Goal: Information Seeking & Learning: Learn about a topic

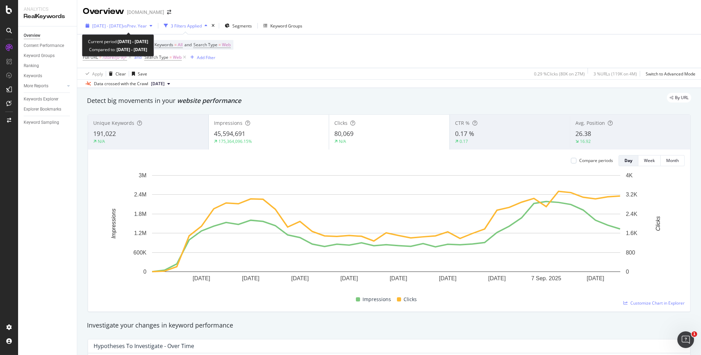
click at [142, 23] on span "vs Prev. Year" at bounding box center [135, 26] width 24 height 6
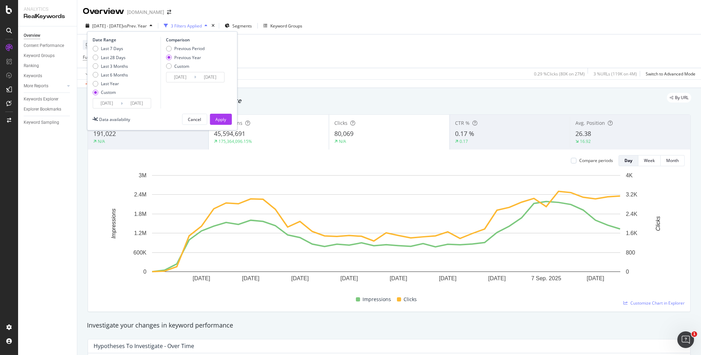
click at [135, 103] on input "2025/09/13" at bounding box center [137, 103] width 28 height 10
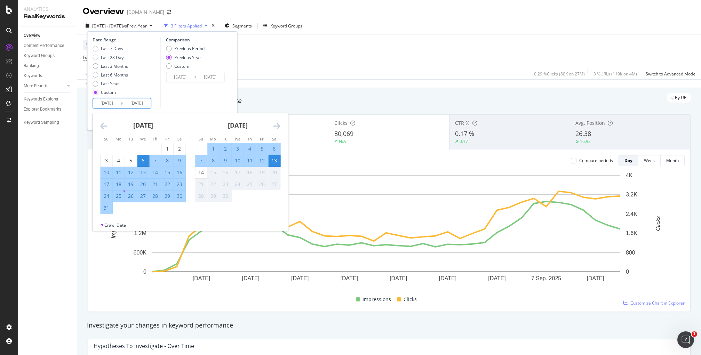
click at [177, 104] on div "Comparison Previous Period Previous Year Custom 2024/08/07 Navigate forward to …" at bounding box center [193, 73] width 66 height 72
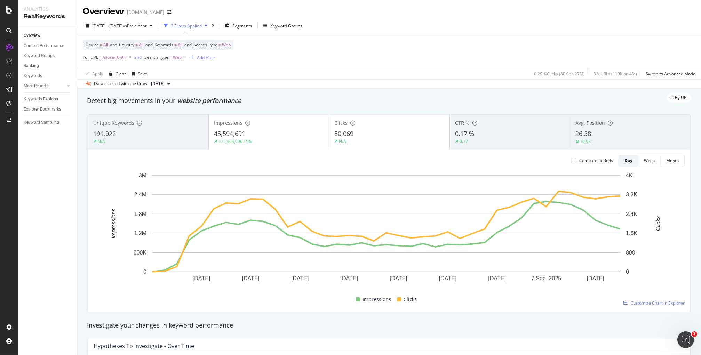
click at [295, 63] on div "Device = All and Country = All and Keywords = All and Search Type = Web Full UR…" at bounding box center [389, 50] width 612 height 33
drag, startPoint x: 407, startPoint y: 35, endPoint x: 396, endPoint y: 37, distance: 11.7
click at [407, 35] on div "Device = All and Country = All and Keywords = All and Search Type = Web Full UR…" at bounding box center [389, 50] width 612 height 33
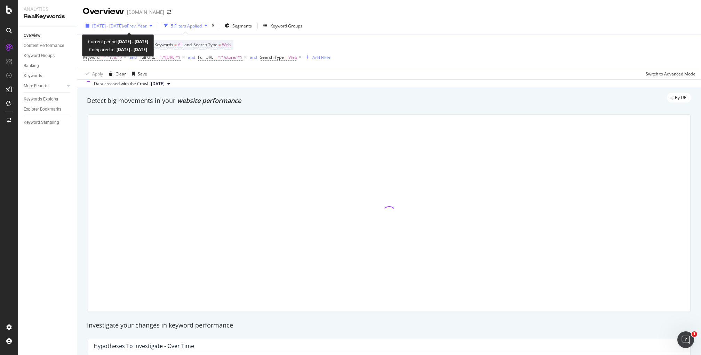
click at [123, 25] on span "2025 Jun. 14th - Sep. 13th" at bounding box center [107, 26] width 31 height 6
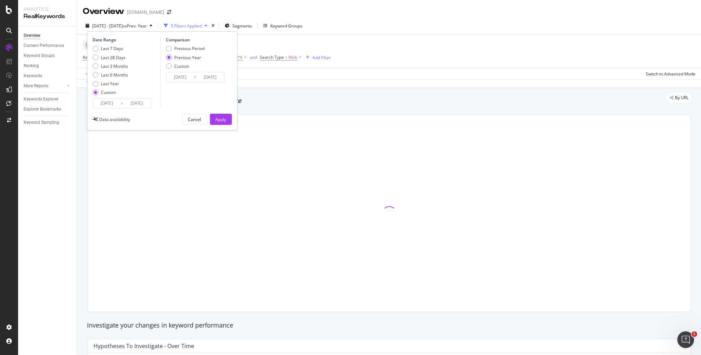
click at [105, 104] on input "2025/06/14" at bounding box center [107, 103] width 28 height 10
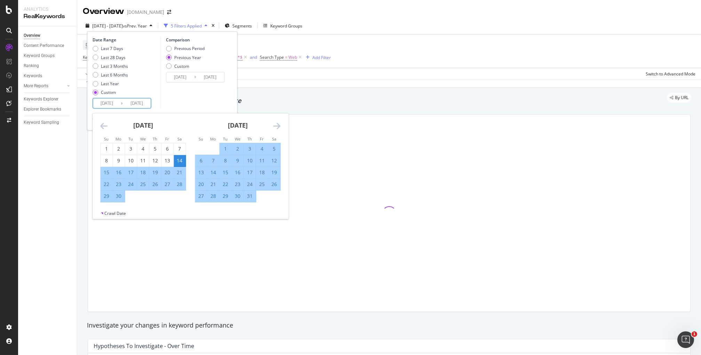
click at [275, 124] on icon "Move forward to switch to the next month." at bounding box center [276, 126] width 7 height 8
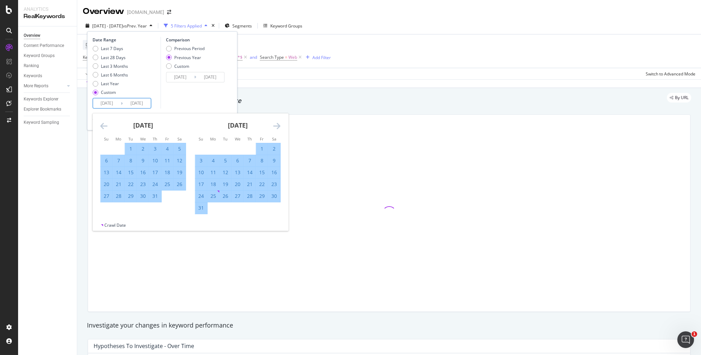
click at [275, 124] on icon "Move forward to switch to the next month." at bounding box center [276, 126] width 7 height 8
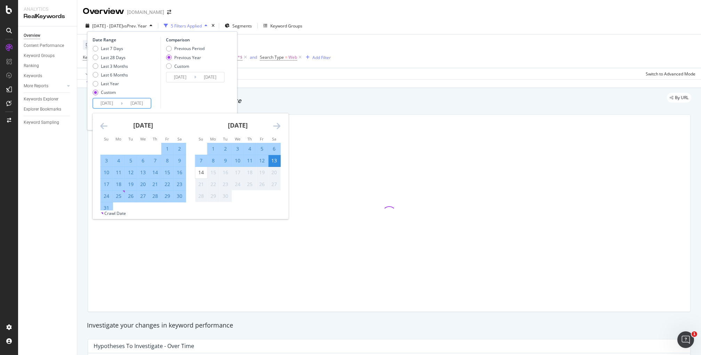
click at [145, 161] on div "6" at bounding box center [143, 160] width 12 height 7
type input "2025/08/06"
click at [275, 160] on div "13" at bounding box center [274, 160] width 12 height 7
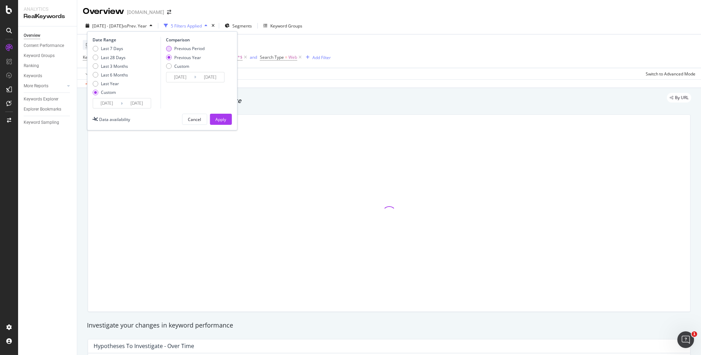
drag, startPoint x: 224, startPoint y: 120, endPoint x: 203, endPoint y: 50, distance: 72.7
click at [203, 50] on div "Date Range Last 7 Days Last 28 Days Last 3 Months Last 6 Months Last Year Custo…" at bounding box center [162, 80] width 150 height 99
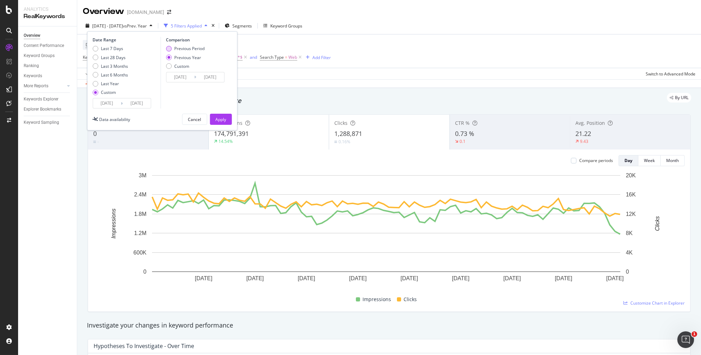
click at [199, 49] on div "Previous Period" at bounding box center [189, 49] width 30 height 6
type input "2025/06/28"
type input "2025/08/05"
click at [219, 120] on div "Apply" at bounding box center [220, 119] width 11 height 6
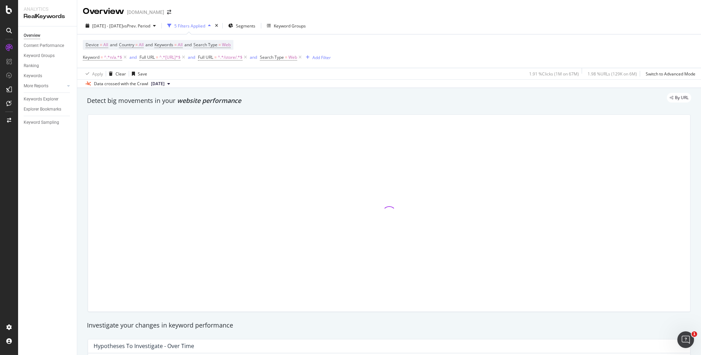
click at [398, 21] on div "2025 Aug. 6th - Sep. 13th vs Prev. Period 5 Filters Applied Segments Keyword Gr…" at bounding box center [388, 27] width 623 height 14
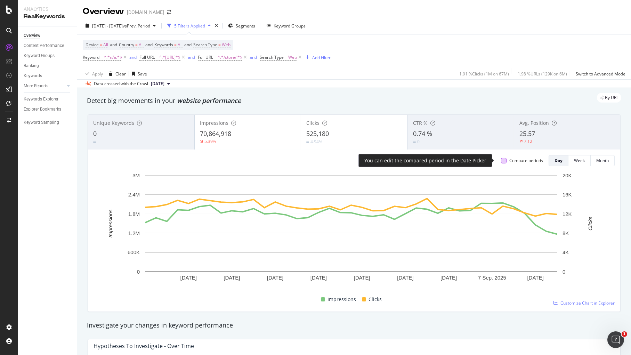
click at [501, 161] on div at bounding box center [504, 161] width 6 height 6
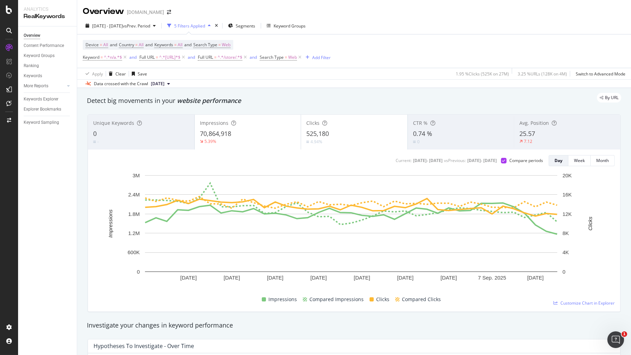
click at [330, 137] on div "525,180" at bounding box center [354, 133] width 96 height 9
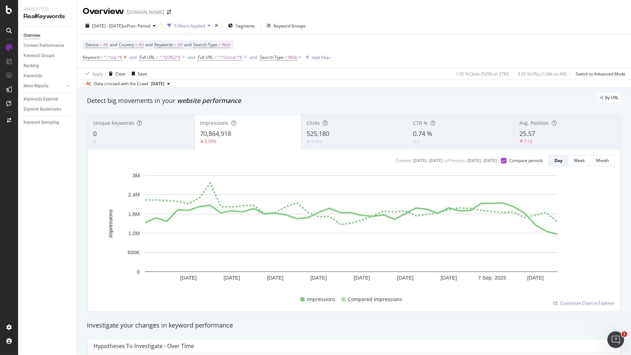
click at [125, 58] on icon at bounding box center [125, 57] width 6 height 7
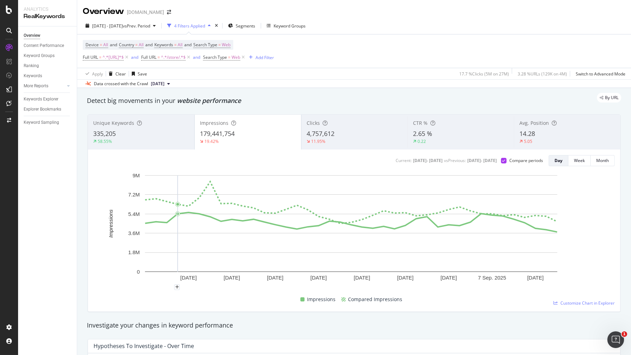
click at [336, 35] on div "Device = All and Country = All and Keywords = All and Search Type = Web Full UR…" at bounding box center [354, 50] width 543 height 33
click at [150, 25] on span "vs Prev. Period" at bounding box center [136, 26] width 27 height 6
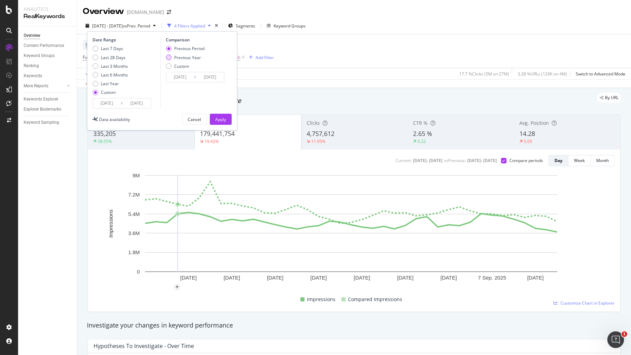
click at [180, 57] on div "Previous Year" at bounding box center [187, 58] width 27 height 6
type input "2024/08/07"
type input "2024/09/14"
click at [221, 115] on div "Apply" at bounding box center [220, 119] width 11 height 10
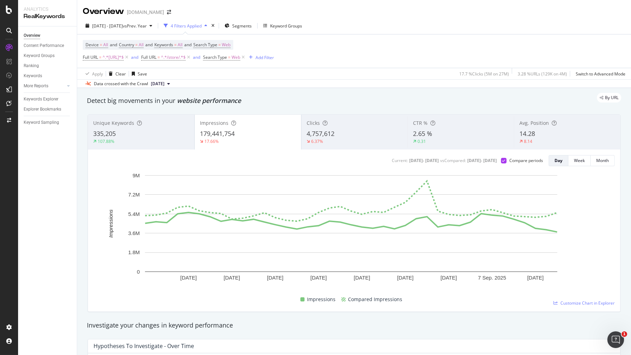
click at [340, 49] on div "Device = All and Country = All and Keywords = All and Search Type = Web Full UR…" at bounding box center [354, 50] width 543 height 33
click at [350, 19] on div "2025 Aug. 6th - Sep. 13th vs Prev. Year 4 Filters Applied Segments Keyword Grou…" at bounding box center [354, 52] width 554 height 71
drag, startPoint x: 369, startPoint y: 24, endPoint x: 357, endPoint y: 25, distance: 11.2
click at [369, 24] on div "2025 Aug. 6th - Sep. 13th vs Prev. Year 4 Filters Applied Segments Keyword Grou…" at bounding box center [354, 27] width 554 height 14
click at [145, 25] on span "vs Prev. Year" at bounding box center [135, 26] width 24 height 6
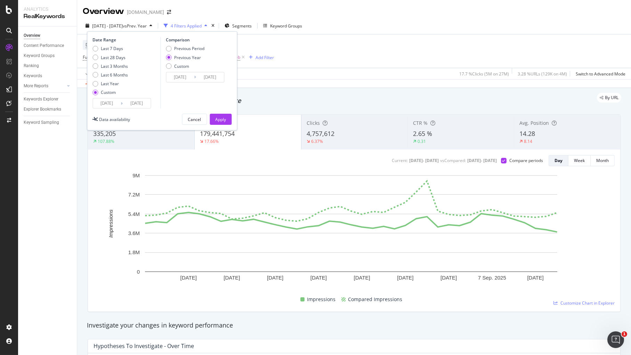
click at [141, 103] on input "[DATE]" at bounding box center [137, 103] width 28 height 10
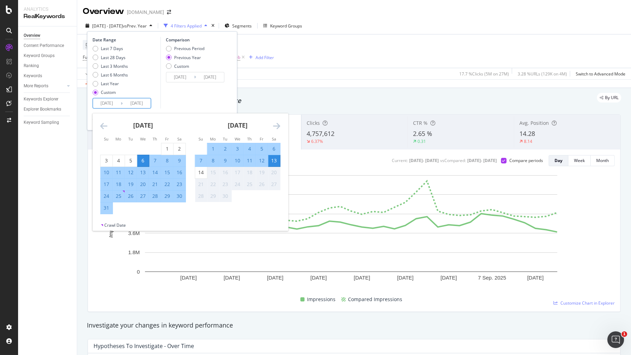
click at [142, 161] on div "6" at bounding box center [143, 160] width 12 height 7
type input "[DATE]"
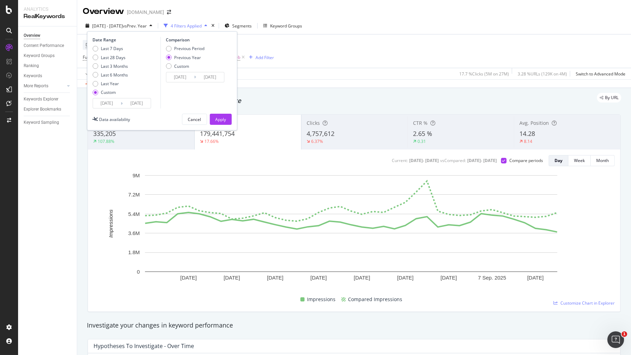
click at [143, 105] on input "[DATE]" at bounding box center [137, 103] width 28 height 10
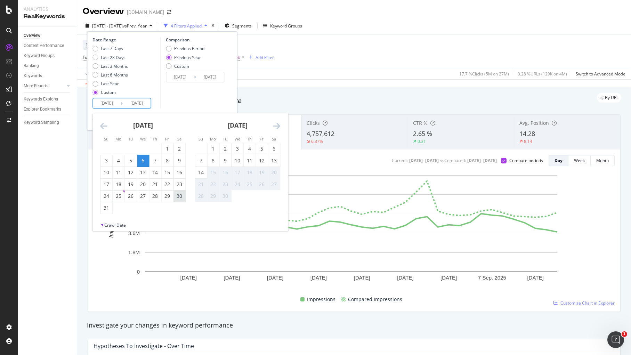
click at [180, 194] on div "30" at bounding box center [179, 196] width 12 height 7
type input "2025/08/30"
type input "2024/08/31"
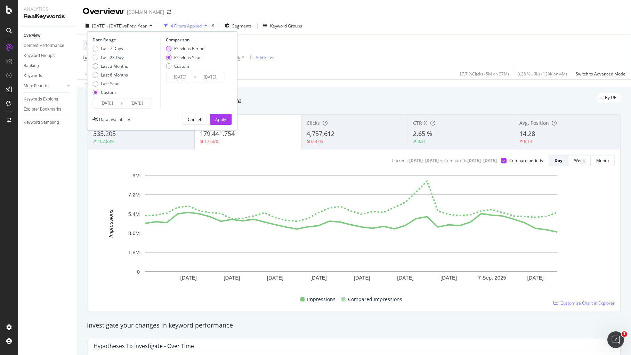
click at [184, 50] on div "Previous Period" at bounding box center [189, 49] width 30 height 6
type input "2025/07/12"
type input "[DATE]"
click at [223, 118] on div "Apply" at bounding box center [220, 119] width 11 height 6
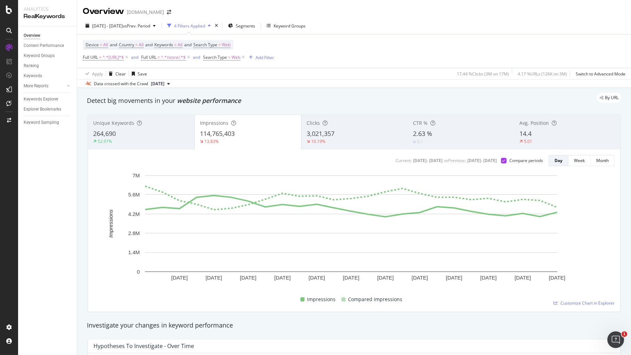
click at [359, 32] on div "2025 Aug. 6th - Aug. 30th vs Prev. Period 4 Filters Applied Segments Keyword Gr…" at bounding box center [354, 27] width 554 height 14
click at [365, 34] on div "Device = All and Country = All and Keywords = All and Search Type = Web Full UR…" at bounding box center [354, 50] width 543 height 33
click at [123, 24] on span "2025 Aug. 6th - Aug. 30th" at bounding box center [107, 26] width 31 height 6
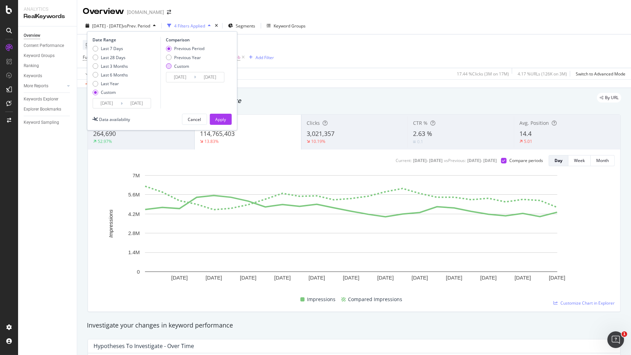
drag, startPoint x: 184, startPoint y: 56, endPoint x: 189, endPoint y: 65, distance: 11.1
click at [183, 56] on div "Previous Year" at bounding box center [187, 58] width 27 height 6
type input "[DATE]"
type input "2024/08/31"
click at [220, 118] on div "Apply" at bounding box center [220, 119] width 11 height 6
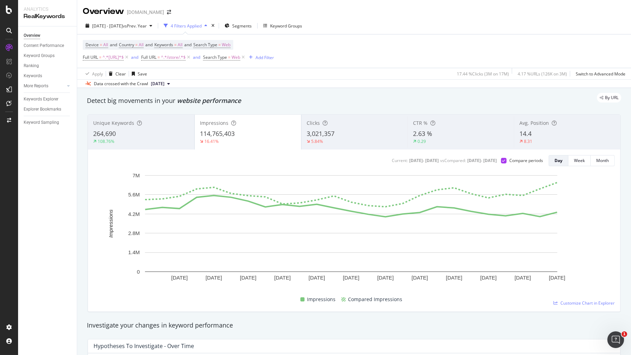
click at [346, 49] on div "Device = All and Country = All and Keywords = All and Search Type = Web Full UR…" at bounding box center [354, 50] width 543 height 33
click at [123, 25] on span "2025 Aug. 6th - Aug. 30th" at bounding box center [107, 26] width 31 height 6
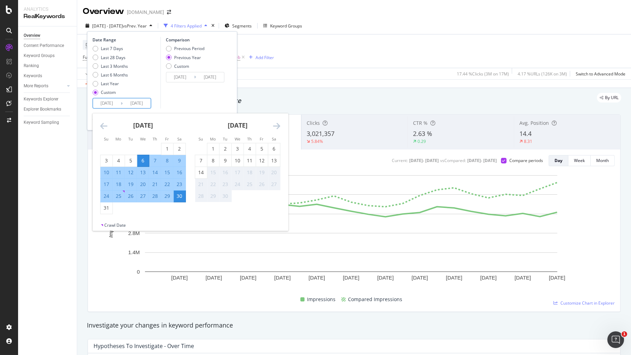
click at [105, 105] on input "[DATE]" at bounding box center [107, 103] width 28 height 10
click at [103, 124] on icon "Move backward to switch to the previous month." at bounding box center [103, 126] width 7 height 8
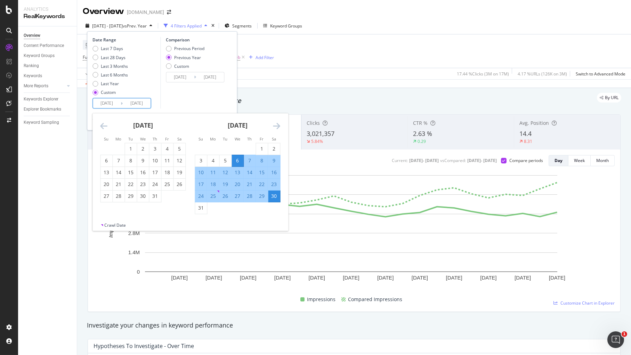
click at [282, 126] on div "August 2025 1 2 3 4 5 6 7 8 9 10 11 12 13 14 15 16 17 18 19 20 21 22 23 24 25 2…" at bounding box center [237, 163] width 95 height 101
click at [279, 125] on icon "Move forward to switch to the next month." at bounding box center [276, 126] width 7 height 8
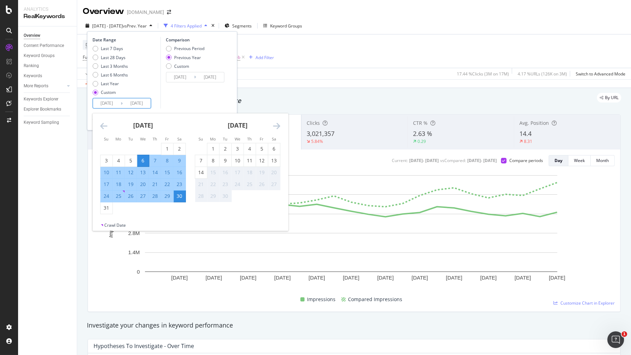
click at [102, 123] on icon "Move backward to switch to the previous month." at bounding box center [103, 126] width 7 height 8
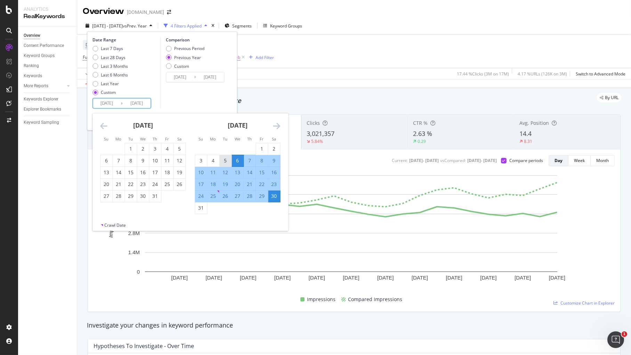
click at [227, 159] on div "5" at bounding box center [225, 160] width 12 height 7
type input "[DATE]"
type input "2024/08/06"
click at [235, 159] on div "6" at bounding box center [238, 160] width 12 height 7
type input "[DATE]"
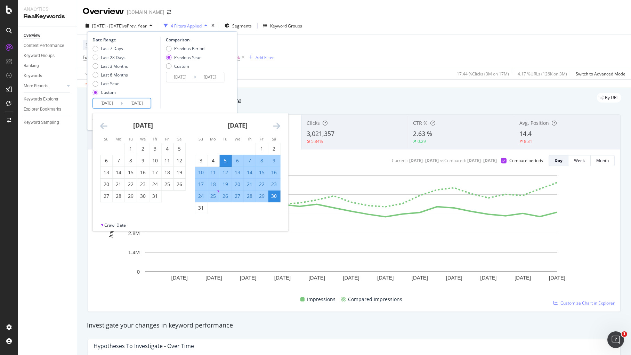
type input "[DATE]"
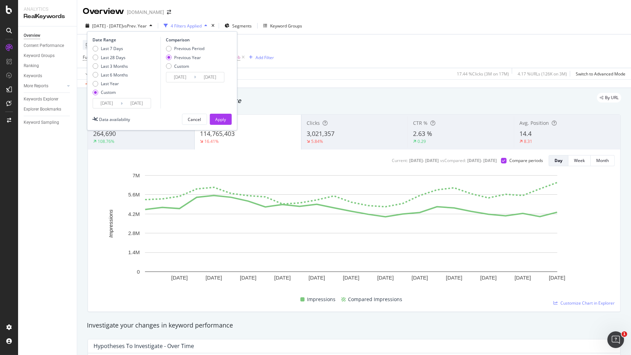
click at [110, 103] on input "[DATE]" at bounding box center [107, 103] width 28 height 10
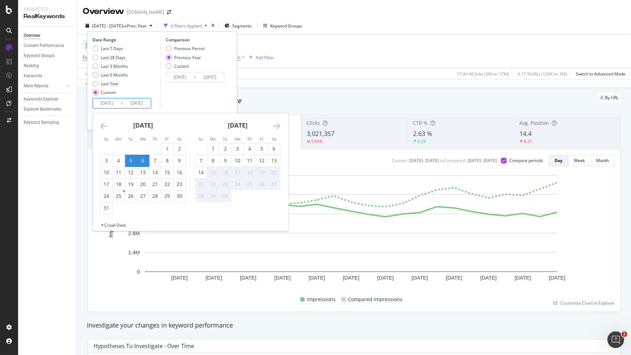
click at [101, 124] on icon "Move backward to switch to the previous month." at bounding box center [103, 126] width 7 height 8
click at [106, 160] on div "6" at bounding box center [106, 160] width 12 height 7
type input "2025/07/06"
type input "2024/07/07"
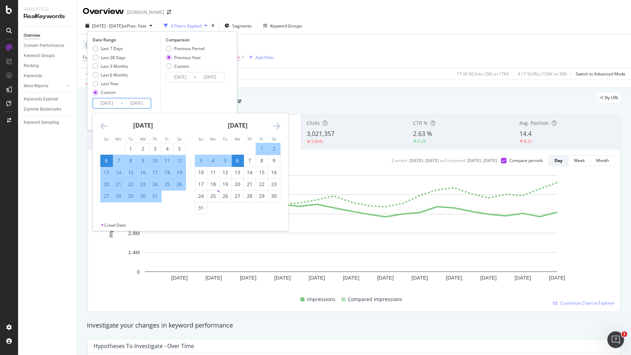
click at [106, 170] on div "13" at bounding box center [106, 172] width 12 height 7
type input "2025/07/13"
type input "2024/07/14"
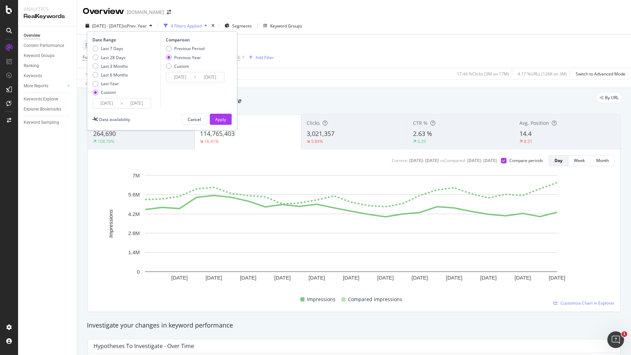
click at [106, 103] on input "2025/07/06" at bounding box center [107, 103] width 28 height 10
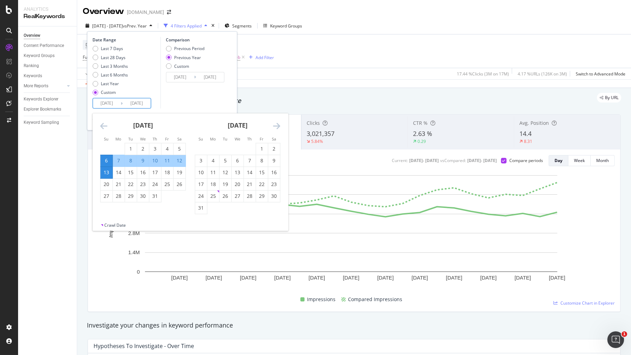
click at [108, 173] on div "13" at bounding box center [106, 172] width 12 height 7
type input "2025/07/13"
type input "2024/07/14"
click at [226, 162] on div "5" at bounding box center [225, 160] width 12 height 7
type input "[DATE]"
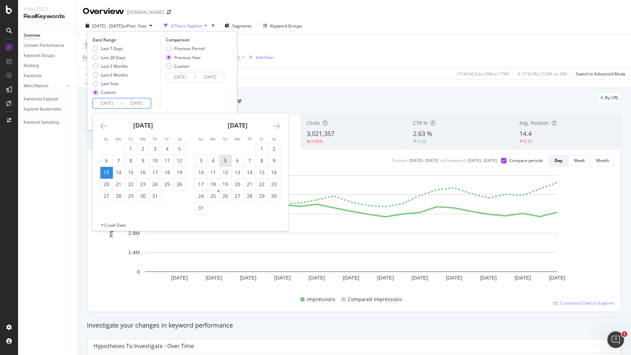
type input "2024/08/06"
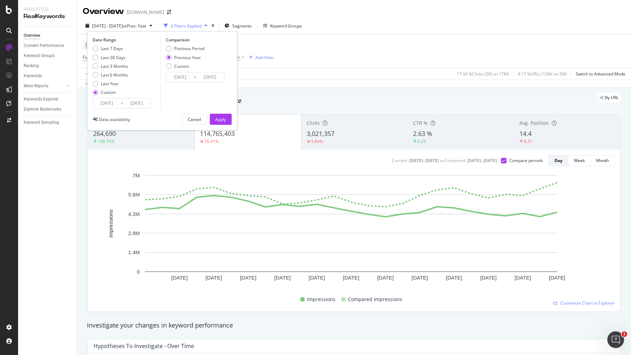
drag, startPoint x: 214, startPoint y: 119, endPoint x: 176, endPoint y: 98, distance: 43.6
click at [176, 98] on div "Date Range Last 7 Days Last 28 Days Last 3 Months Last 6 Months Last Year Custo…" at bounding box center [162, 80] width 150 height 99
click at [108, 104] on input "2025/07/13" at bounding box center [107, 103] width 28 height 10
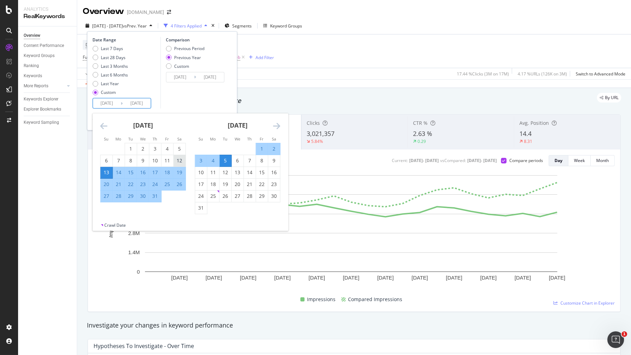
click at [178, 161] on div "12" at bounding box center [179, 160] width 12 height 7
type input "2025/07/12"
type input "2024/07/13"
click at [227, 160] on div "5" at bounding box center [225, 160] width 12 height 7
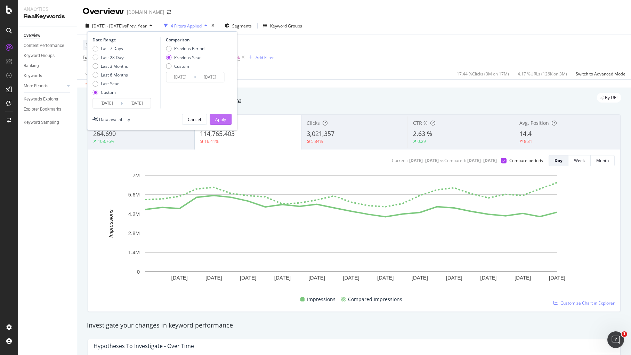
click at [223, 118] on div "Apply" at bounding box center [220, 119] width 11 height 6
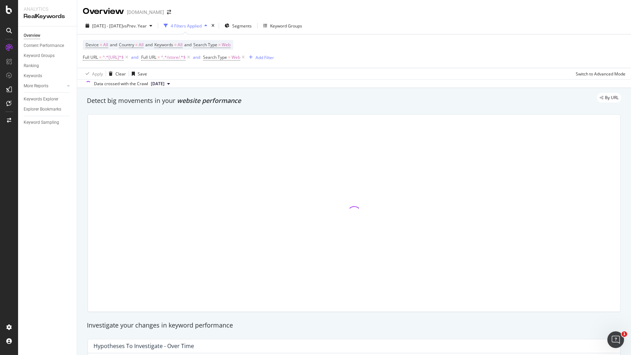
click at [371, 7] on div "Overview [DOMAIN_NAME]" at bounding box center [354, 8] width 554 height 17
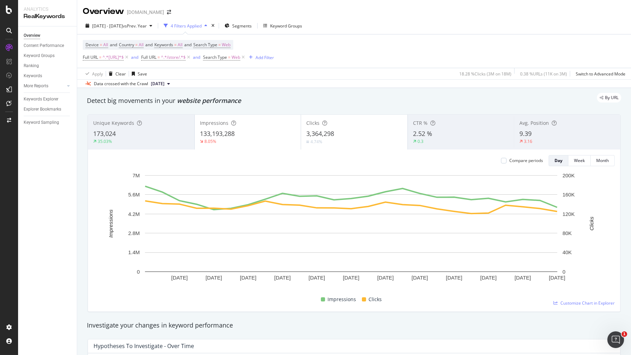
click at [341, 63] on div "Device = All and Country = All and Keywords = All and Search Type = Web Full UR…" at bounding box center [354, 50] width 543 height 33
click at [354, 44] on div "Device = All and Country = All and Keywords = All and Search Type = Web Full UR…" at bounding box center [354, 50] width 543 height 33
drag, startPoint x: 333, startPoint y: 45, endPoint x: 291, endPoint y: 40, distance: 43.0
click at [332, 45] on div "Device = All and Country = All and Keywords = All and Search Type = Web Full UR…" at bounding box center [354, 50] width 543 height 33
click at [147, 25] on span "vs Prev. Year" at bounding box center [135, 26] width 24 height 6
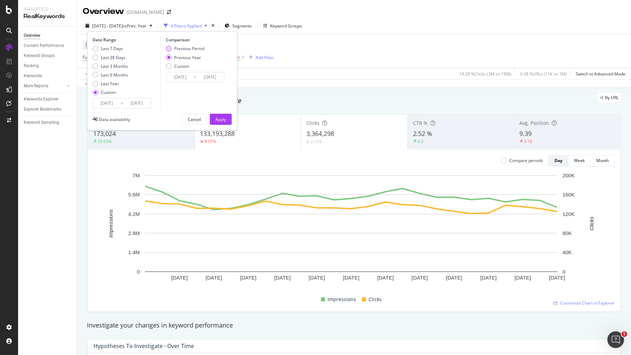
click at [181, 51] on div "Previous Period" at bounding box center [189, 49] width 30 height 6
type input "2025/06/17"
type input "2025/07/11"
click at [218, 118] on div "Apply" at bounding box center [220, 119] width 11 height 6
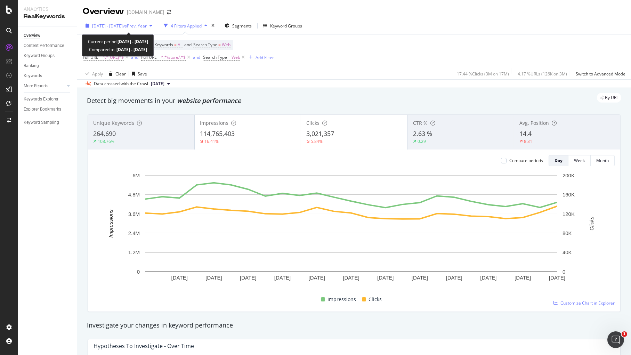
click at [147, 24] on span "vs Prev. Year" at bounding box center [135, 26] width 24 height 6
click at [341, 45] on div "Device = All and Country = All and Keywords = All and Search Type = Web Full UR…" at bounding box center [354, 50] width 543 height 33
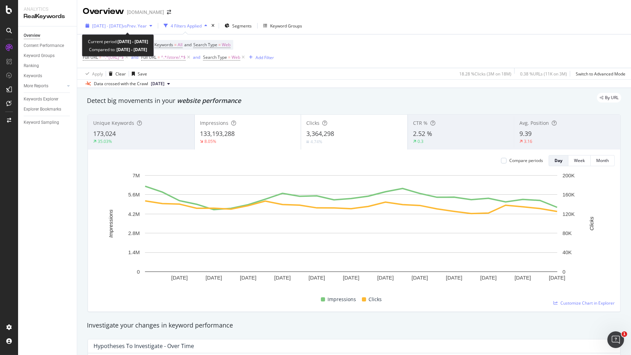
click at [146, 25] on span "vs Prev. Year" at bounding box center [135, 26] width 24 height 6
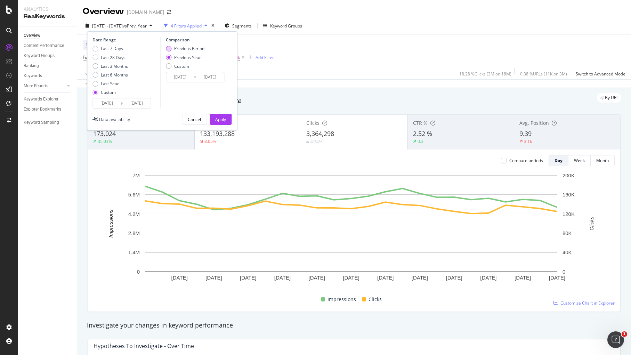
click at [186, 47] on div "Previous Period" at bounding box center [189, 49] width 30 height 6
type input "2025/06/17"
type input "2025/07/11"
click at [219, 118] on div "Apply" at bounding box center [220, 119] width 11 height 6
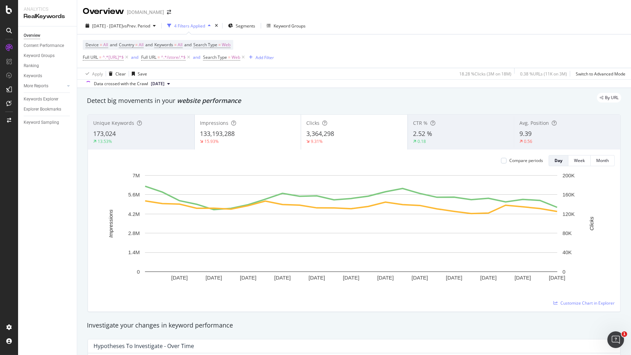
click at [342, 52] on div "Device = All and Country = All and Keywords = All and Search Type = Web Full UR…" at bounding box center [354, 50] width 543 height 33
click at [350, 35] on div "Device = All and Country = All and Keywords = All and Search Type = Web Full UR…" at bounding box center [354, 50] width 543 height 33
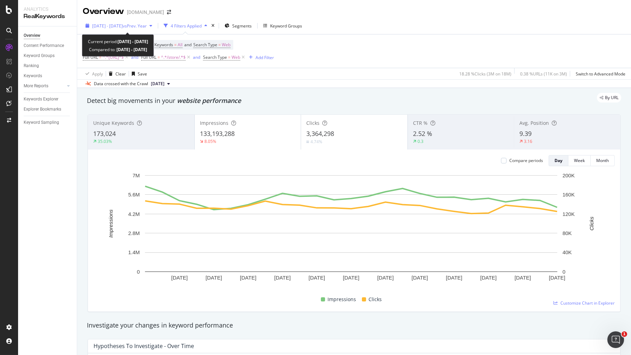
click at [124, 29] on div "2025 Jul. 12th - Aug. 5th vs Prev. Year" at bounding box center [119, 26] width 72 height 10
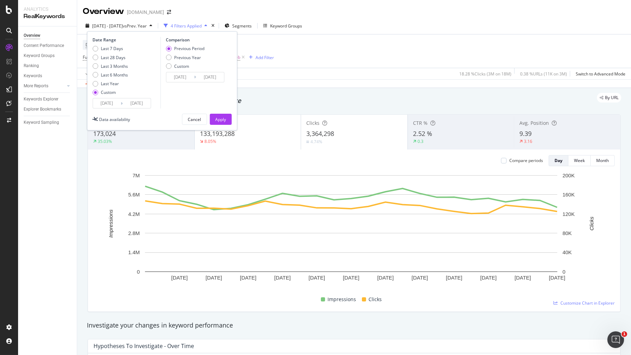
click at [106, 106] on input "2025/07/12" at bounding box center [107, 103] width 28 height 10
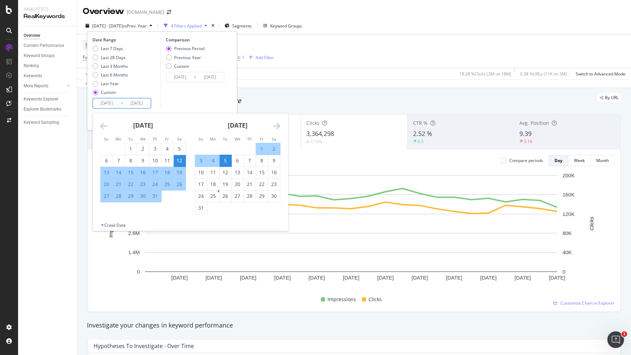
click at [104, 126] on icon "Move backward to switch to the previous month." at bounding box center [103, 126] width 7 height 8
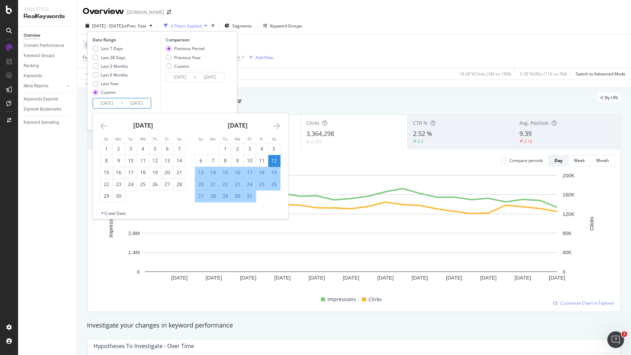
click at [103, 126] on icon "Move backward to switch to the previous month." at bounding box center [103, 126] width 7 height 8
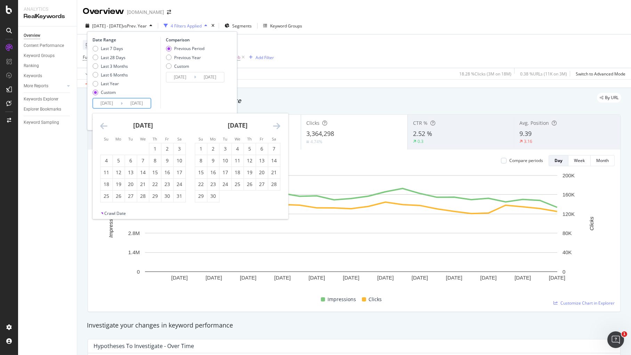
click at [278, 123] on icon "Move forward to switch to the next month." at bounding box center [276, 126] width 7 height 8
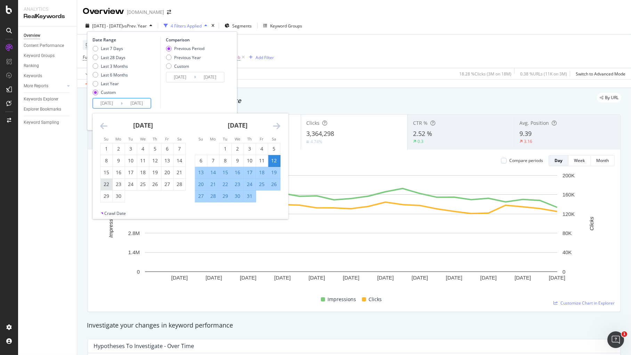
click at [108, 185] on div "22" at bounding box center [106, 184] width 12 height 7
type input "2025/06/22"
type input "2025/05/08"
type input "2025/06/21"
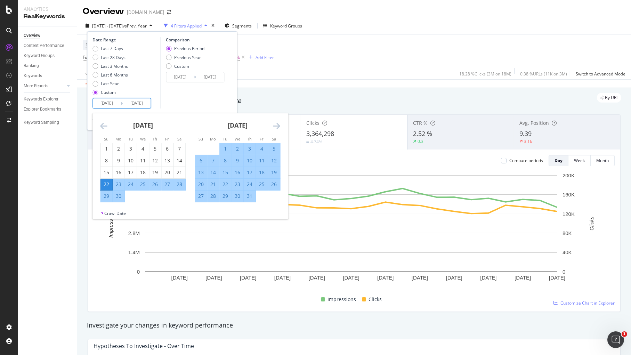
click at [279, 123] on icon "Move forward to switch to the next month." at bounding box center [276, 126] width 7 height 8
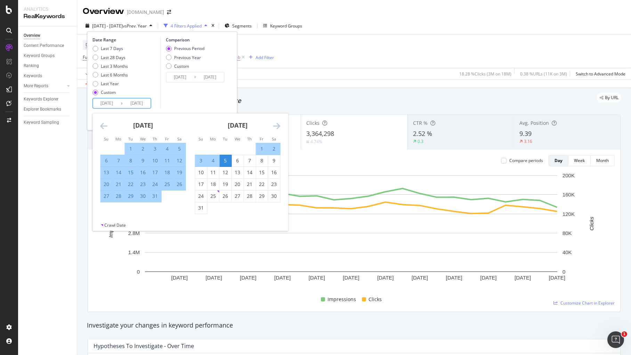
click at [170, 183] on div "25" at bounding box center [167, 184] width 12 height 7
type input "2025/07/25"
type input "2025/05/19"
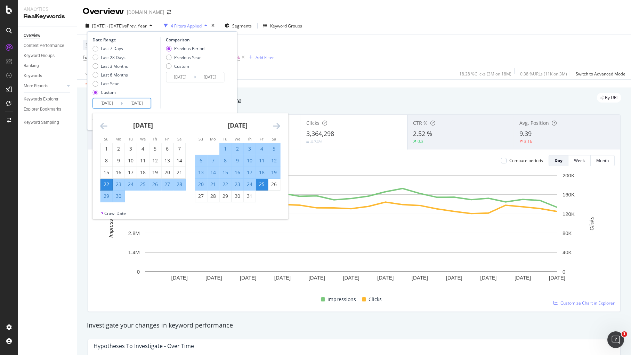
click at [116, 104] on input "2025/06/22" at bounding box center [107, 103] width 28 height 10
click at [180, 175] on div "21" at bounding box center [179, 172] width 12 height 7
type input "2025/06/21"
type input "2025/05/17"
type input "2025/06/20"
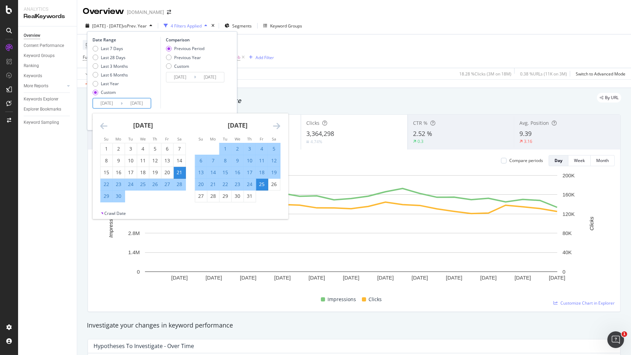
click at [261, 184] on div "25" at bounding box center [262, 184] width 12 height 7
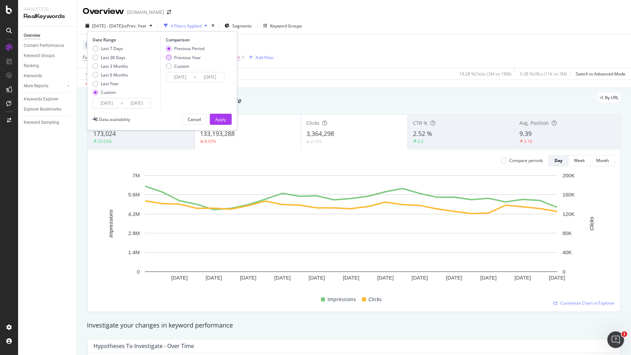
click at [186, 59] on div "Previous Year" at bounding box center [187, 58] width 27 height 6
type input "2024/06/22"
type input "2024/07/26"
click at [219, 119] on div "Apply" at bounding box center [220, 119] width 11 height 6
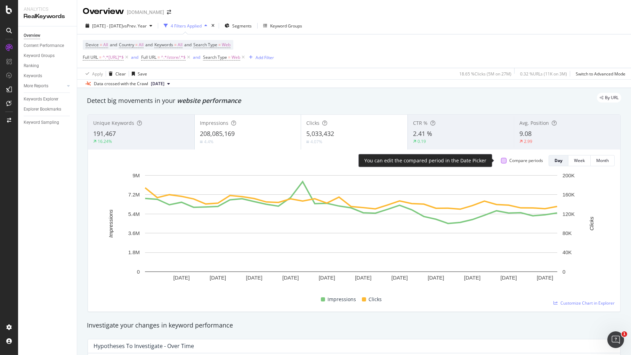
click at [501, 162] on div at bounding box center [504, 161] width 6 height 6
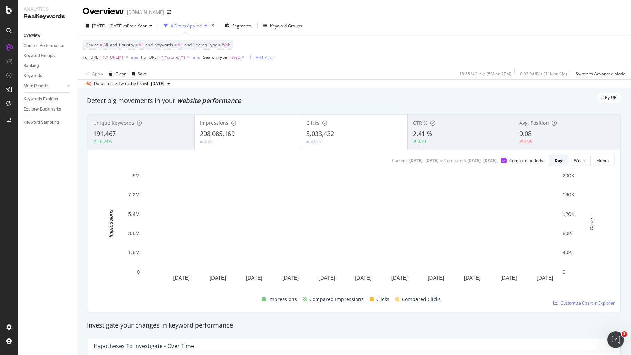
click at [313, 133] on span "5,033,432" at bounding box center [320, 133] width 28 height 8
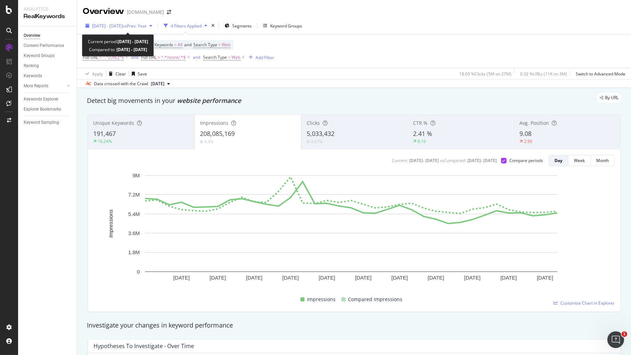
click at [123, 26] on span "2025 Jun. 21st - Jul. 25th" at bounding box center [107, 26] width 31 height 6
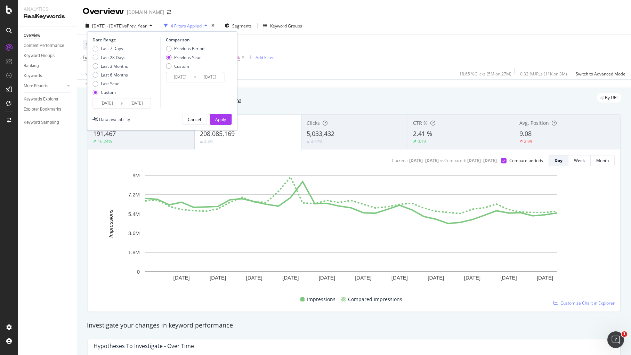
click at [102, 103] on input "2025/06/21" at bounding box center [107, 103] width 28 height 10
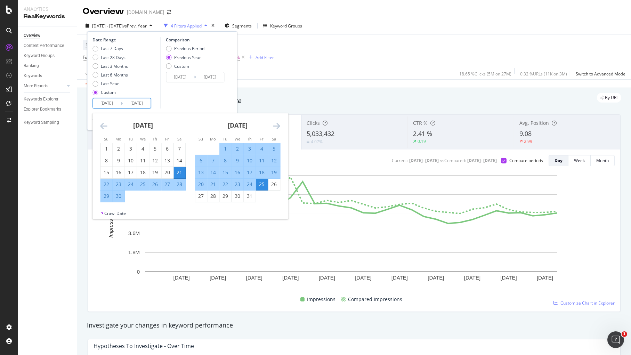
click at [178, 172] on div "21" at bounding box center [179, 172] width 12 height 7
click at [277, 125] on icon "Move forward to switch to the next month." at bounding box center [276, 126] width 7 height 8
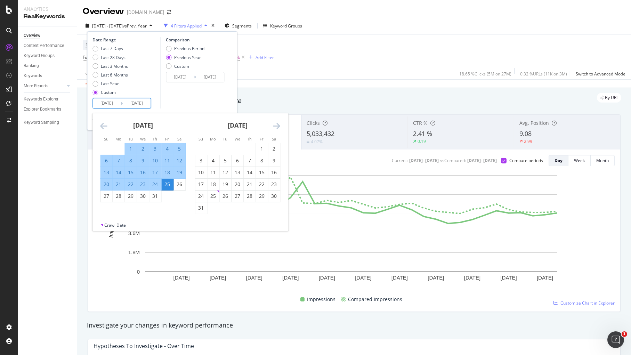
click at [277, 125] on icon "Move forward to switch to the next month." at bounding box center [276, 126] width 7 height 8
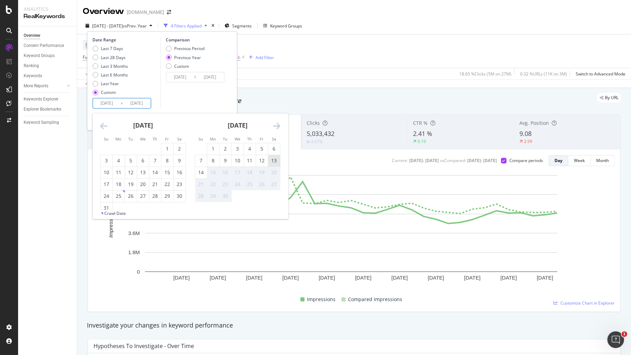
click at [272, 159] on div "13" at bounding box center [274, 160] width 12 height 7
type input "2025/09/13"
type input "2024/09/14"
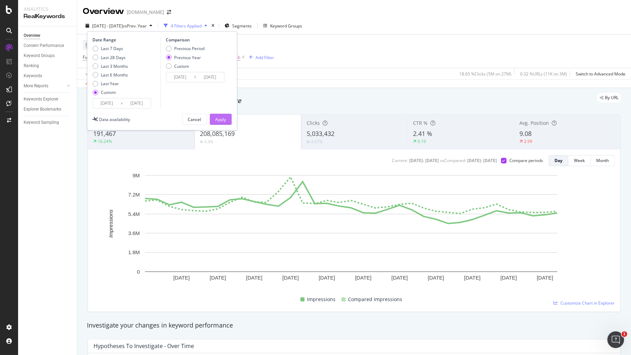
click at [225, 118] on div "Apply" at bounding box center [220, 119] width 11 height 6
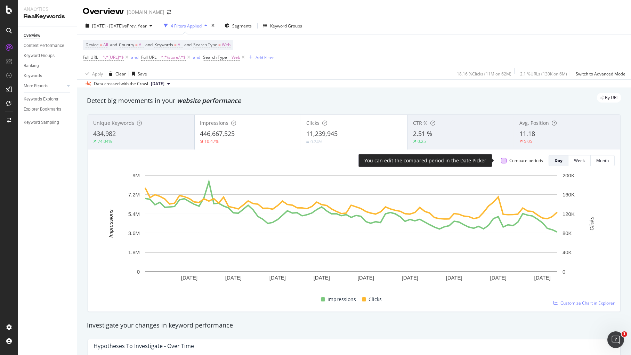
click at [501, 160] on div at bounding box center [504, 161] width 6 height 6
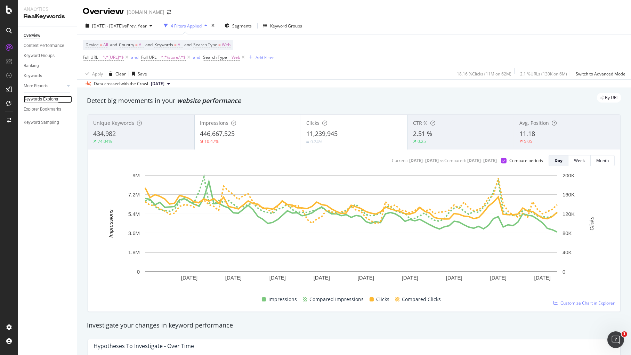
click at [32, 98] on div "Keywords Explorer" at bounding box center [41, 99] width 35 height 7
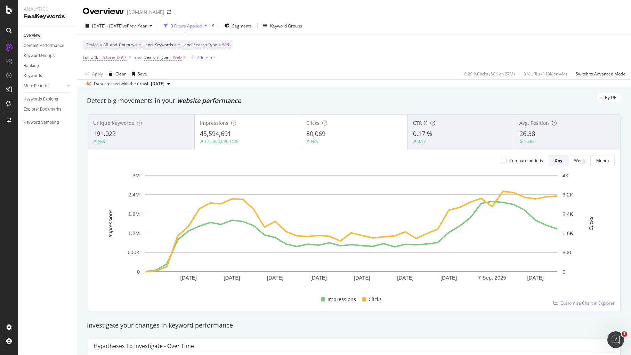
click at [184, 56] on icon at bounding box center [184, 57] width 6 height 7
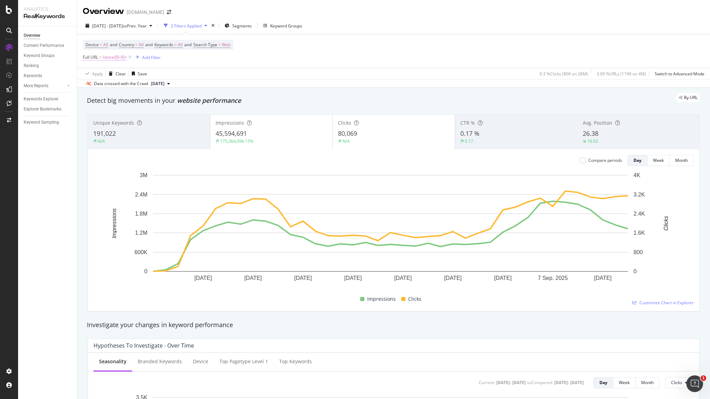
click at [108, 58] on span "/store/[0-9]+" at bounding box center [115, 57] width 24 height 10
click at [110, 72] on span "Matches regex" at bounding box center [103, 74] width 29 height 6
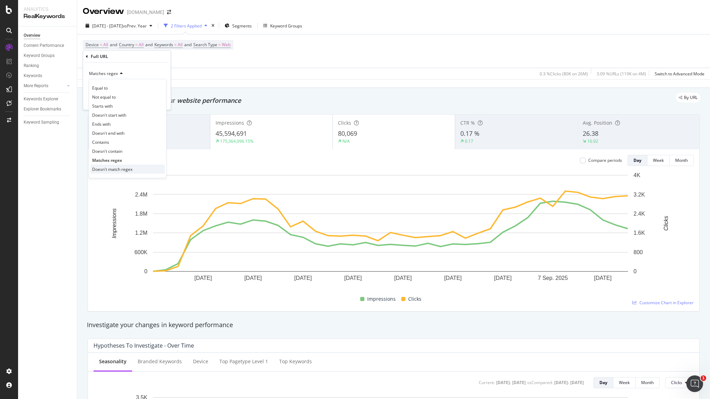
click at [114, 167] on span "Doesn't match regex" at bounding box center [112, 170] width 40 height 6
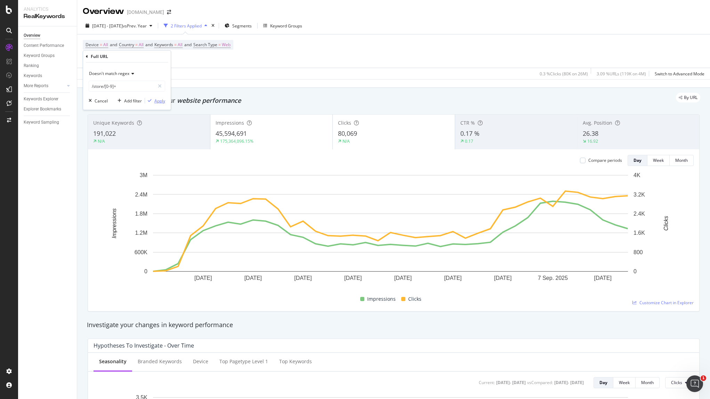
click at [157, 101] on div "Apply" at bounding box center [159, 101] width 11 height 6
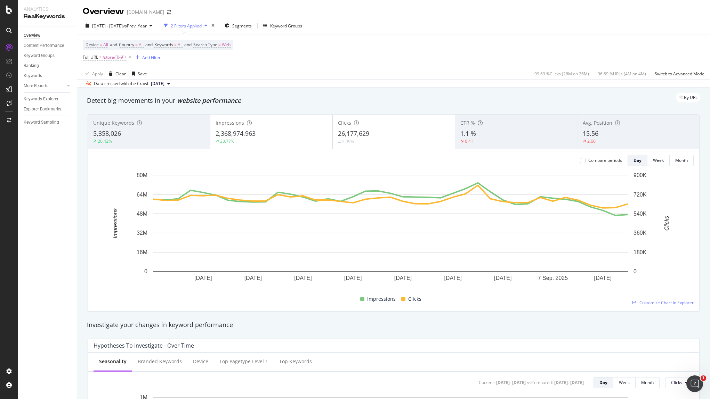
click at [360, 43] on div "Device = All and Country = All and Keywords = All and Search Type = Web Full UR…" at bounding box center [394, 50] width 622 height 33
click at [531, 157] on div "Compare periods" at bounding box center [601, 160] width 42 height 11
click at [531, 158] on div at bounding box center [583, 161] width 6 height 6
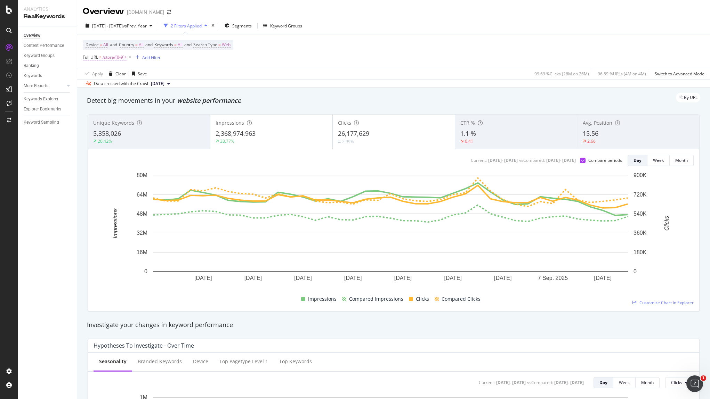
click at [112, 58] on span "/store/[0-9]+" at bounding box center [115, 57] width 24 height 10
click at [101, 90] on input "/store/[0-9]+" at bounding box center [122, 86] width 66 height 11
click at [126, 87] on input "/store/[0-9]+" at bounding box center [122, 86] width 66 height 11
click at [134, 85] on input "/store/[0-9]+" at bounding box center [122, 86] width 66 height 11
click at [233, 70] on div "Apply Clear Save 99.69 % Clicks ( 26M on 26M ) 96.89 % URLs ( 4M on 4M ) Switch…" at bounding box center [393, 73] width 633 height 11
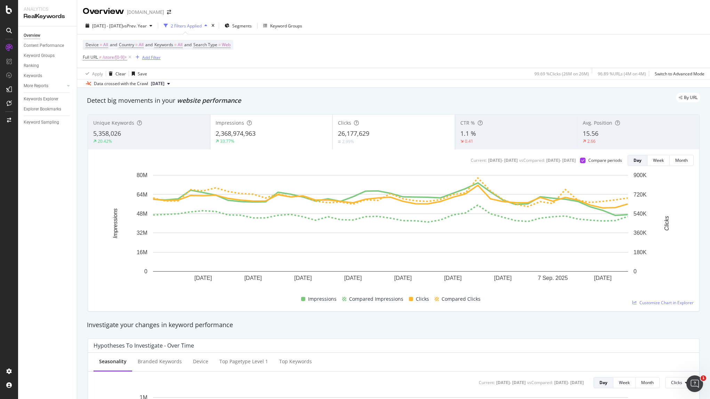
click at [154, 59] on div "Add Filter" at bounding box center [151, 58] width 18 height 6
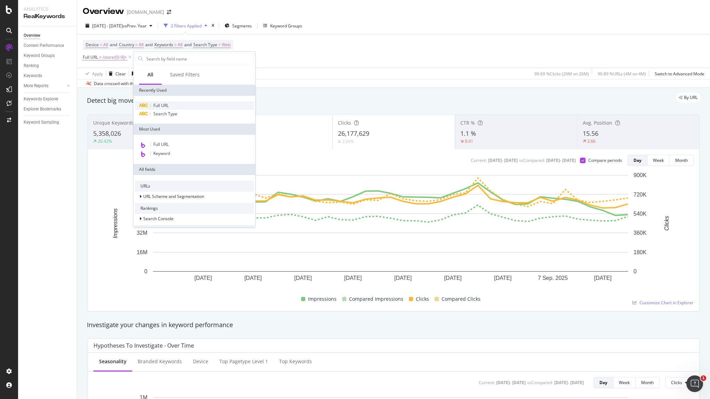
click at [172, 105] on div "Full URL" at bounding box center [194, 106] width 119 height 8
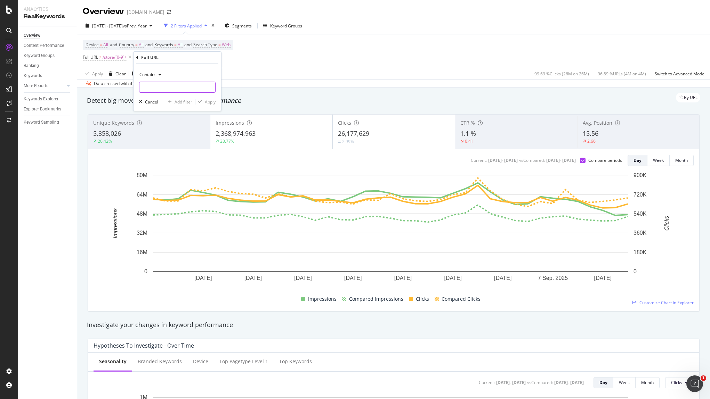
drag, startPoint x: 157, startPoint y: 83, endPoint x: 164, endPoint y: 79, distance: 8.6
click at [158, 83] on input "text" at bounding box center [177, 87] width 76 height 11
type input "/store/"
click at [206, 103] on div "Apply" at bounding box center [210, 102] width 11 height 6
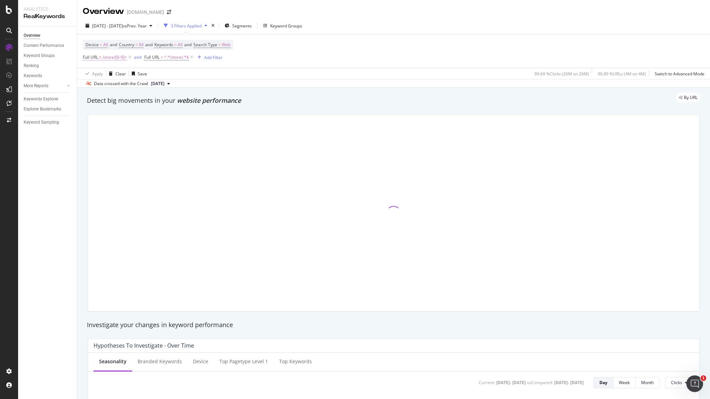
click at [106, 58] on span "/store/[0-9]+" at bounding box center [115, 57] width 24 height 10
click at [103, 82] on input "/store/[0-9]+" at bounding box center [122, 86] width 66 height 11
type input "[0-9]+"
click at [128, 86] on input "text" at bounding box center [127, 86] width 76 height 11
type input "/"
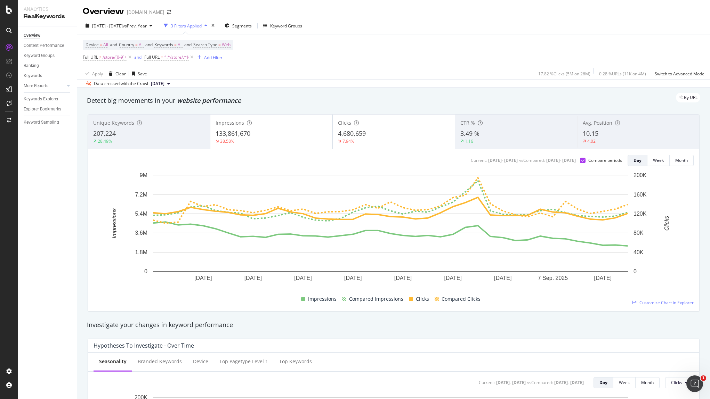
click at [256, 65] on div "Device = All and Country = All and Keywords = All and Search Type = Web Full UR…" at bounding box center [394, 50] width 622 height 33
click at [122, 55] on span "/store/[0-9]+" at bounding box center [115, 57] width 24 height 10
click at [131, 72] on icon at bounding box center [131, 74] width 5 height 4
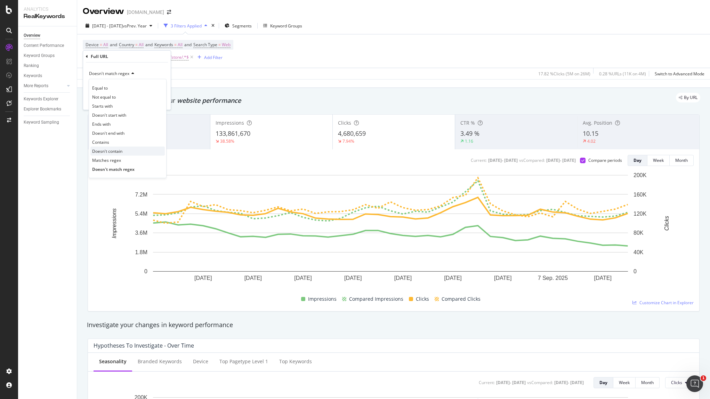
click at [121, 150] on span "Doesn't contain" at bounding box center [107, 151] width 30 height 6
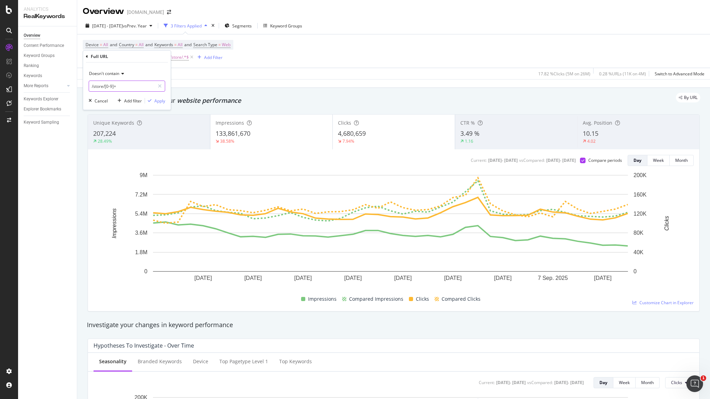
drag, startPoint x: 123, startPoint y: 88, endPoint x: 128, endPoint y: 88, distance: 4.5
click at [124, 88] on input "/store/[0-9]+" at bounding box center [122, 86] width 66 height 11
click at [130, 88] on input "/store/[0-9]+" at bounding box center [122, 86] width 66 height 11
click at [129, 88] on input "/store/[0-9]+" at bounding box center [122, 86] width 66 height 11
click at [115, 75] on span "Doesn't contain" at bounding box center [104, 74] width 30 height 6
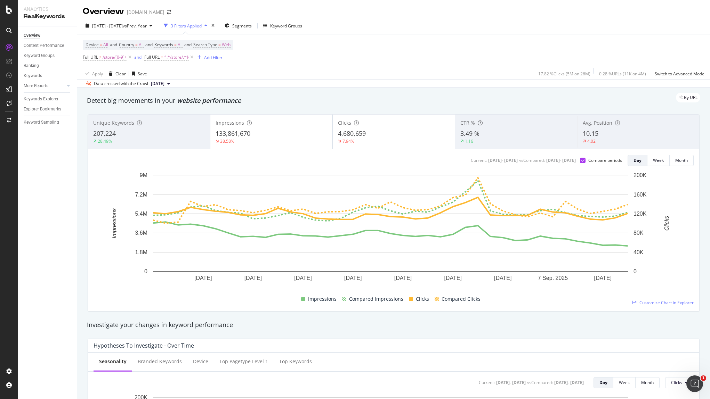
click at [223, 75] on div "Apply Clear Save 17.82 % Clicks ( 5M on 26M ) 0.28 % URLs ( 11K on 4M ) Switch …" at bounding box center [393, 73] width 633 height 11
click at [131, 57] on icon at bounding box center [130, 57] width 6 height 7
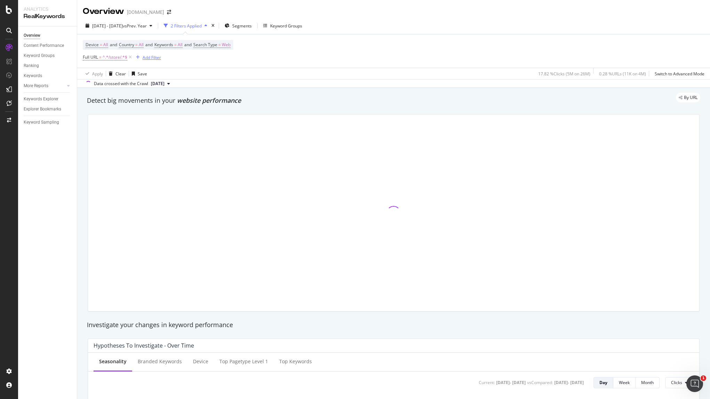
click at [149, 58] on div "Add Filter" at bounding box center [152, 58] width 18 height 6
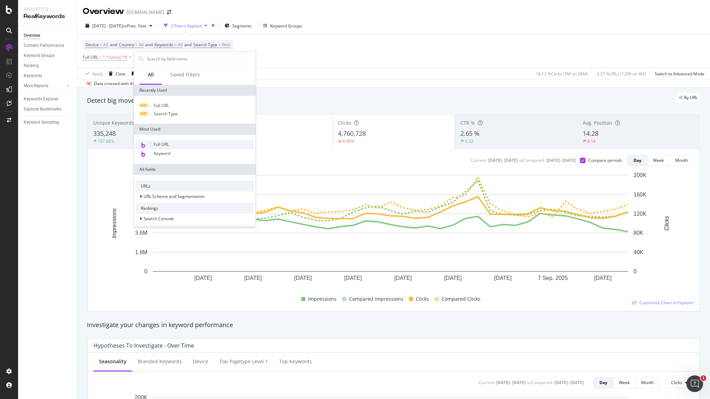
click at [168, 143] on span "Full URL" at bounding box center [161, 145] width 15 height 6
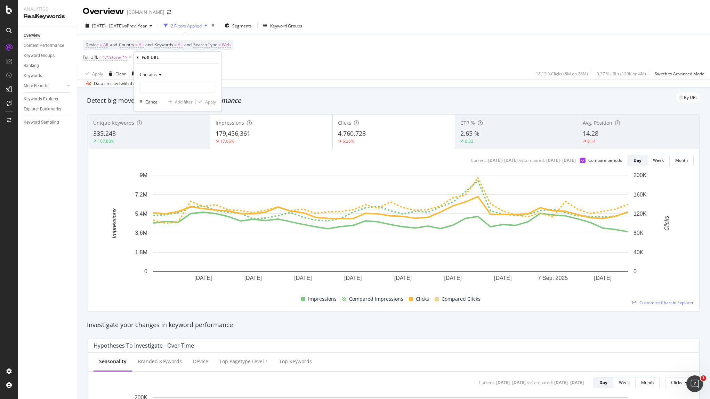
click at [159, 69] on div "Contains" at bounding box center [177, 74] width 76 height 11
click at [173, 136] on span "Doesn't end with" at bounding box center [159, 134] width 32 height 6
click at [187, 89] on input "text" at bounding box center [178, 87] width 76 height 11
paste input "^.*[^0-9]$"
type input "^.*[^0-9]$"
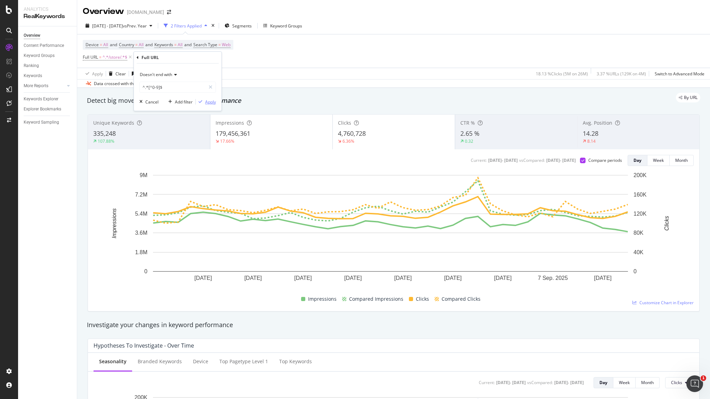
drag, startPoint x: 212, startPoint y: 103, endPoint x: 300, endPoint y: 74, distance: 91.9
click at [212, 103] on div "Apply" at bounding box center [210, 102] width 11 height 6
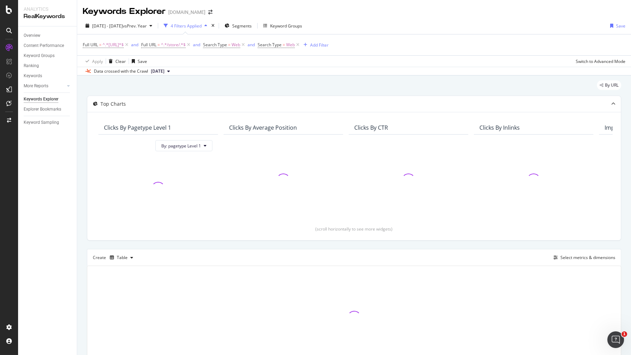
drag, startPoint x: 312, startPoint y: 44, endPoint x: 311, endPoint y: 49, distance: 5.7
click at [301, 44] on icon at bounding box center [298, 44] width 6 height 7
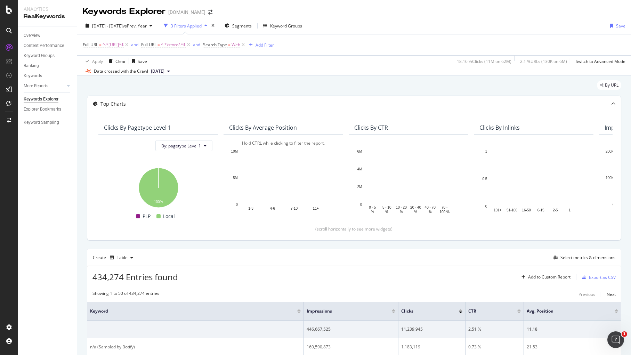
scroll to position [77, 0]
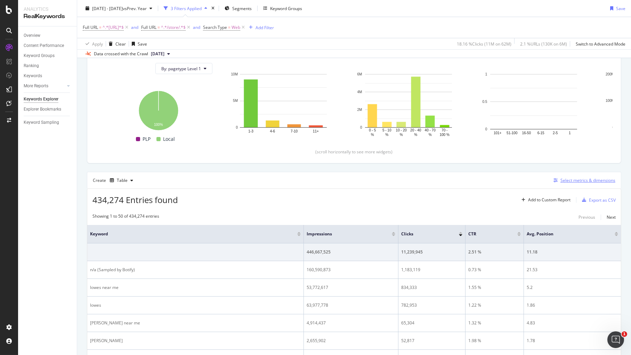
click at [572, 180] on div "Select metrics & dimensions" at bounding box center [587, 180] width 55 height 6
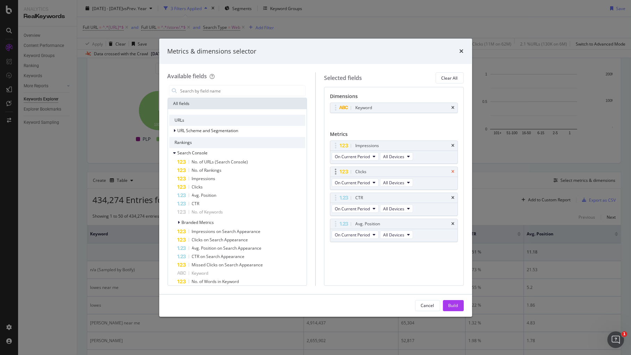
click at [452, 170] on icon "times" at bounding box center [453, 172] width 3 height 4
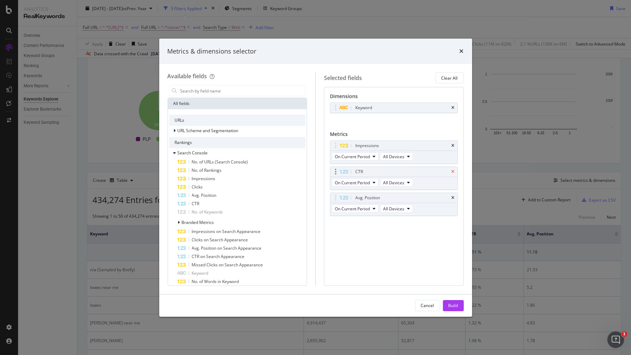
click at [453, 170] on icon "times" at bounding box center [453, 172] width 3 height 4
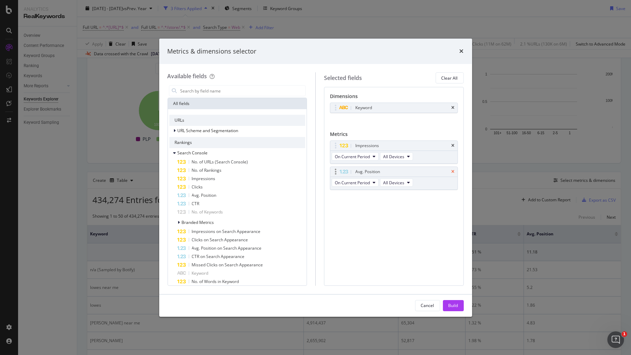
click at [453, 170] on icon "times" at bounding box center [453, 172] width 3 height 4
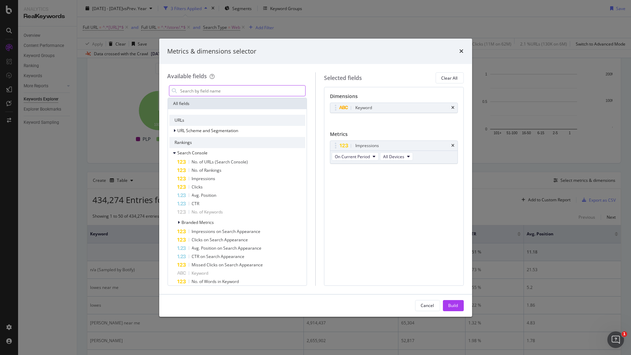
click at [245, 93] on input "modal" at bounding box center [243, 91] width 126 height 10
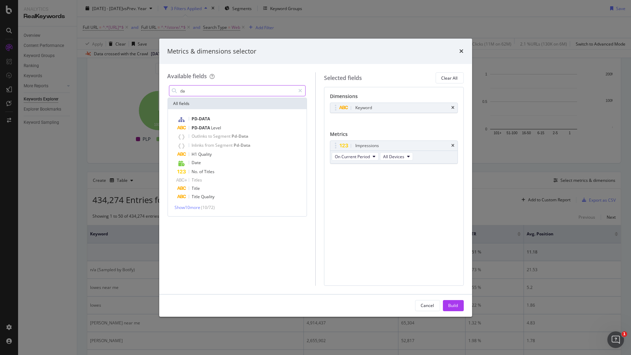
type input "d"
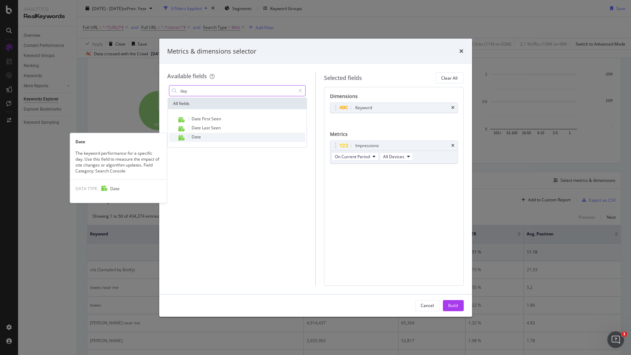
type input "day"
click at [212, 136] on div "Date" at bounding box center [242, 137] width 128 height 9
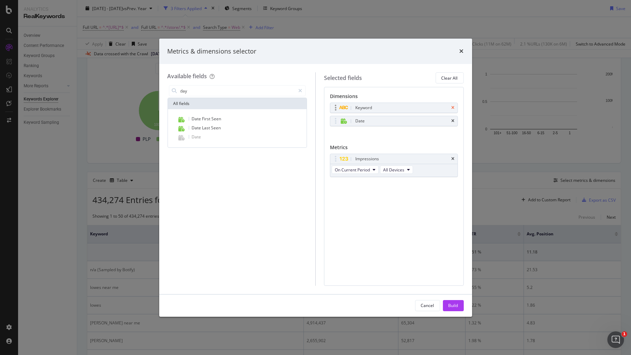
click at [453, 106] on icon "times" at bounding box center [453, 108] width 3 height 4
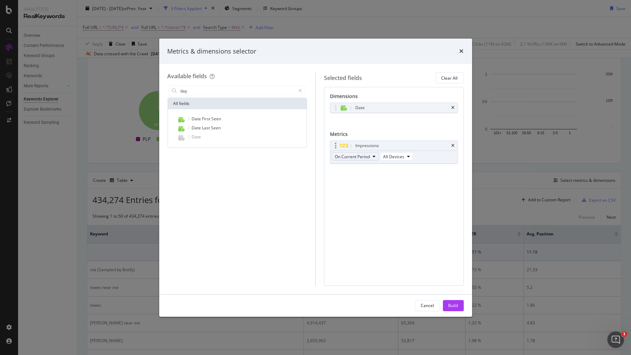
click at [369, 157] on span "On Current Period" at bounding box center [352, 157] width 35 height 6
click at [380, 195] on span "Diff. between Periods - Percentage" at bounding box center [371, 195] width 67 height 6
click at [388, 158] on span "Diff. between Periods - Percentage" at bounding box center [366, 157] width 62 height 6
click at [451, 305] on div "Build" at bounding box center [453, 305] width 10 height 6
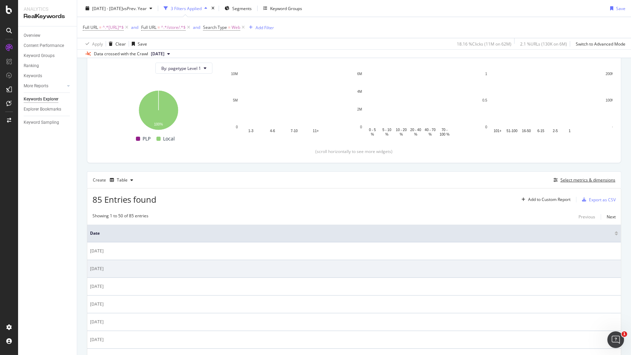
scroll to position [116, 0]
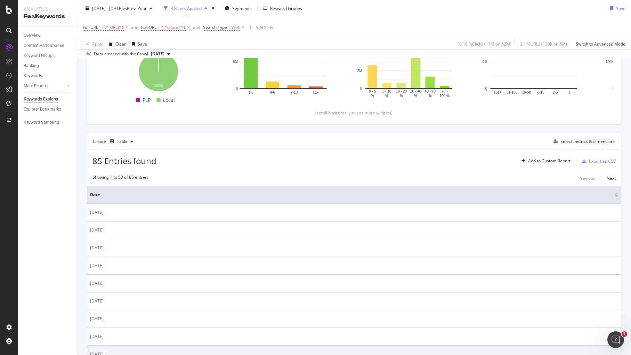
drag, startPoint x: 278, startPoint y: 354, endPoint x: 388, endPoint y: 349, distance: 110.6
click at [388, 349] on td "2025-07-16" at bounding box center [354, 355] width 534 height 18
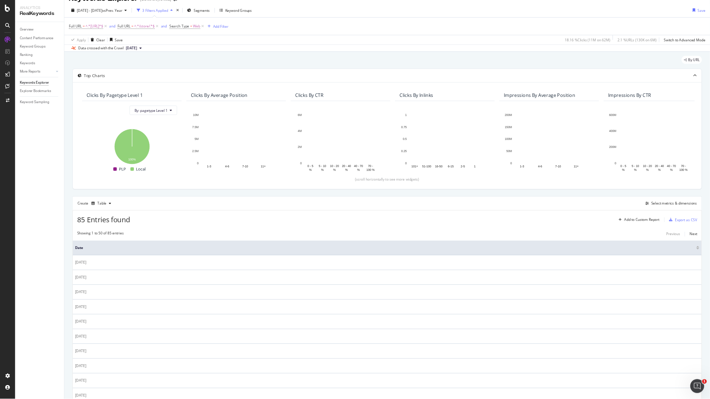
scroll to position [13, 0]
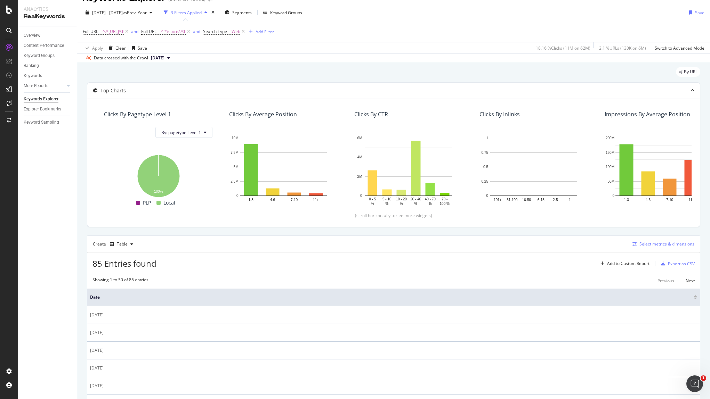
click at [631, 245] on div "Select metrics & dimensions" at bounding box center [666, 244] width 55 height 6
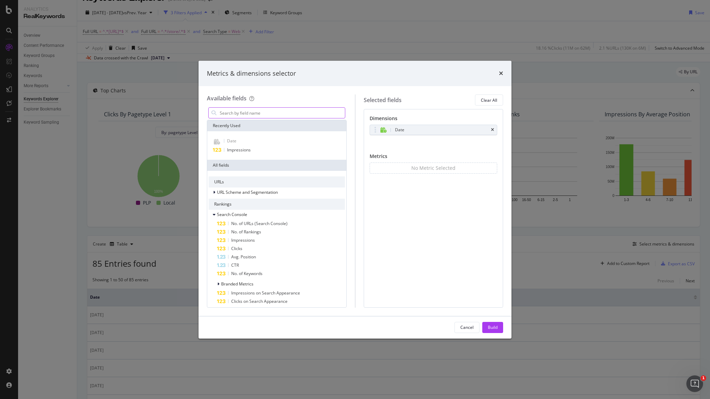
click at [262, 117] on input "modal" at bounding box center [282, 113] width 126 height 10
click at [245, 146] on div "Impressions" at bounding box center [277, 150] width 136 height 8
click at [401, 178] on span "On Current Period" at bounding box center [391, 179] width 35 height 6
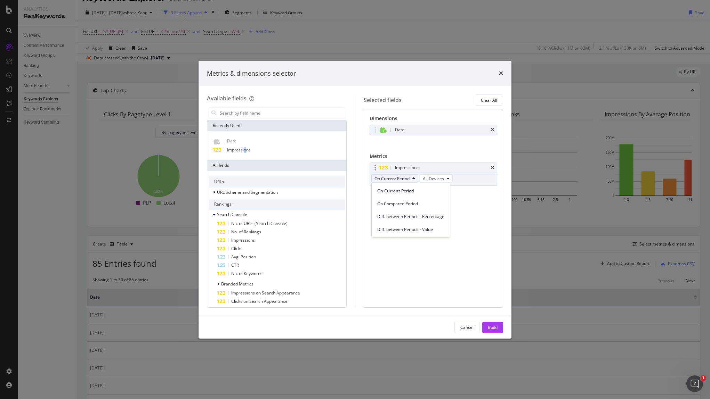
click at [401, 178] on span "On Current Period" at bounding box center [391, 179] width 35 height 6
click at [245, 151] on span "Impressions" at bounding box center [239, 150] width 24 height 6
click at [493, 326] on div "Build" at bounding box center [493, 328] width 10 height 6
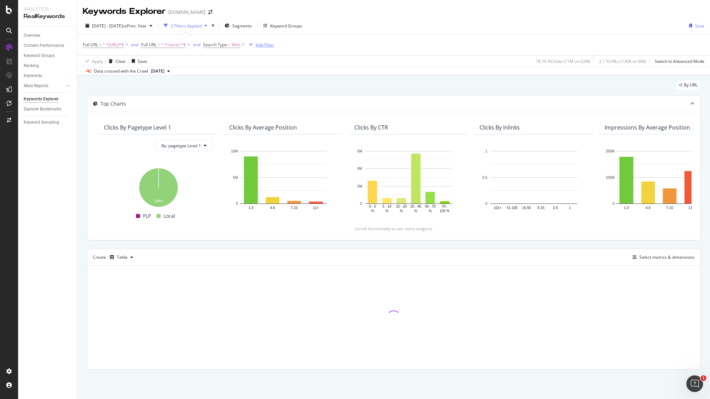
click at [274, 45] on div "Add Filter" at bounding box center [265, 45] width 18 height 6
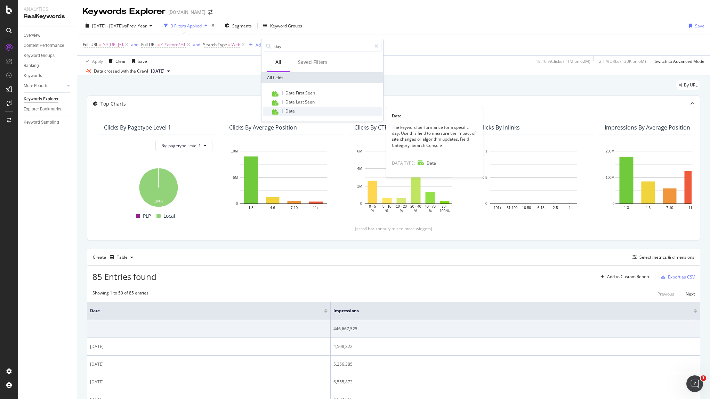
type input "day"
click at [306, 111] on div "Date" at bounding box center [326, 111] width 111 height 9
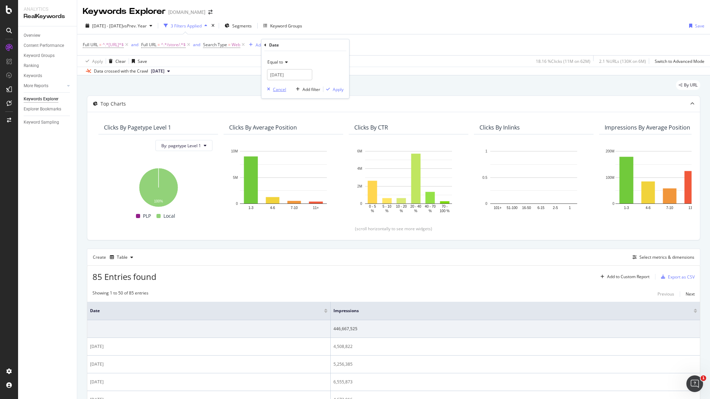
click at [281, 89] on div "Cancel" at bounding box center [279, 90] width 13 height 6
click at [274, 46] on div "Add Filter" at bounding box center [265, 45] width 18 height 6
click at [500, 22] on div "2025 Jun. 21st - Sep. 13th vs Prev. Year 3 Filters Applied Segments Keyword Gro…" at bounding box center [393, 27] width 633 height 14
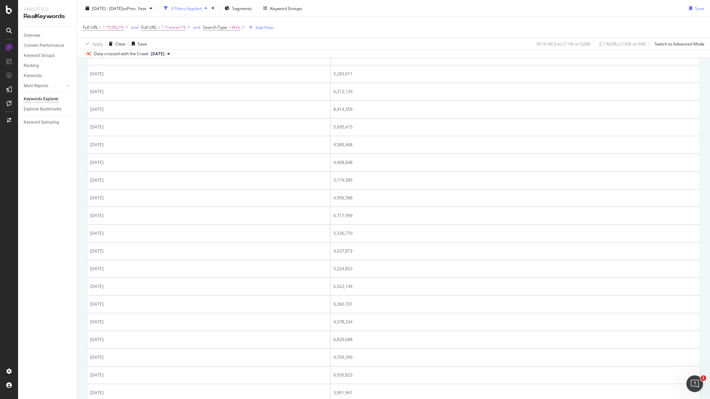
scroll to position [127, 0]
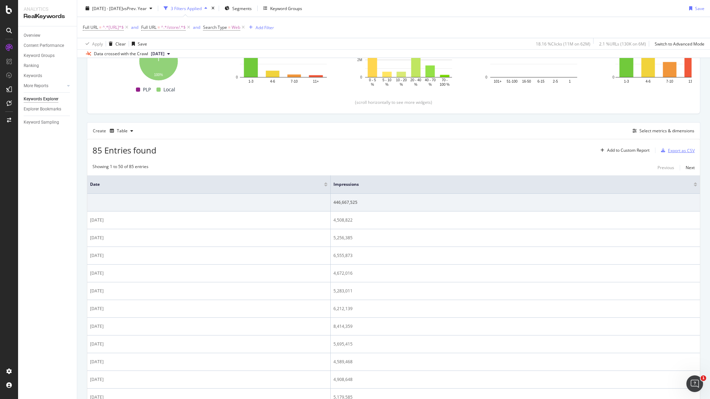
click at [631, 151] on div "Export as CSV" at bounding box center [681, 151] width 27 height 6
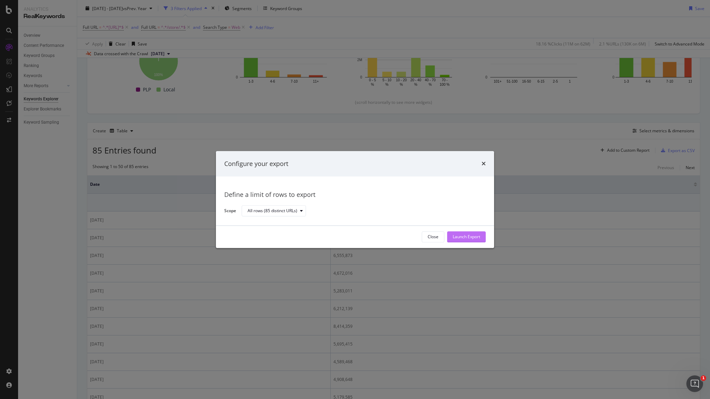
click at [467, 232] on div "Launch Export" at bounding box center [466, 237] width 27 height 10
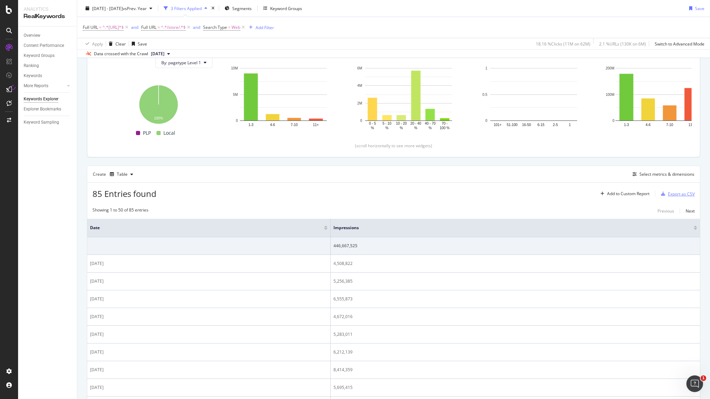
scroll to position [40, 0]
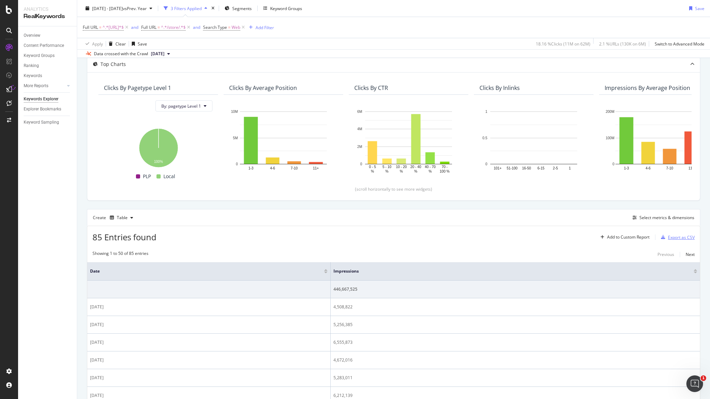
click at [631, 239] on div "Export as CSV" at bounding box center [681, 238] width 27 height 6
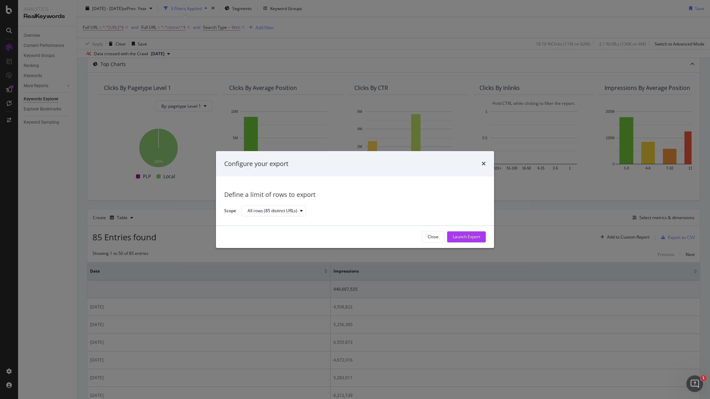
click at [485, 163] on icon "times" at bounding box center [484, 164] width 4 height 6
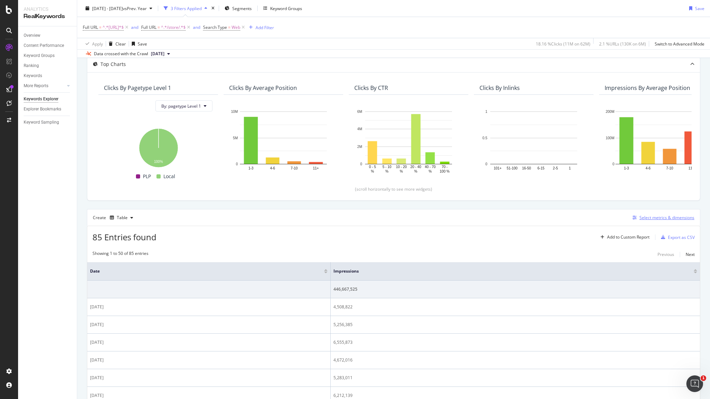
click at [631, 219] on div "Select metrics & dimensions" at bounding box center [666, 218] width 55 height 6
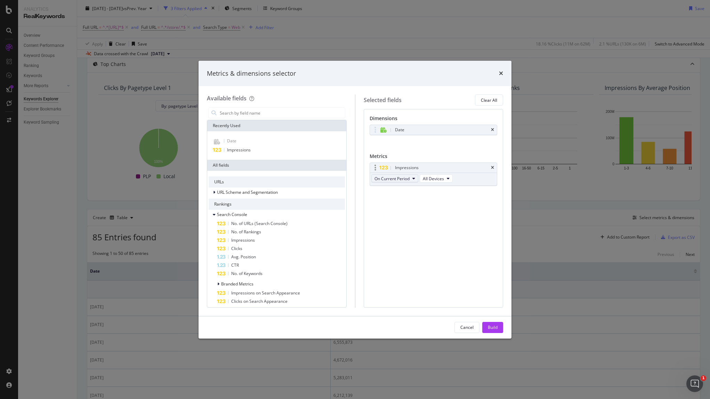
click at [413, 179] on icon "modal" at bounding box center [413, 179] width 3 height 4
click at [409, 201] on span "On Compared Period" at bounding box center [410, 204] width 67 height 6
click at [492, 325] on div "Build" at bounding box center [493, 328] width 10 height 6
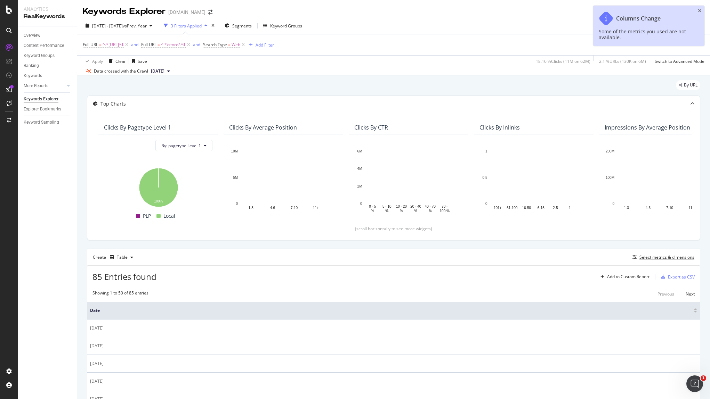
scroll to position [43, 0]
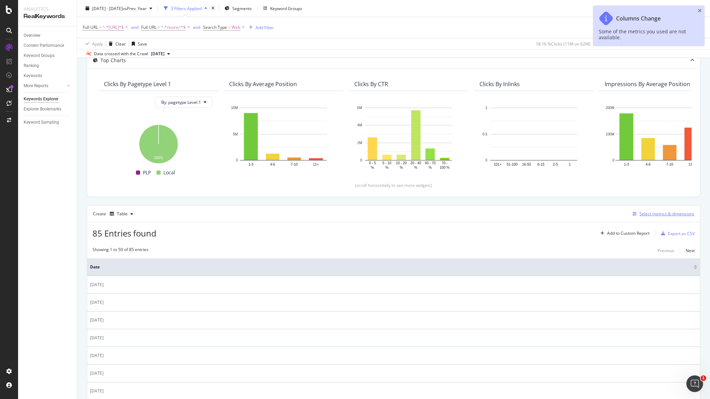
click at [631, 213] on div "Select metrics & dimensions" at bounding box center [666, 214] width 55 height 6
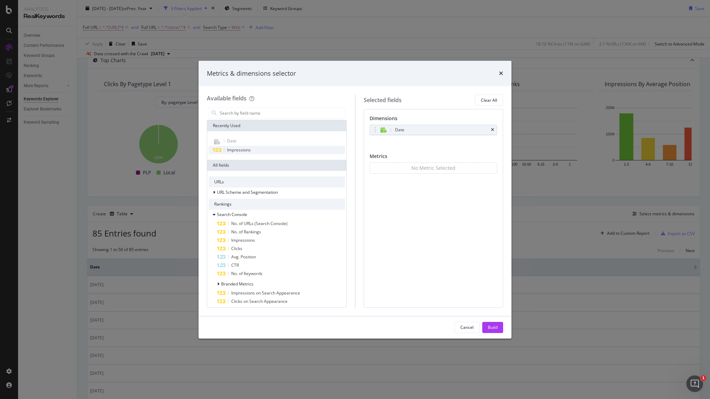
click at [247, 149] on span "Impressions" at bounding box center [239, 150] width 24 height 6
click at [409, 178] on span "On Current Period" at bounding box center [391, 179] width 35 height 6
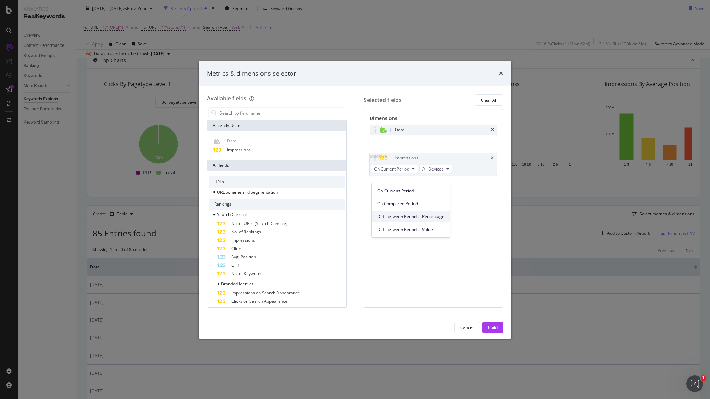
drag, startPoint x: 416, startPoint y: 229, endPoint x: 415, endPoint y: 219, distance: 9.7
click at [415, 219] on div "On Current Period On Compared Period Diff. between Periods - Percentage Diff. b…" at bounding box center [411, 208] width 78 height 51
click at [414, 218] on span "Diff. between Periods - Percentage" at bounding box center [410, 217] width 67 height 6
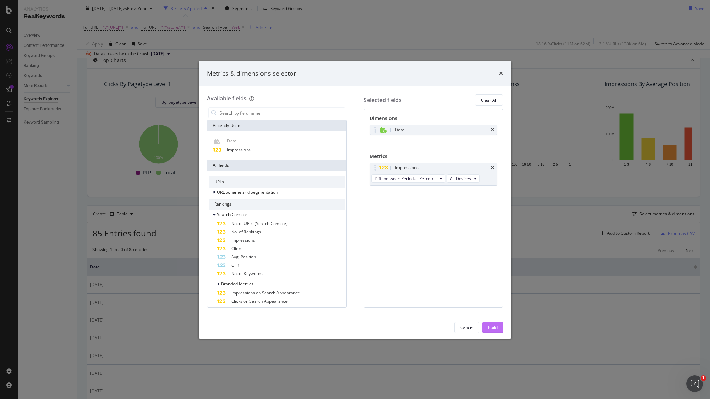
click at [493, 326] on div "Build" at bounding box center [493, 328] width 10 height 6
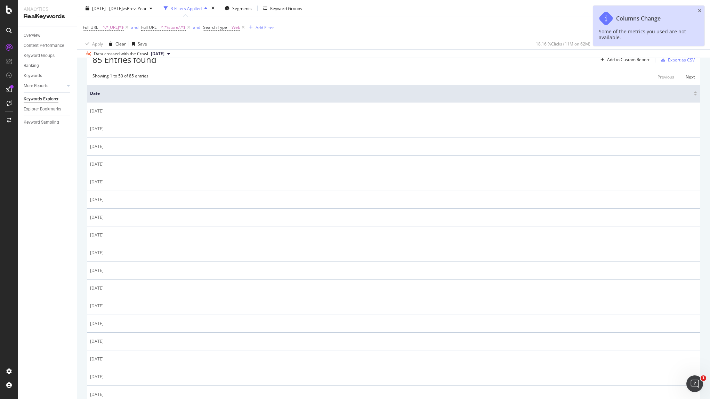
scroll to position [87, 0]
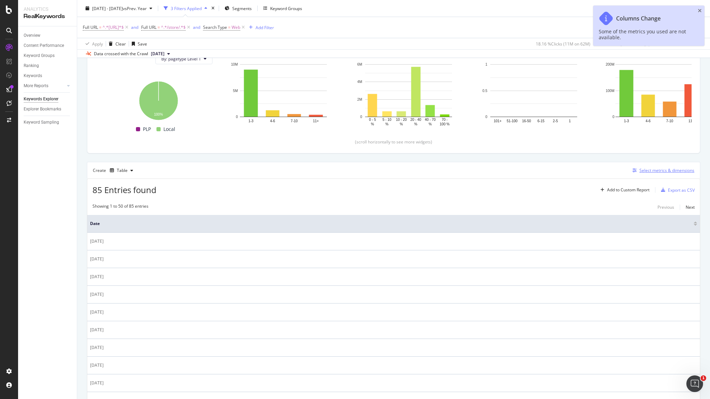
click at [631, 169] on div "Select metrics & dimensions" at bounding box center [666, 171] width 55 height 6
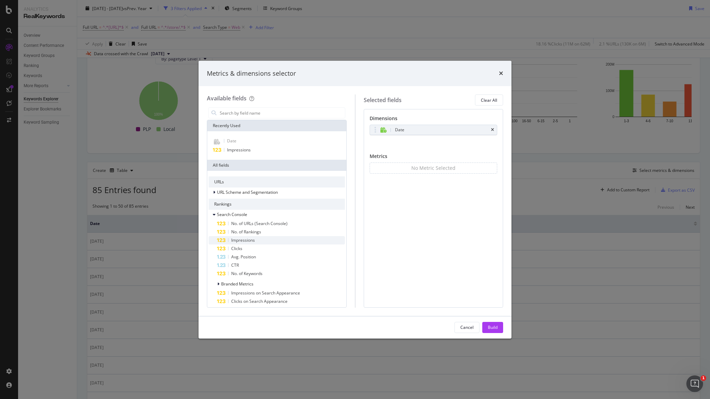
click at [251, 240] on span "Impressions" at bounding box center [243, 240] width 24 height 6
click at [411, 179] on button "On Current Period" at bounding box center [394, 179] width 47 height 8
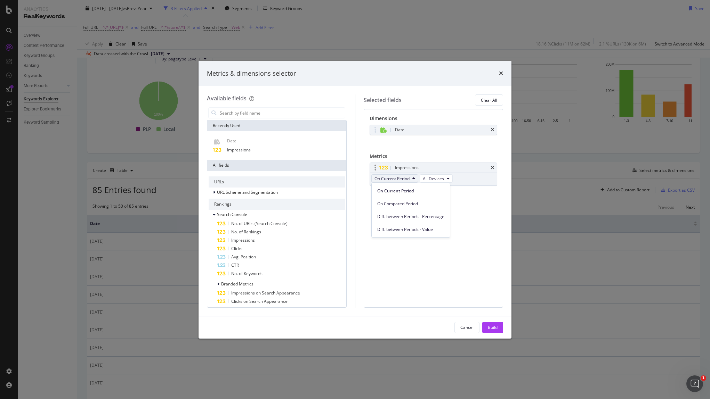
click at [410, 179] on button "On Current Period" at bounding box center [394, 179] width 47 height 8
click at [425, 179] on span "All Devices" at bounding box center [433, 179] width 21 height 6
click at [432, 180] on span "All Devices" at bounding box center [433, 179] width 21 height 6
click at [408, 177] on span "On Current Period" at bounding box center [391, 179] width 35 height 6
click at [427, 217] on span "Diff. between Periods - Percentage" at bounding box center [410, 217] width 67 height 6
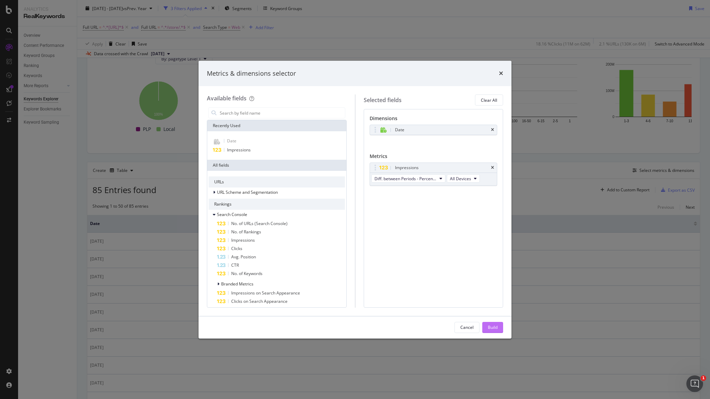
click at [491, 328] on div "Build" at bounding box center [493, 328] width 10 height 6
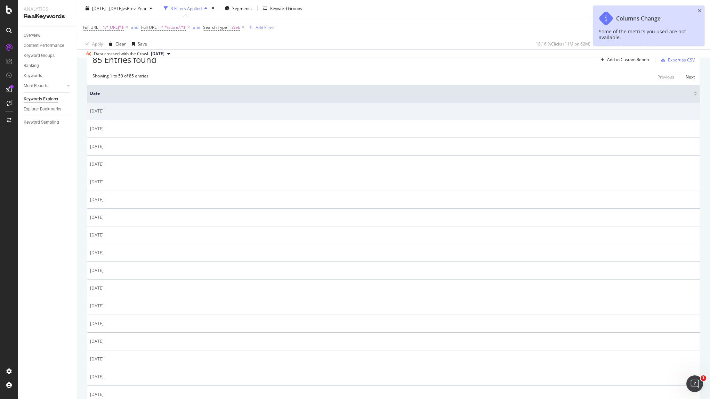
scroll to position [87, 0]
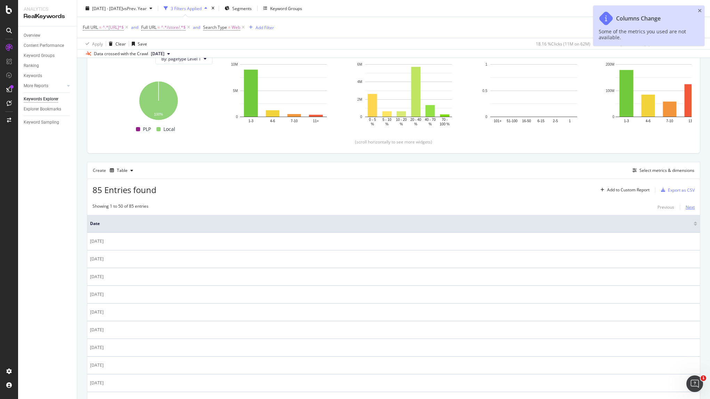
click at [631, 206] on div "Next" at bounding box center [690, 207] width 9 height 6
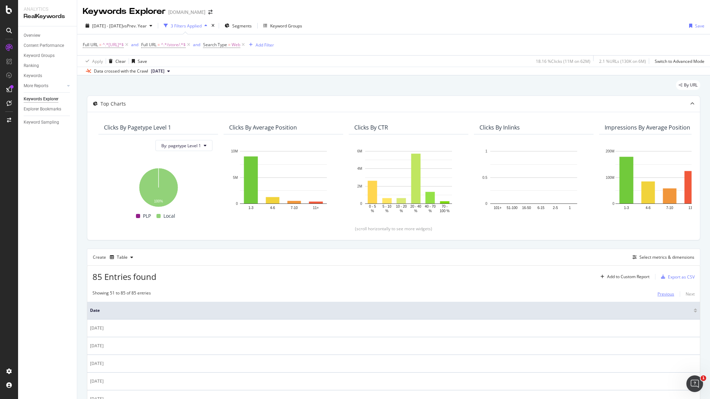
click at [631, 295] on div "Previous Next" at bounding box center [675, 294] width 37 height 8
click at [132, 257] on icon "button" at bounding box center [131, 258] width 3 height 4
click at [132, 282] on div "Trend" at bounding box center [129, 281] width 11 height 6
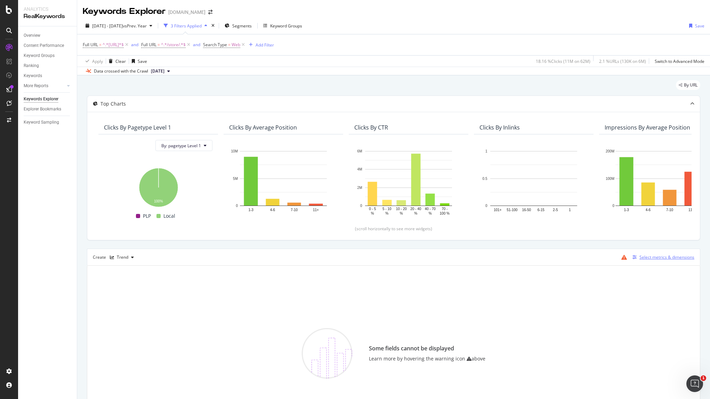
click at [631, 257] on div "Select metrics & dimensions" at bounding box center [666, 257] width 55 height 6
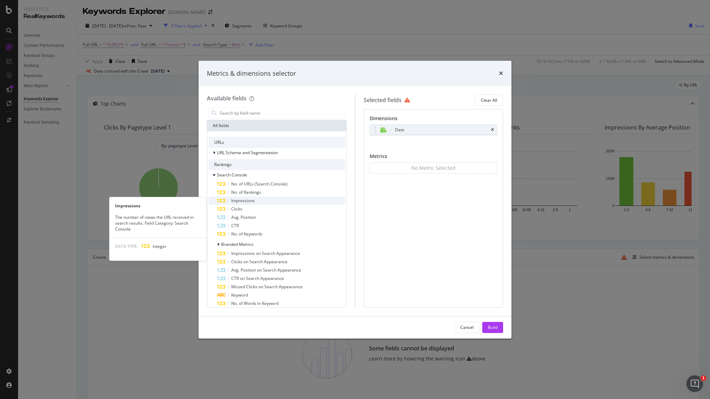
click at [239, 201] on span "Impressions" at bounding box center [243, 201] width 24 height 6
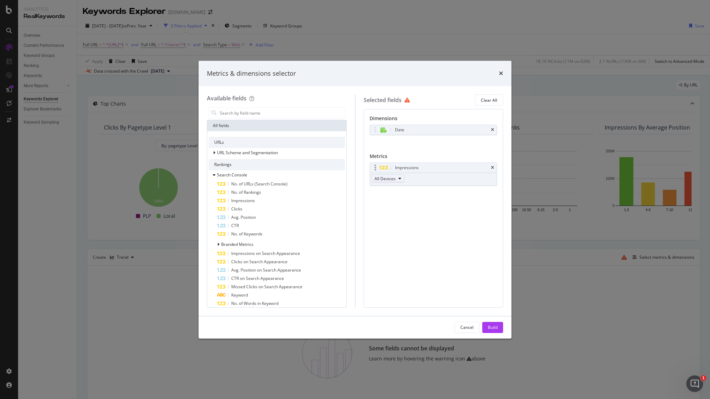
click at [403, 179] on button "All Devices" at bounding box center [387, 179] width 33 height 8
click at [402, 179] on button "All Devices" at bounding box center [387, 179] width 33 height 8
click at [400, 178] on icon "modal" at bounding box center [399, 179] width 3 height 4
click at [497, 326] on div "Build" at bounding box center [493, 328] width 10 height 6
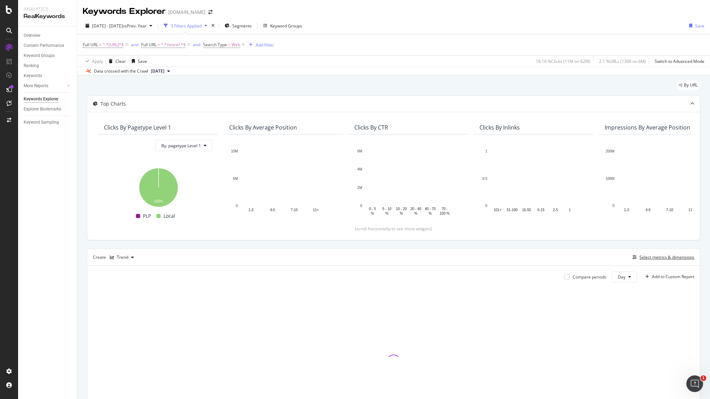
scroll to position [66, 0]
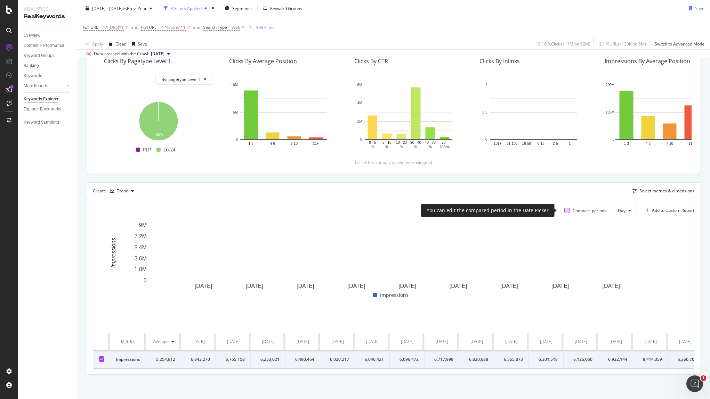
click at [564, 210] on div at bounding box center [567, 211] width 6 height 6
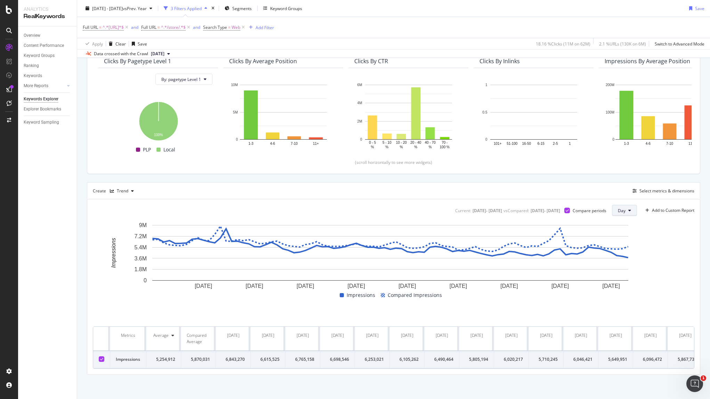
click at [625, 213] on button "Day" at bounding box center [624, 210] width 25 height 11
click at [620, 234] on span "Week" at bounding box center [617, 237] width 13 height 6
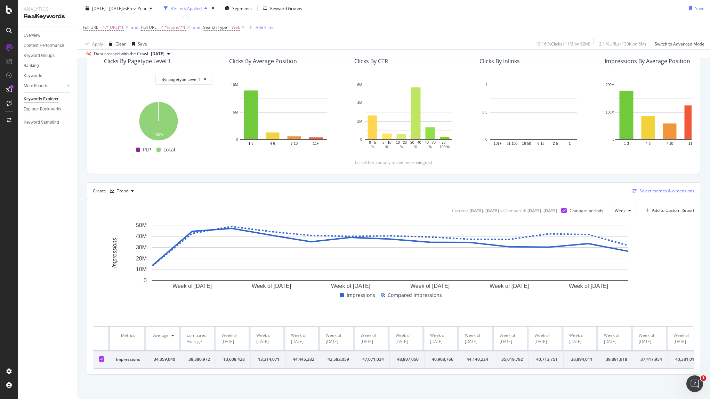
click at [631, 191] on div "Select metrics & dimensions" at bounding box center [666, 191] width 55 height 6
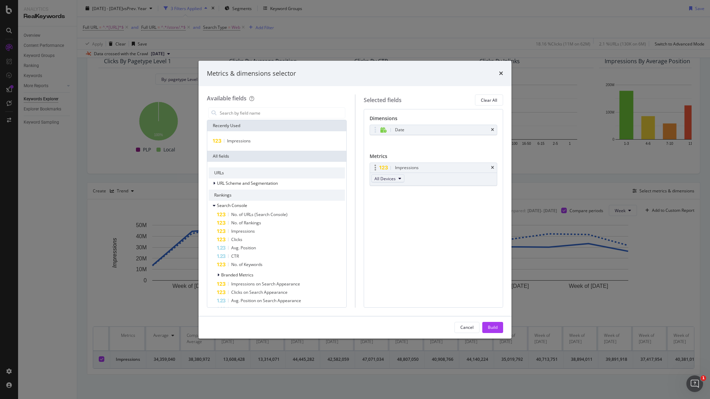
click at [402, 178] on button "All Devices" at bounding box center [387, 179] width 33 height 8
click at [401, 178] on button "All Devices" at bounding box center [387, 179] width 33 height 8
click at [245, 138] on span "Impressions" at bounding box center [239, 141] width 24 height 6
click at [396, 204] on span "On Desktop" at bounding box center [385, 205] width 23 height 6
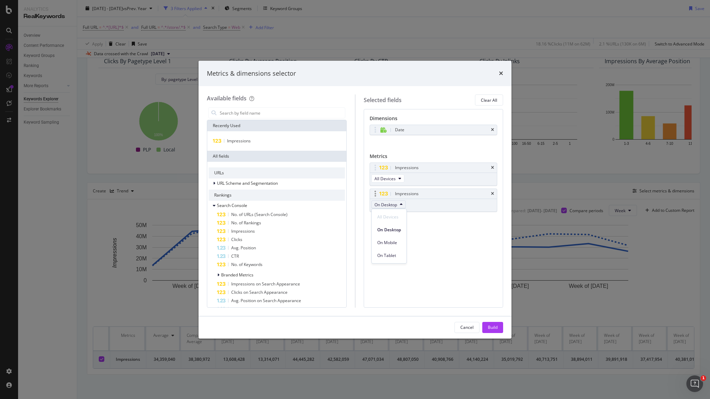
click at [396, 204] on span "On Desktop" at bounding box center [385, 205] width 23 height 6
click at [257, 142] on div "Impressions" at bounding box center [277, 141] width 136 height 8
click at [253, 142] on div "Impressions" at bounding box center [277, 141] width 136 height 8
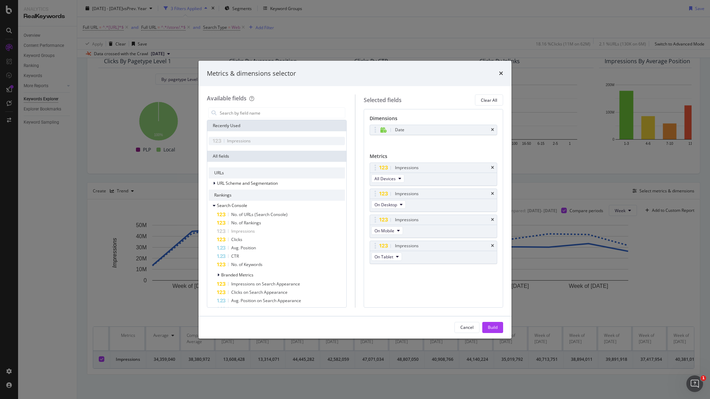
click at [252, 142] on div "Impressions" at bounding box center [277, 141] width 136 height 8
click at [491, 328] on div "Build" at bounding box center [493, 328] width 10 height 6
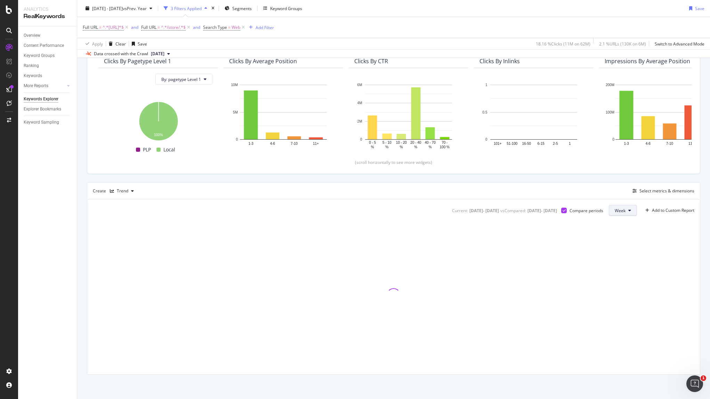
click at [609, 212] on button "Week" at bounding box center [623, 210] width 28 height 11
click at [573, 187] on div "Create Trend Select metrics & dimensions" at bounding box center [393, 191] width 613 height 17
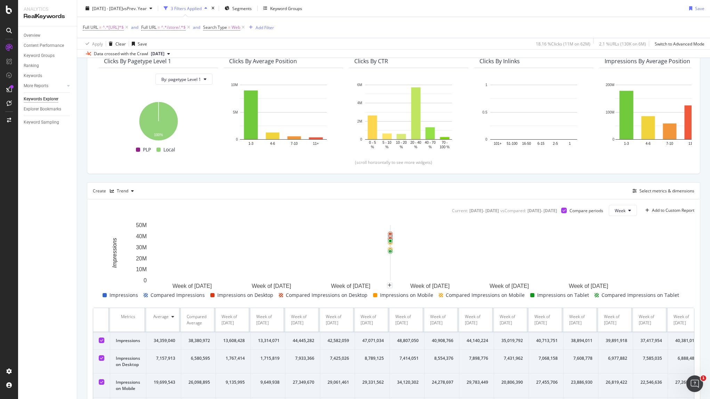
scroll to position [110, 0]
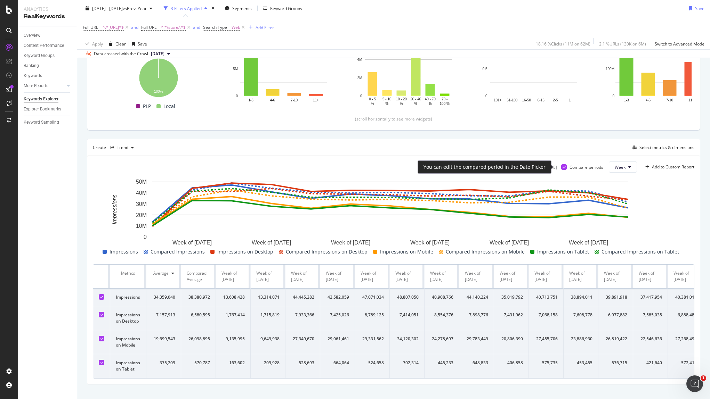
drag, startPoint x: 575, startPoint y: 168, endPoint x: 556, endPoint y: 167, distance: 19.2
click at [575, 168] on div "Compare periods" at bounding box center [586, 167] width 34 height 6
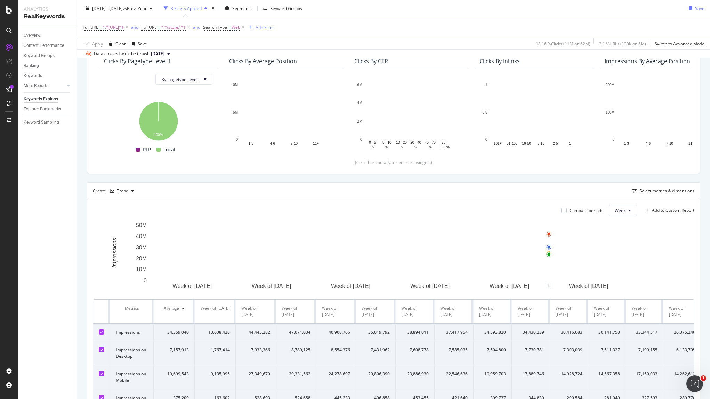
scroll to position [110, 0]
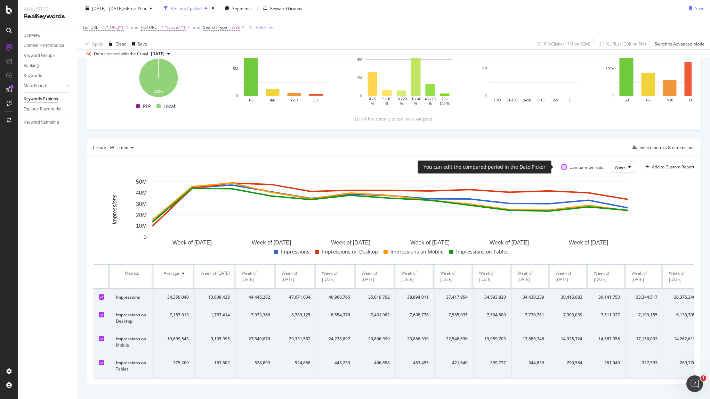
click at [561, 169] on div at bounding box center [564, 167] width 6 height 6
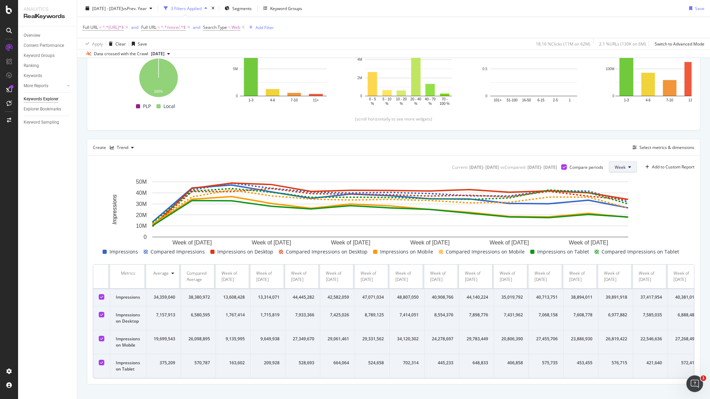
click at [618, 167] on span "Week" at bounding box center [620, 167] width 11 height 6
click at [612, 181] on span "Day" at bounding box center [614, 181] width 13 height 6
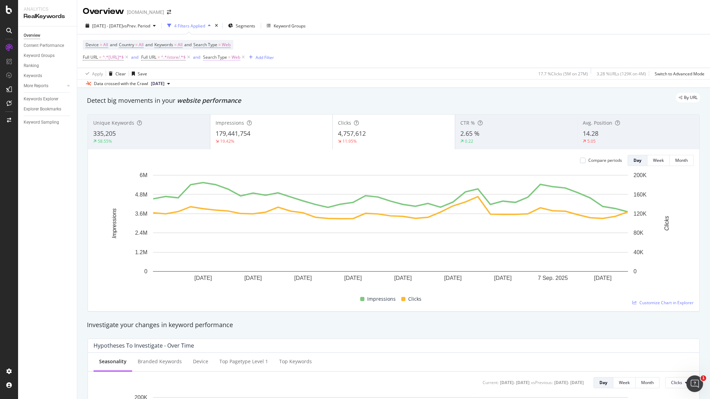
click at [240, 56] on span "Web" at bounding box center [236, 57] width 9 height 10
click at [242, 84] on input "Web" at bounding box center [258, 86] width 66 height 11
click at [347, 53] on div "Device = All and Country = All and Keywords = All and Search Type = Web Full UR…" at bounding box center [394, 50] width 622 height 33
click at [186, 58] on span "^.*/store/.*$" at bounding box center [173, 57] width 25 height 10
click at [172, 102] on div "Cancel" at bounding box center [174, 101] width 13 height 6
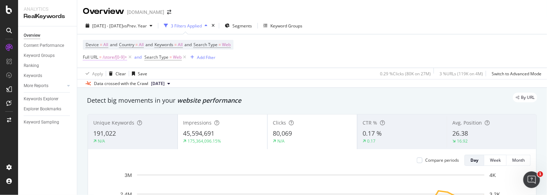
click at [106, 58] on span "/store/[0-9]+" at bounding box center [115, 57] width 24 height 10
drag, startPoint x: 270, startPoint y: 63, endPoint x: 266, endPoint y: 63, distance: 3.8
click at [270, 63] on div "Device = All and Country = All and Keywords = All and Search Type = Web Full UR…" at bounding box center [312, 50] width 458 height 33
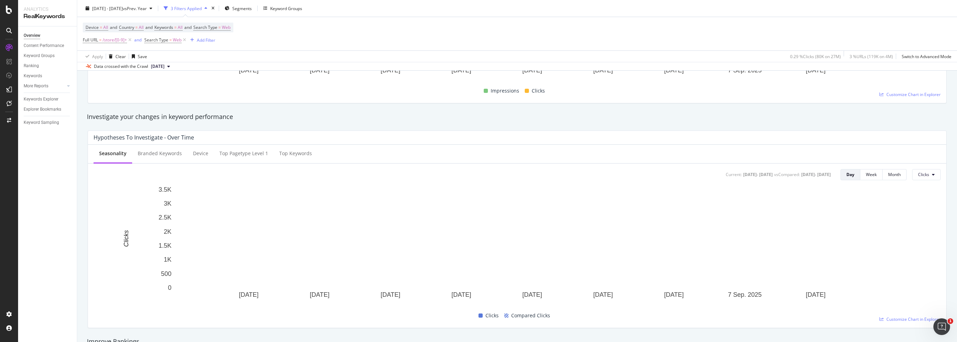
scroll to position [452, 0]
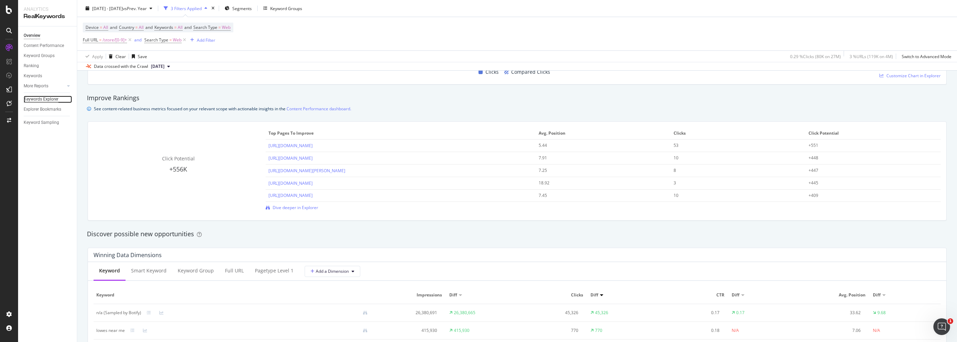
click at [48, 99] on div "Keywords Explorer" at bounding box center [41, 99] width 35 height 7
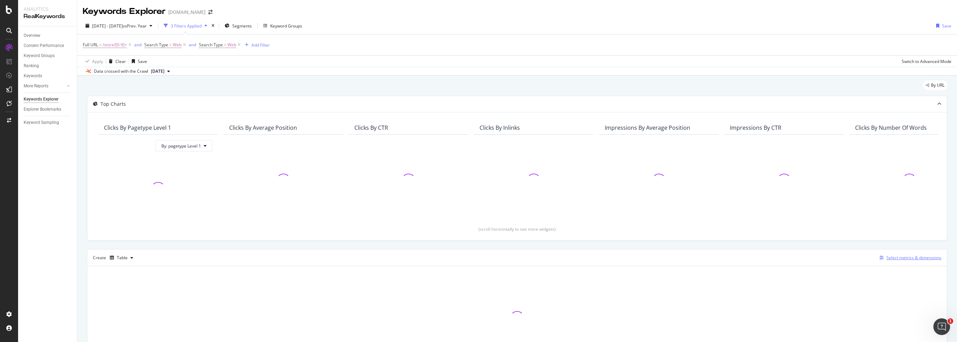
click at [887, 258] on div "Select metrics & dimensions" at bounding box center [913, 257] width 55 height 6
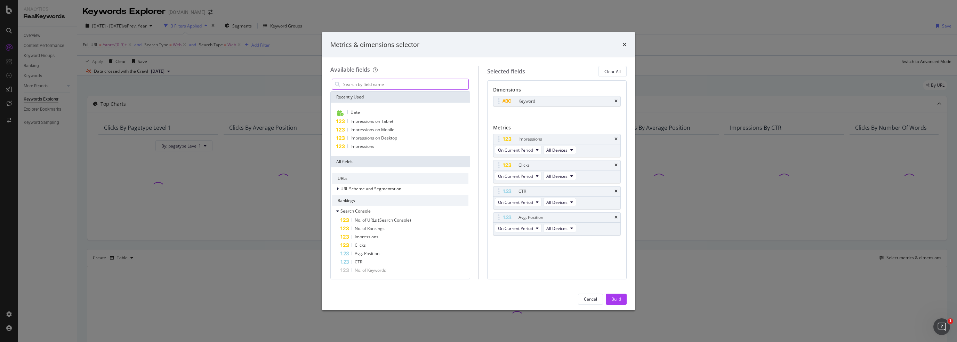
click at [367, 84] on input "modal" at bounding box center [405, 84] width 126 height 10
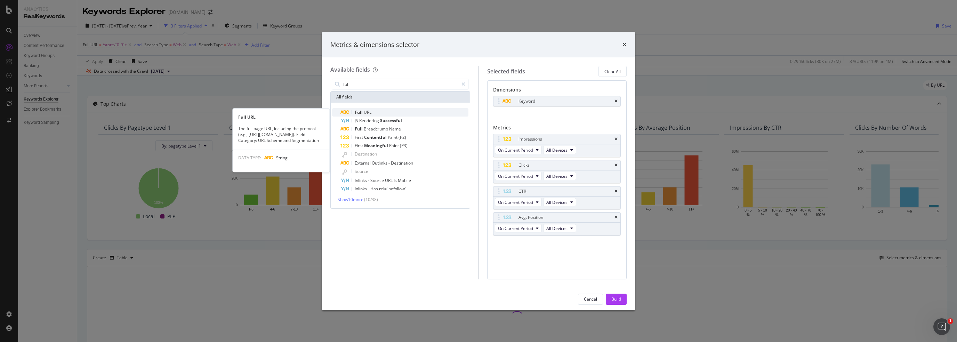
type input "ful"
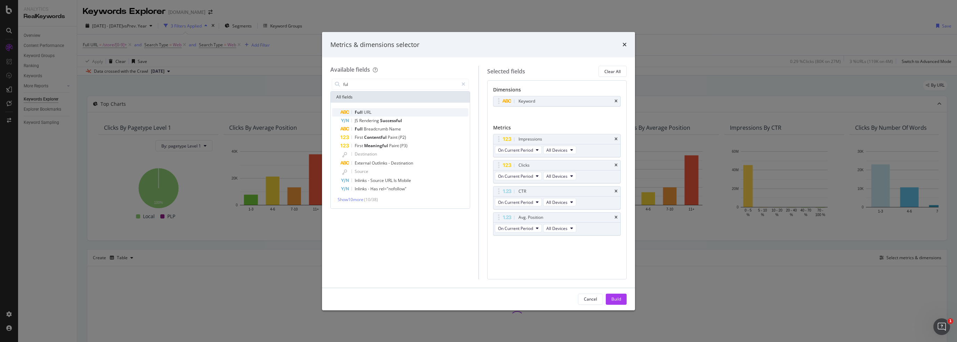
click at [368, 111] on span "URL" at bounding box center [368, 112] width 8 height 6
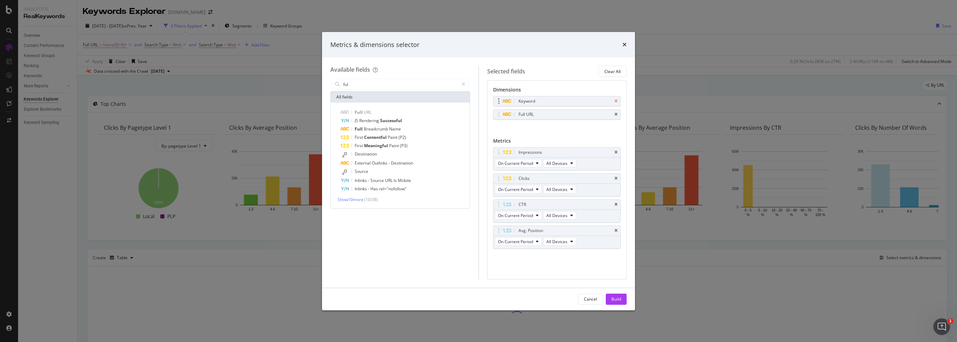
click at [616, 100] on icon "times" at bounding box center [615, 101] width 3 height 4
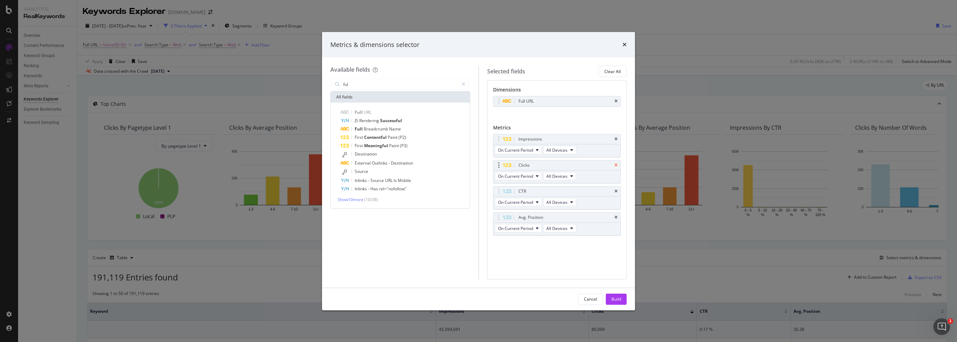
click at [615, 164] on icon "times" at bounding box center [615, 165] width 3 height 4
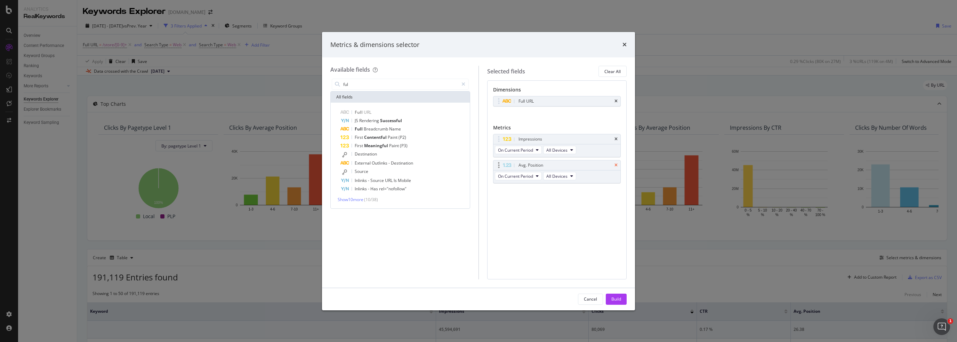
click at [615, 164] on icon "times" at bounding box center [615, 165] width 3 height 4
click at [613, 298] on div "Build" at bounding box center [616, 299] width 10 height 6
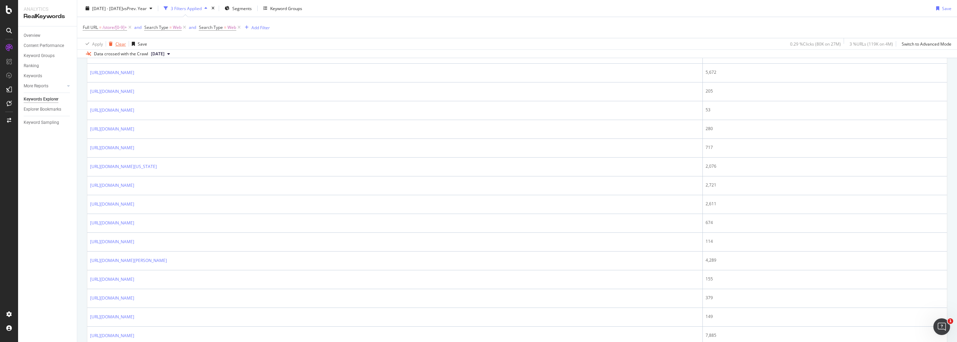
scroll to position [484, 0]
click at [116, 25] on span "/store/[0-9]+" at bounding box center [115, 28] width 24 height 10
click at [116, 45] on span "Matches regex" at bounding box center [103, 44] width 29 height 6
click at [119, 137] on span "Doesn't match regex" at bounding box center [112, 139] width 40 height 6
click at [156, 72] on div "Apply" at bounding box center [159, 71] width 11 height 6
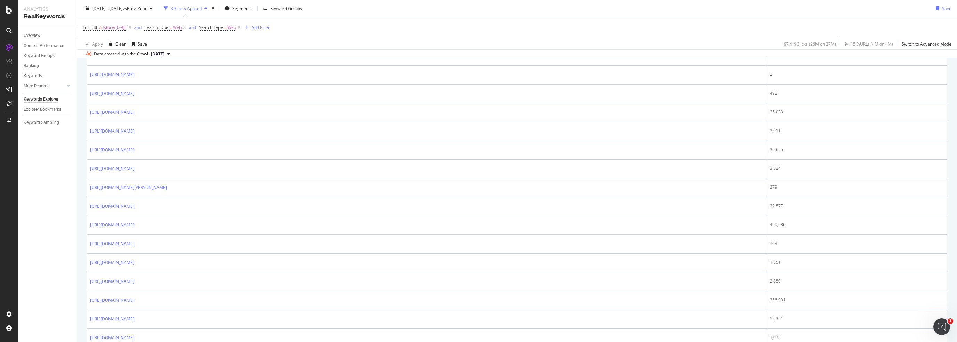
scroll to position [275, 0]
click at [257, 30] on div "Add Filter" at bounding box center [260, 27] width 18 height 6
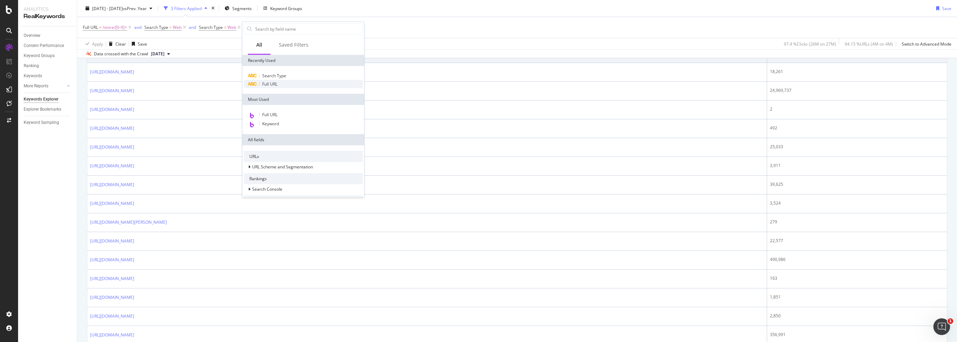
click at [275, 86] on span "Full URL" at bounding box center [269, 84] width 15 height 6
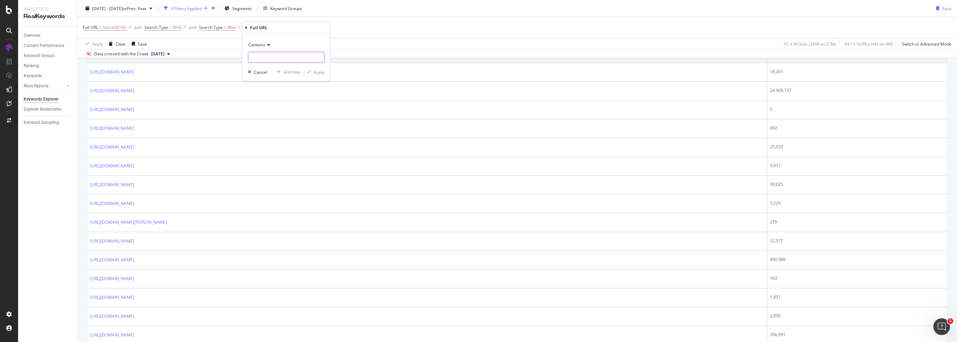
click at [286, 58] on input "text" at bounding box center [286, 57] width 76 height 11
type input "/store/"
click at [322, 72] on div "Apply" at bounding box center [319, 72] width 11 height 6
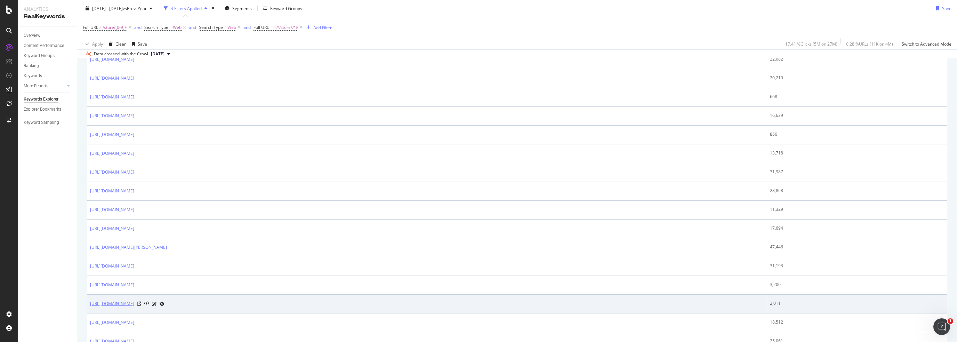
scroll to position [623, 0]
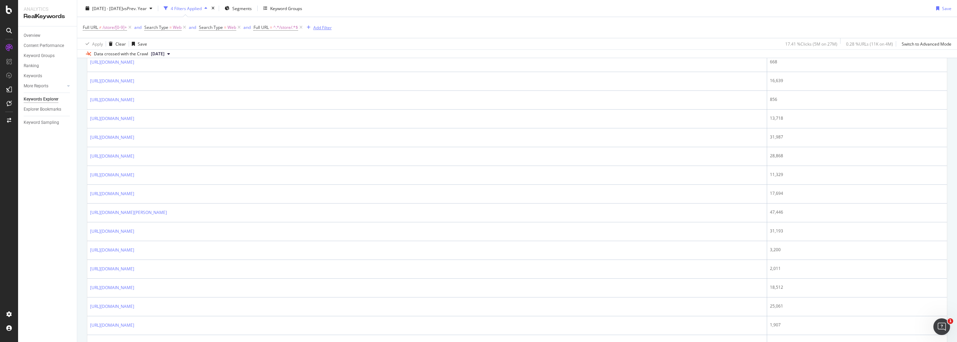
click at [320, 27] on div "Add Filter" at bounding box center [322, 27] width 18 height 6
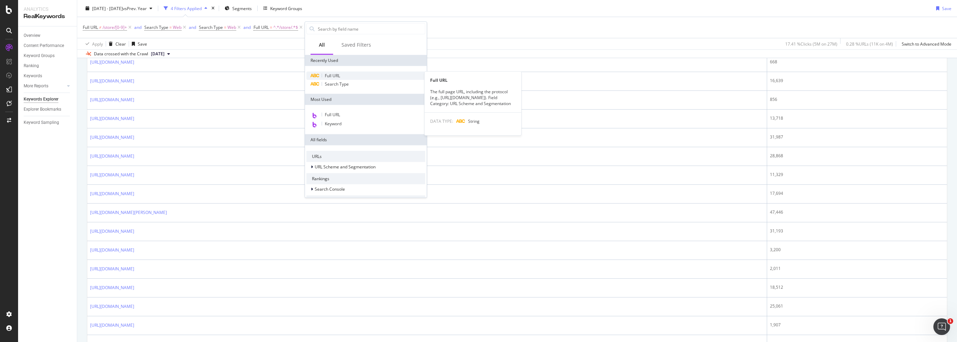
click at [344, 76] on div "Full URL" at bounding box center [365, 76] width 119 height 8
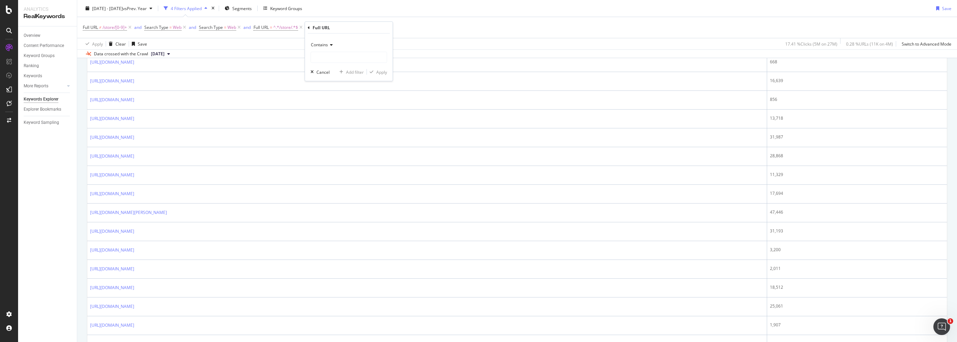
click at [331, 45] on icon at bounding box center [330, 45] width 5 height 4
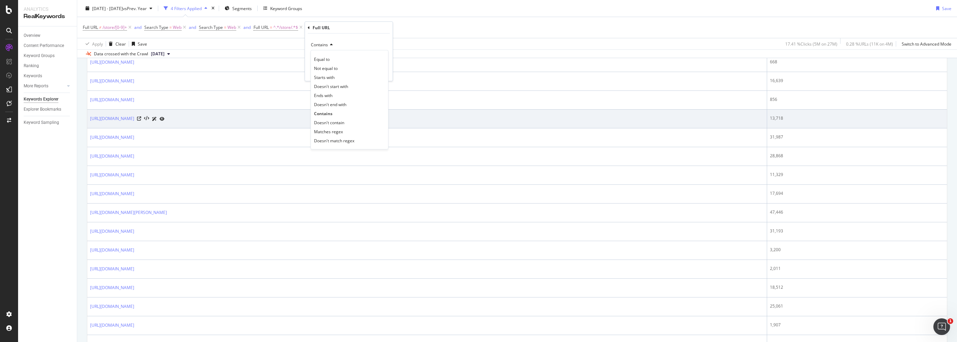
click at [340, 122] on span "Doesn't contain" at bounding box center [329, 122] width 30 height 6
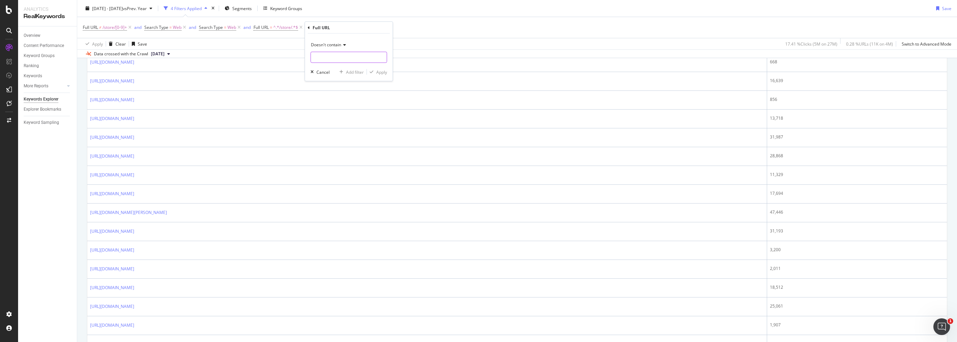
drag, startPoint x: 342, startPoint y: 58, endPoint x: 354, endPoint y: 44, distance: 18.3
click at [343, 58] on input "text" at bounding box center [349, 57] width 76 height 11
type input "/windows|/fencing/roofing/"
click at [320, 26] on div "Add Filter" at bounding box center [322, 27] width 18 height 6
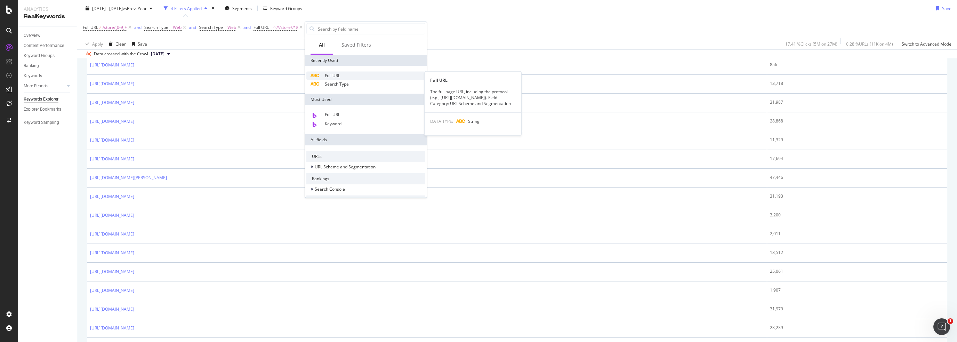
click at [339, 77] on span "Full URL" at bounding box center [332, 76] width 15 height 6
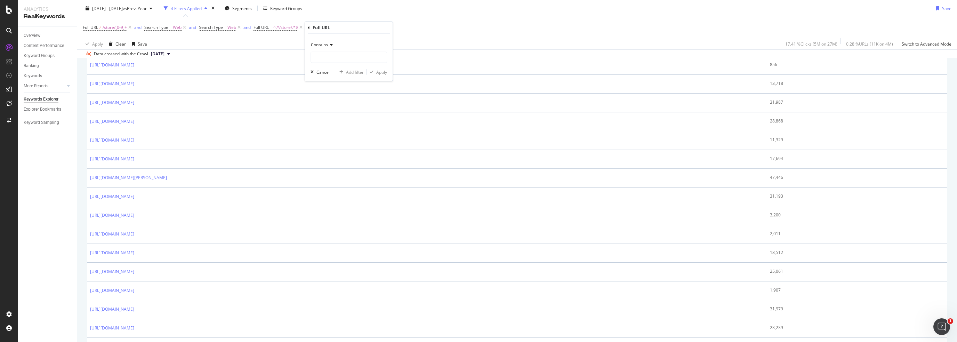
click at [324, 46] on span "Contains" at bounding box center [319, 45] width 17 height 6
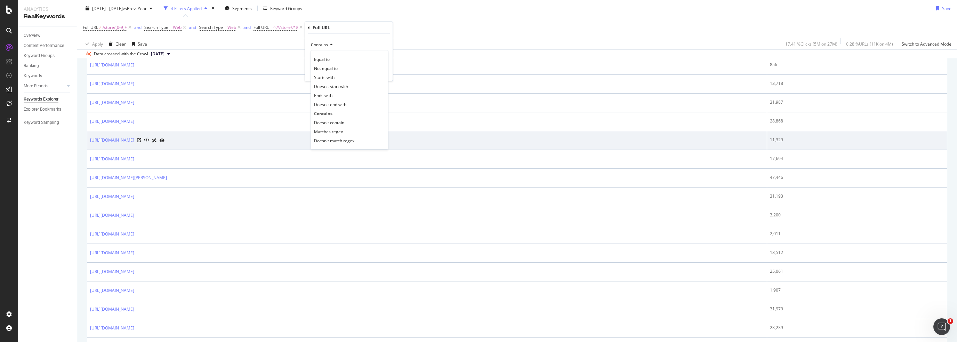
drag, startPoint x: 342, startPoint y: 142, endPoint x: 341, endPoint y: 136, distance: 6.0
click at [341, 142] on span "Doesn't match regex" at bounding box center [334, 140] width 40 height 6
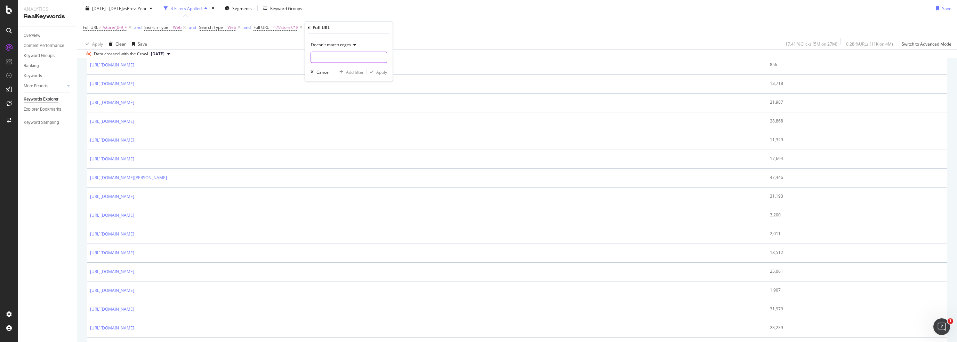
click at [344, 58] on input "text" at bounding box center [349, 57] width 76 height 11
type input "w"
type input "(/windows|/fencing|/roofing|/"
click at [320, 69] on div "Cancel" at bounding box center [319, 72] width 22 height 6
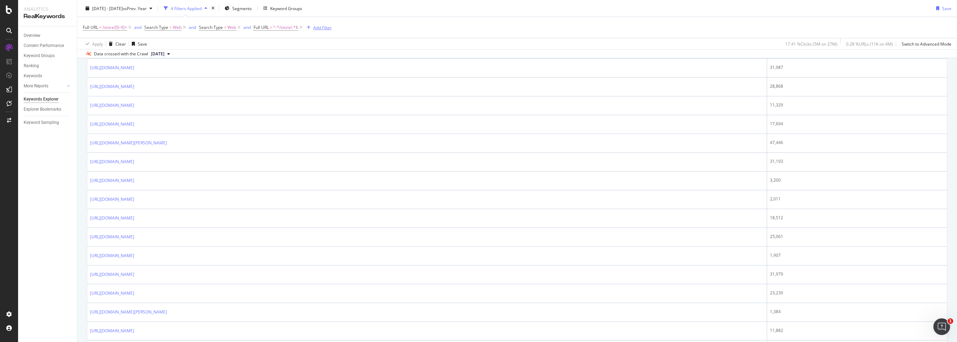
click at [320, 25] on div "Add Filter" at bounding box center [322, 27] width 18 height 6
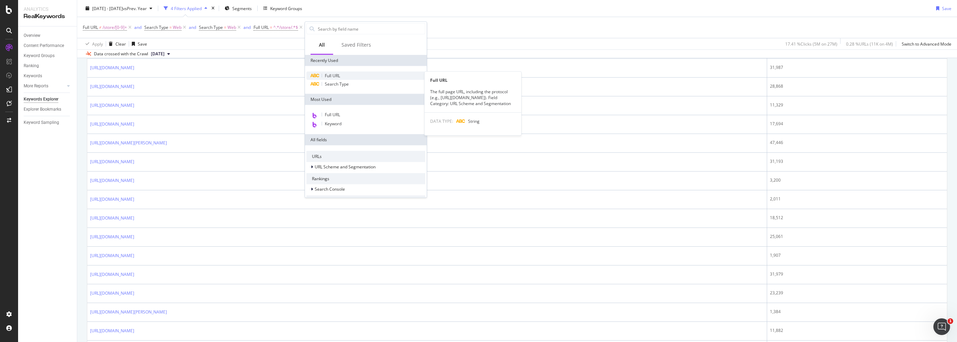
click at [340, 77] on span "Full URL" at bounding box center [332, 76] width 15 height 6
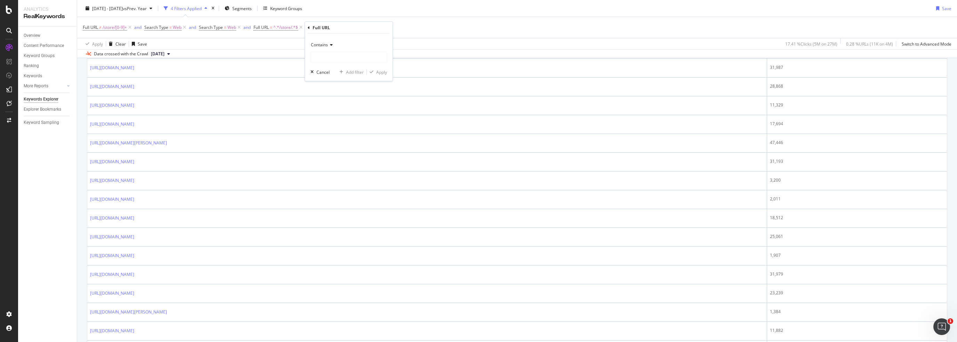
click at [329, 44] on icon at bounding box center [330, 45] width 5 height 4
click at [341, 138] on span "Doesn't match regex" at bounding box center [334, 140] width 40 height 6
click at [354, 63] on div "Doesn't match regex Cancel Add filter Apply" at bounding box center [349, 57] width 88 height 47
click at [353, 58] on input "text" at bounding box center [349, 57] width 76 height 11
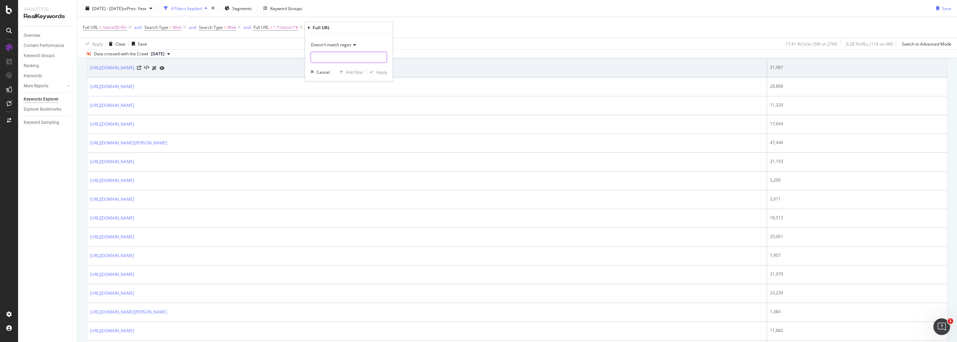
paste input "(/windows|/fencing|/roofing|/"
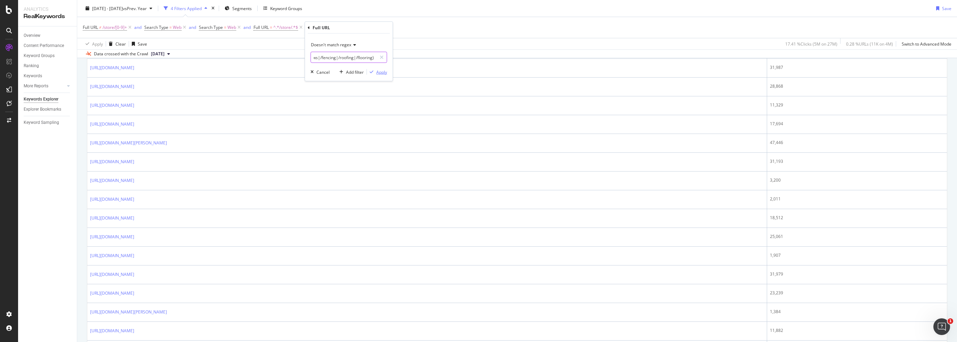
type input "(/windows|/fencing|/roofing|/flooring)"
click at [383, 73] on div "Apply" at bounding box center [381, 72] width 11 height 6
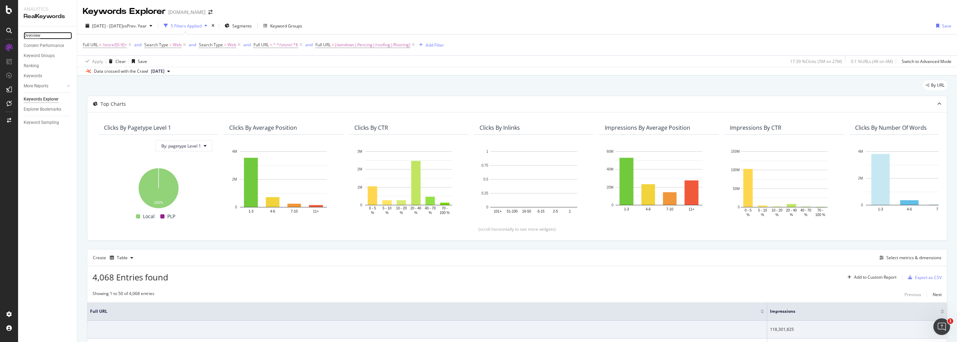
click at [35, 36] on div "Overview" at bounding box center [32, 35] width 17 height 7
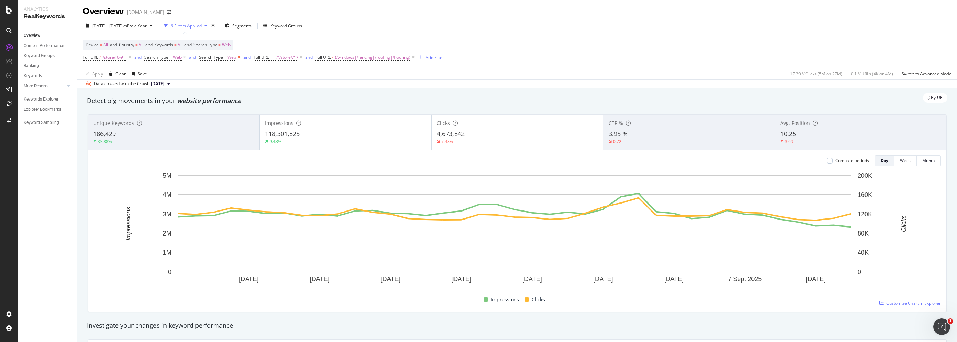
click at [239, 56] on icon at bounding box center [239, 57] width 6 height 7
click at [827, 161] on div at bounding box center [830, 161] width 6 height 6
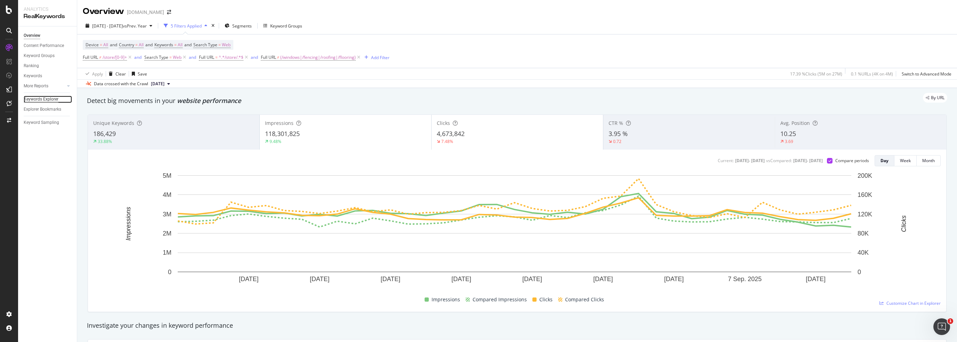
click at [50, 96] on div "Keywords Explorer" at bounding box center [41, 99] width 35 height 7
click at [49, 96] on div "Keywords Explorer" at bounding box center [41, 99] width 35 height 7
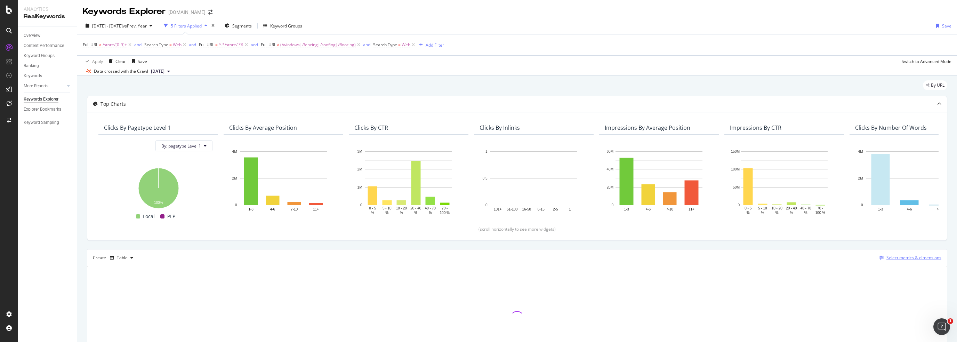
click at [897, 258] on div "Select metrics & dimensions" at bounding box center [913, 257] width 55 height 6
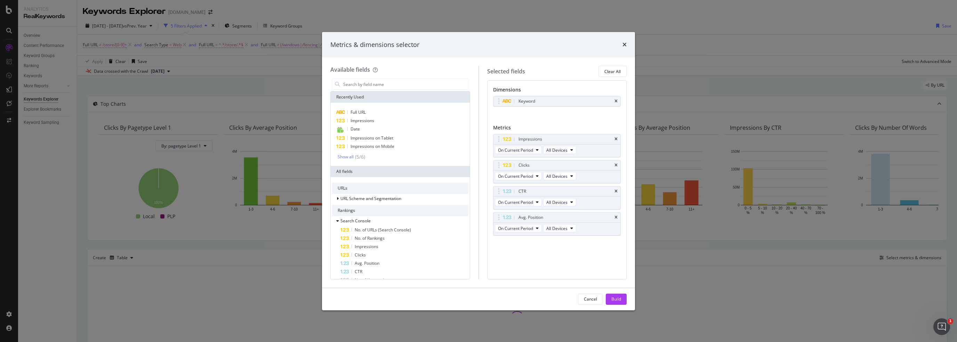
drag, startPoint x: 407, startPoint y: 73, endPoint x: 403, endPoint y: 78, distance: 5.9
click at [407, 73] on div "Available fields" at bounding box center [400, 70] width 140 height 8
click at [388, 85] on input "modal" at bounding box center [405, 84] width 126 height 10
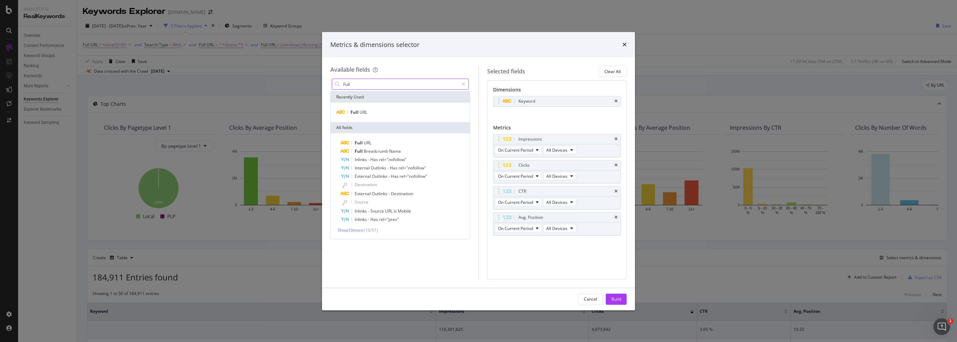
type input "Full"
click at [369, 116] on div "Full URL" at bounding box center [400, 112] width 139 height 19
click at [368, 113] on div "Full URL" at bounding box center [400, 112] width 136 height 8
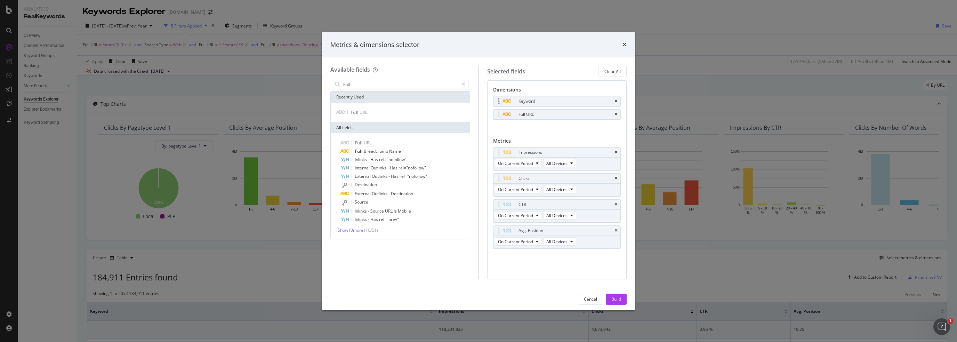
click at [616, 98] on div "Keyword" at bounding box center [556, 101] width 127 height 10
click at [616, 99] on icon "times" at bounding box center [615, 101] width 3 height 4
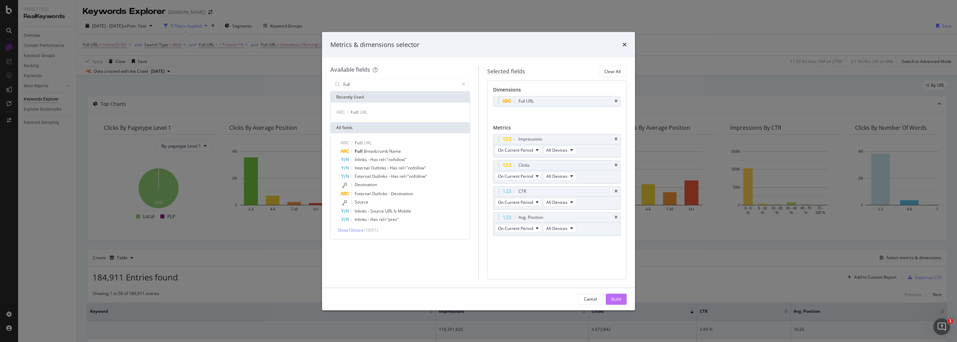
click at [619, 302] on div "Build" at bounding box center [616, 299] width 10 height 10
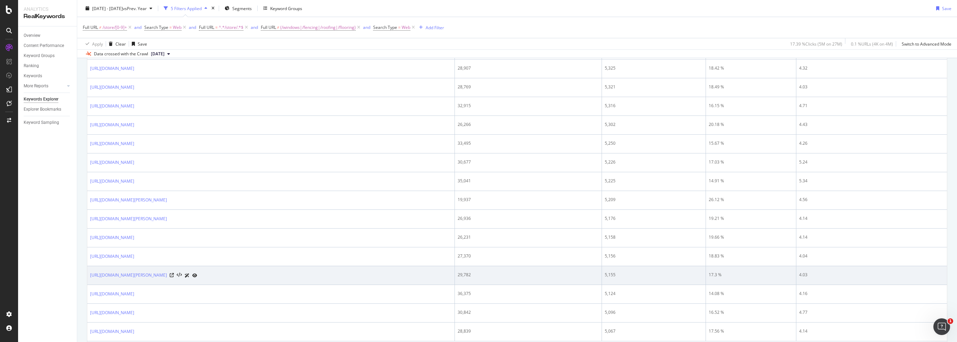
scroll to position [971, 0]
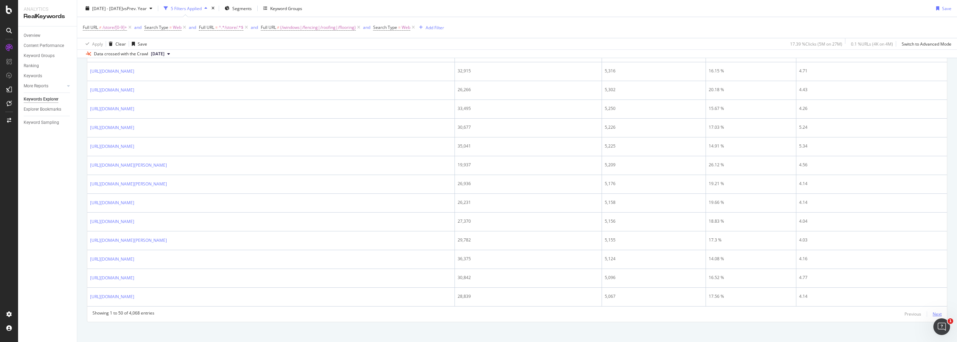
click at [933, 311] on div "Next" at bounding box center [936, 314] width 9 height 6
click at [935, 311] on div "Next" at bounding box center [936, 314] width 9 height 6
click at [932, 311] on div "Next" at bounding box center [936, 314] width 9 height 6
click at [934, 311] on div "Next" at bounding box center [936, 314] width 9 height 6
click at [932, 311] on div "Next" at bounding box center [936, 314] width 9 height 6
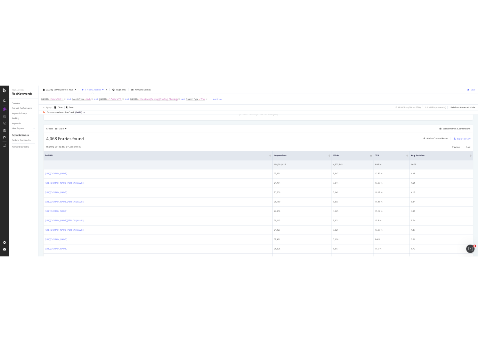
scroll to position [0, 0]
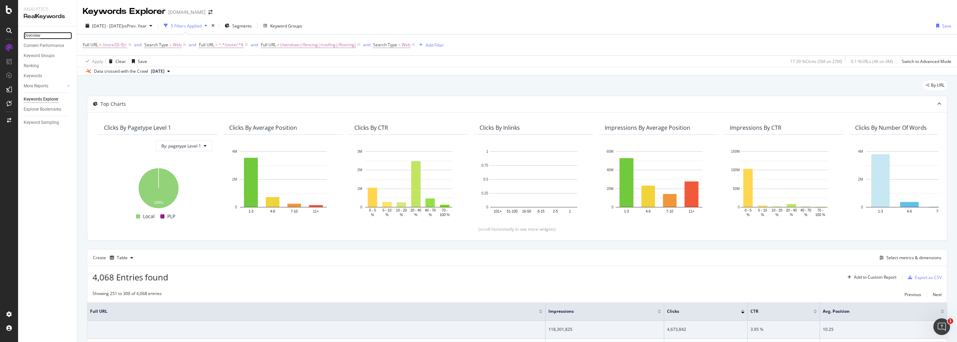
click at [39, 35] on div "Overview" at bounding box center [32, 35] width 17 height 7
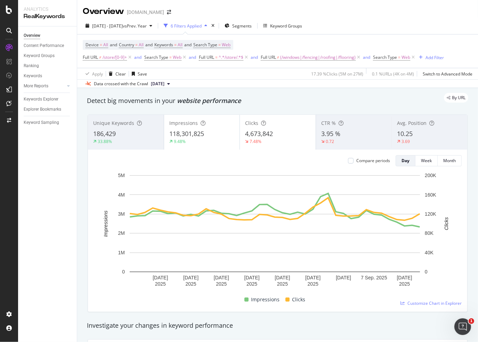
click at [337, 11] on div "Overview www.lowessecondary.com" at bounding box center [277, 8] width 401 height 17
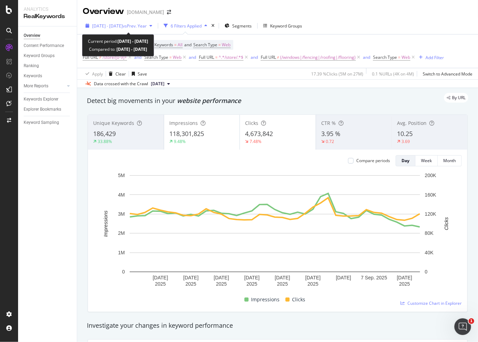
click at [147, 27] on span "vs Prev. Year" at bounding box center [135, 26] width 24 height 6
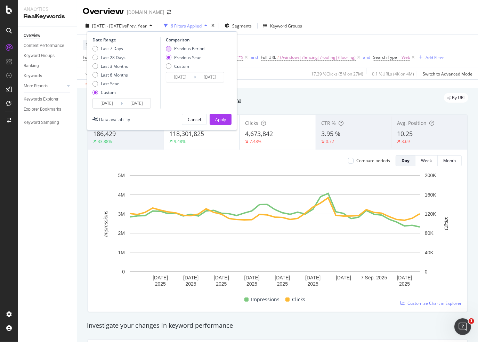
click at [179, 46] on div "Previous Period" at bounding box center [189, 49] width 30 height 6
type input "2025/06/28"
type input "2025/08/05"
click at [211, 118] on button "Apply" at bounding box center [221, 119] width 22 height 11
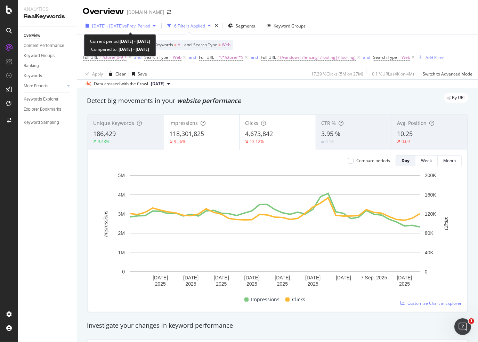
click at [123, 26] on span "2025 Aug. 6th - Sep. 13th" at bounding box center [107, 26] width 31 height 6
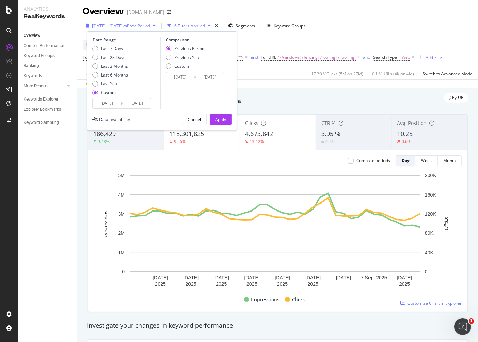
click at [123, 26] on span "2025 Aug. 6th - Sep. 13th" at bounding box center [107, 26] width 31 height 6
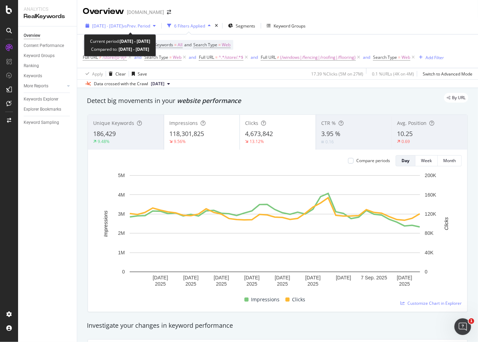
click at [145, 25] on span "vs Prev. Period" at bounding box center [136, 26] width 27 height 6
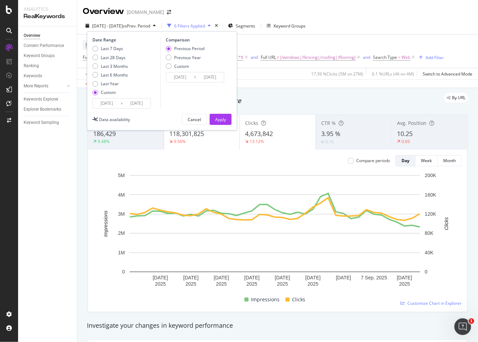
click at [107, 103] on input "2025/08/06" at bounding box center [107, 103] width 28 height 10
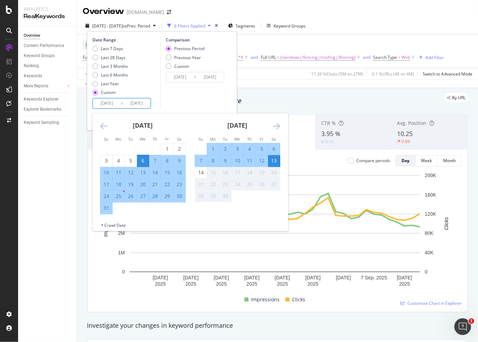
click at [103, 127] on icon "Move backward to switch to the previous month." at bounding box center [103, 126] width 7 height 8
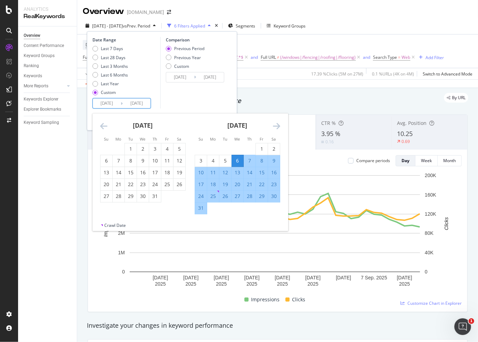
click at [103, 127] on icon "Move backward to switch to the previous month." at bounding box center [103, 126] width 7 height 8
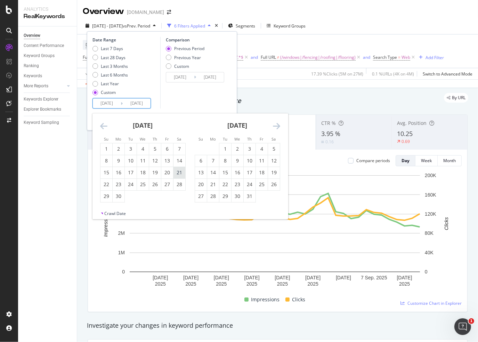
click at [178, 173] on div "21" at bounding box center [179, 172] width 12 height 7
type input "2025/06/21"
type input "2025/03/28"
type input "2025/06/20"
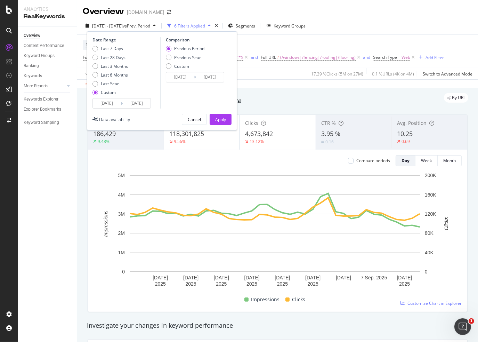
click at [226, 59] on div "Previous Period Previous Year Custom" at bounding box center [196, 59] width 60 height 26
click at [221, 117] on div "Apply" at bounding box center [220, 119] width 11 height 6
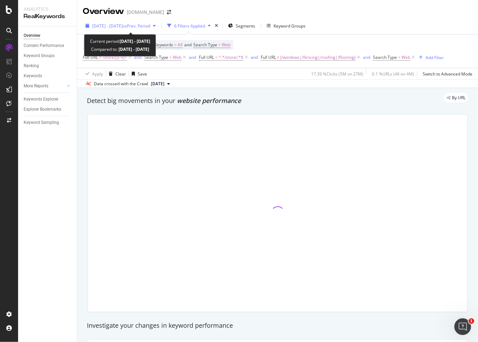
click at [123, 26] on span "2025 Jun. 21st - Sep. 13th" at bounding box center [107, 26] width 31 height 6
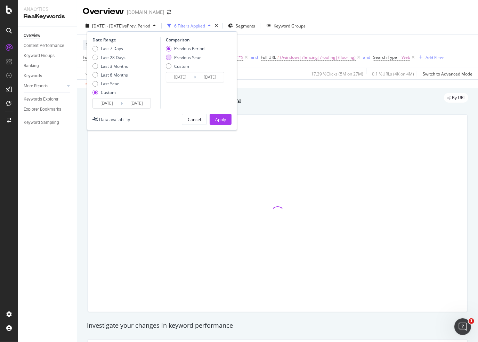
click at [180, 56] on div "Previous Year" at bounding box center [187, 58] width 27 height 6
type input "2024/06/22"
type input "2024/09/14"
click at [218, 118] on div "Apply" at bounding box center [220, 119] width 11 height 6
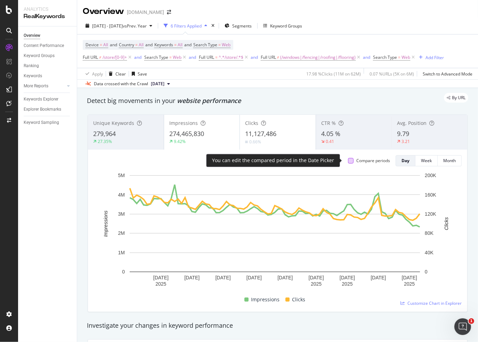
click at [348, 160] on div at bounding box center [351, 161] width 6 height 6
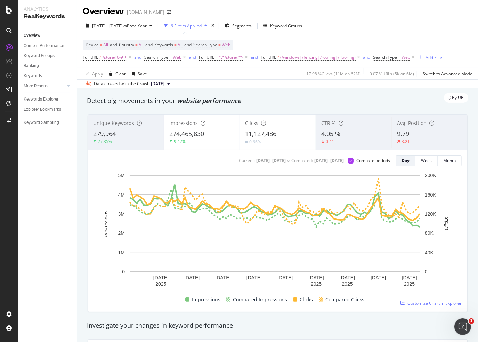
click at [267, 136] on span "11,127,486" at bounding box center [260, 133] width 31 height 8
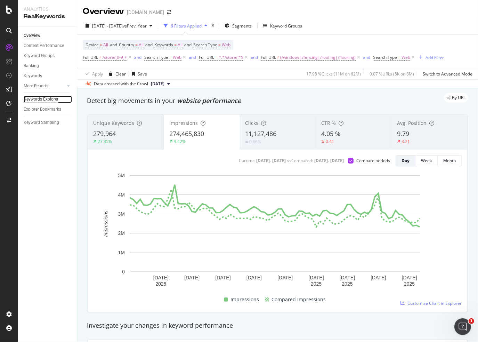
click at [51, 98] on div "Keywords Explorer" at bounding box center [41, 99] width 35 height 7
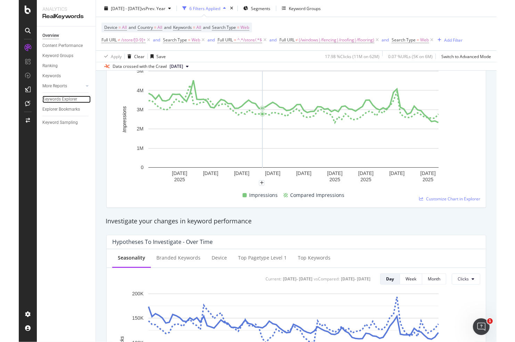
scroll to position [139, 0]
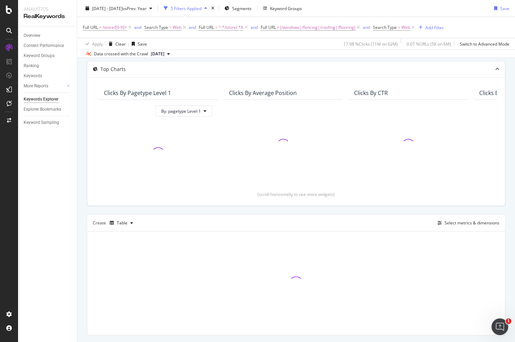
scroll to position [52, 0]
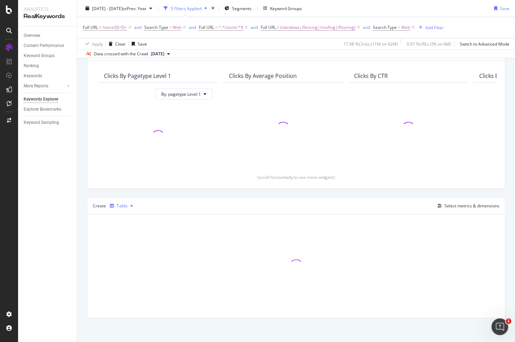
click at [131, 204] on icon "button" at bounding box center [131, 206] width 3 height 4
click at [151, 192] on div "Top Charts Clicks By pagetype Level 1 By: pagetype Level 1 Clicks By Average Po…" at bounding box center [296, 181] width 419 height 274
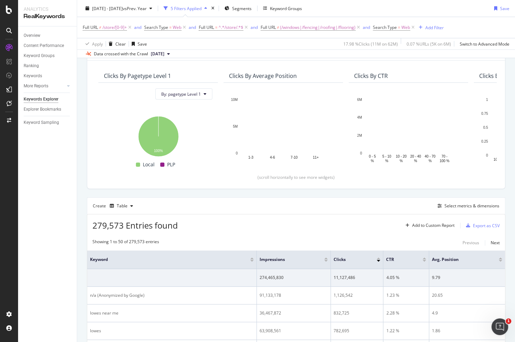
scroll to position [87, 0]
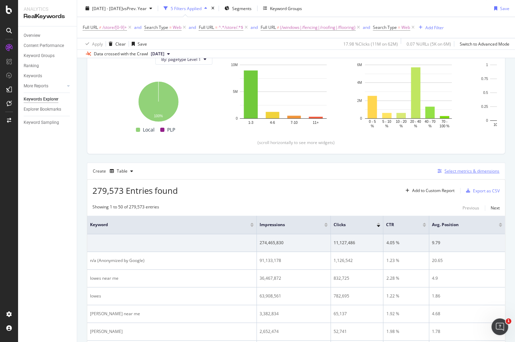
click at [447, 172] on div "Select metrics & dimensions" at bounding box center [472, 171] width 55 height 6
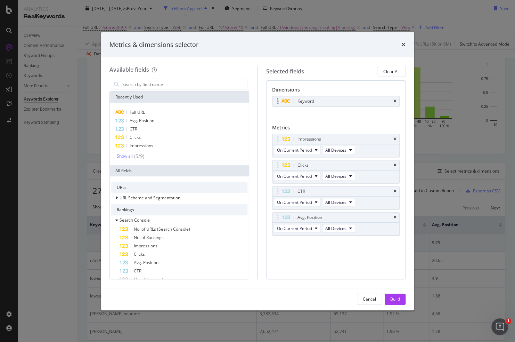
click at [397, 98] on div "Keyword" at bounding box center [336, 101] width 127 height 10
click at [396, 100] on icon "times" at bounding box center [395, 101] width 3 height 4
click at [172, 90] on div "modal" at bounding box center [180, 84] width 140 height 14
click at [172, 86] on input "modal" at bounding box center [185, 84] width 126 height 10
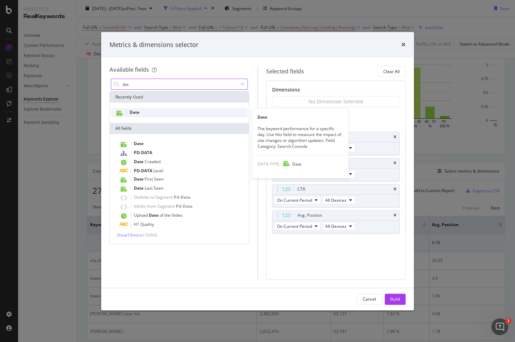
type input "dat"
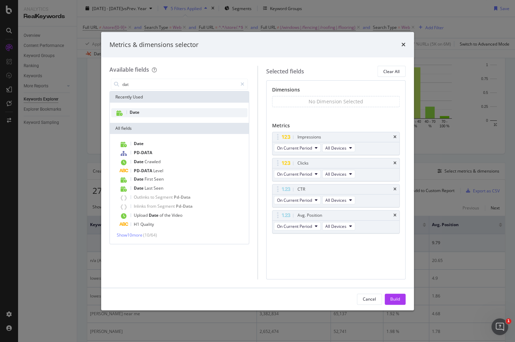
click at [158, 112] on div "Date" at bounding box center [179, 112] width 136 height 9
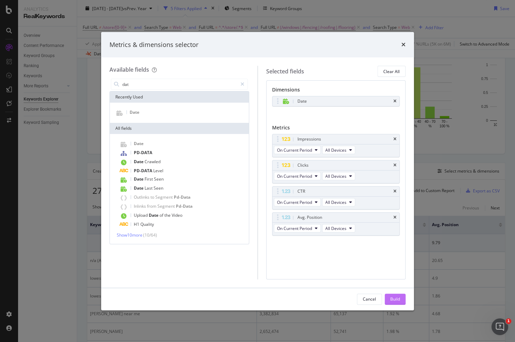
click at [404, 297] on button "Build" at bounding box center [395, 298] width 21 height 11
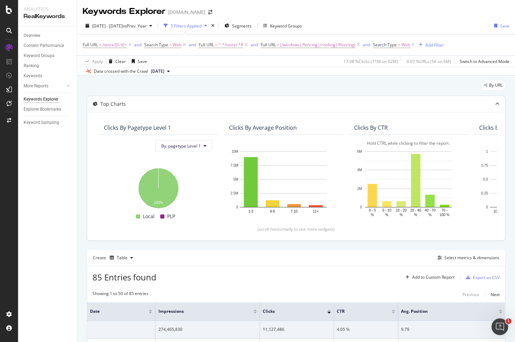
click at [359, 12] on div "Keywords Explorer [DOMAIN_NAME]" at bounding box center [296, 8] width 438 height 17
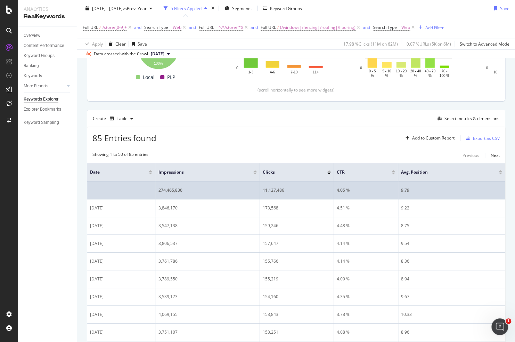
scroll to position [174, 0]
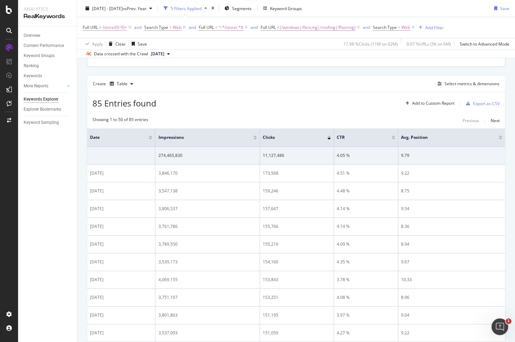
click at [459, 89] on div "Create Table Select metrics & dimensions" at bounding box center [296, 83] width 419 height 17
click at [459, 85] on div "Select metrics & dimensions" at bounding box center [472, 84] width 55 height 6
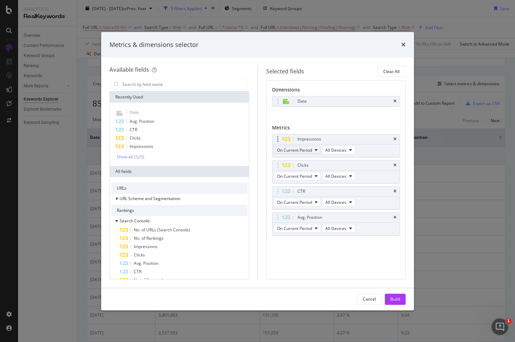
click at [308, 151] on span "On Current Period" at bounding box center [294, 150] width 35 height 6
click at [320, 114] on div "Date You can use this field as a dimension" at bounding box center [336, 108] width 128 height 25
click at [306, 150] on span "On Current Period" at bounding box center [294, 150] width 35 height 6
click at [322, 188] on span "Diff. between Periods - Percentage" at bounding box center [312, 188] width 67 height 6
click at [392, 163] on div "Clicks" at bounding box center [336, 165] width 127 height 10
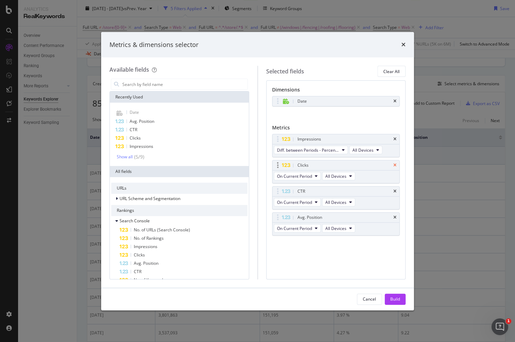
click at [395, 164] on icon "times" at bounding box center [395, 165] width 3 height 4
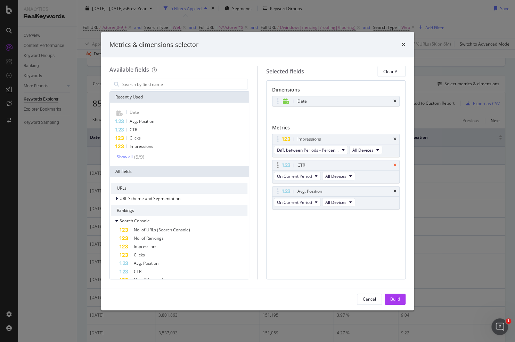
click at [395, 164] on icon "times" at bounding box center [395, 165] width 3 height 4
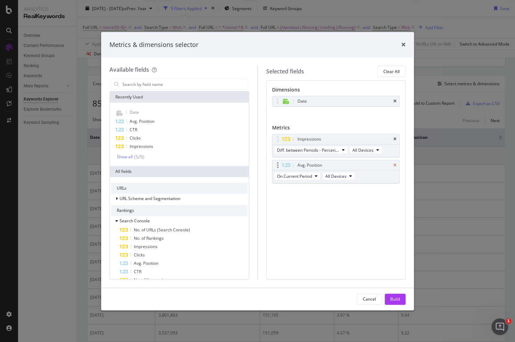
click at [395, 164] on icon "times" at bounding box center [395, 165] width 3 height 4
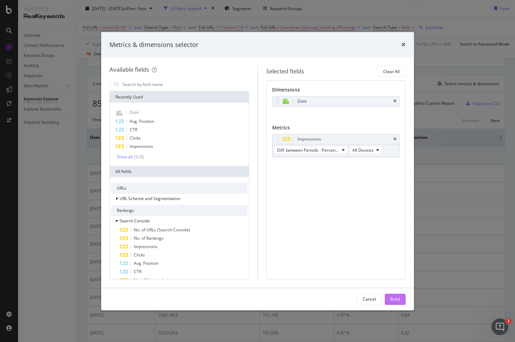
click at [399, 298] on div "Build" at bounding box center [395, 299] width 10 height 6
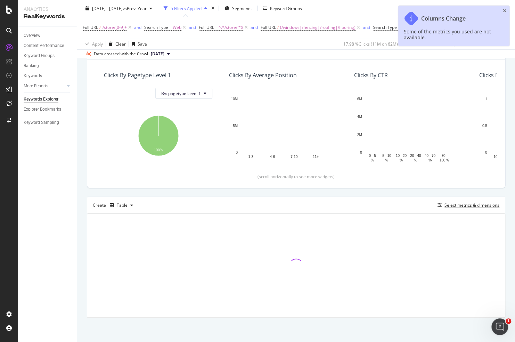
scroll to position [52, 0]
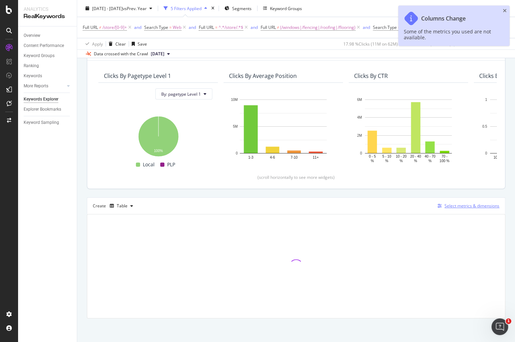
click at [452, 204] on div "Select metrics & dimensions" at bounding box center [472, 206] width 55 height 6
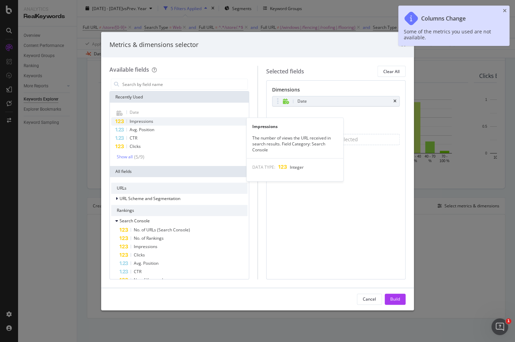
click at [149, 123] on span "Impressions" at bounding box center [142, 121] width 24 height 6
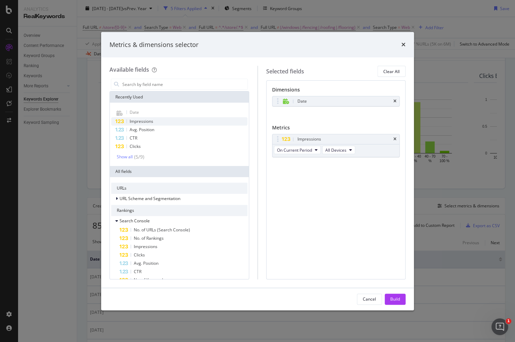
click at [171, 121] on div "Impressions" at bounding box center [179, 121] width 136 height 8
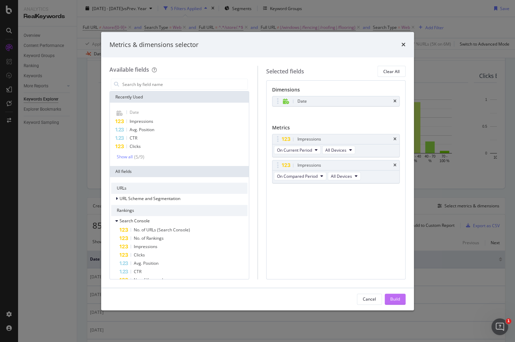
click at [397, 299] on div "Build" at bounding box center [395, 299] width 10 height 6
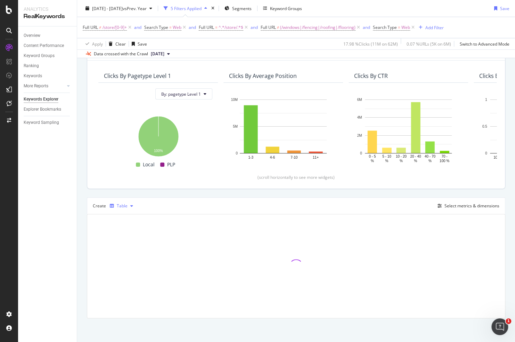
click at [123, 205] on div "Table" at bounding box center [122, 206] width 11 height 4
click at [135, 227] on div "Trend" at bounding box center [129, 228] width 11 height 6
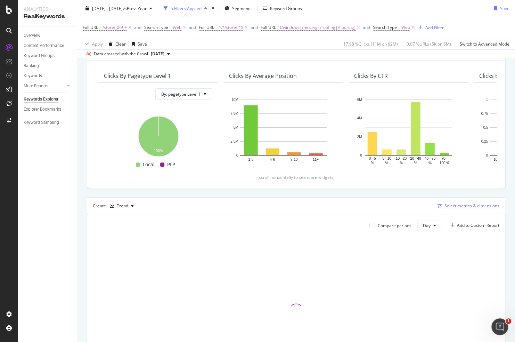
click at [460, 205] on div "Select metrics & dimensions" at bounding box center [472, 206] width 55 height 6
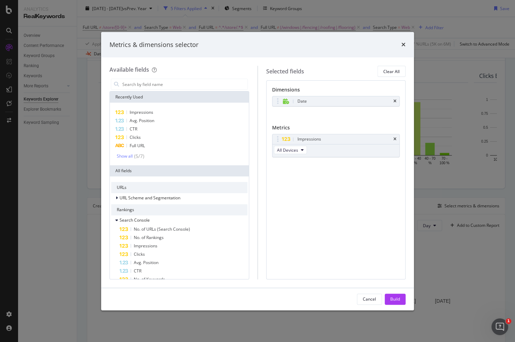
click at [322, 205] on div "Dimensions Date You can use this field as a dimension Metrics Impressions All D…" at bounding box center [336, 179] width 140 height 199
click at [395, 298] on div "Build" at bounding box center [395, 299] width 10 height 6
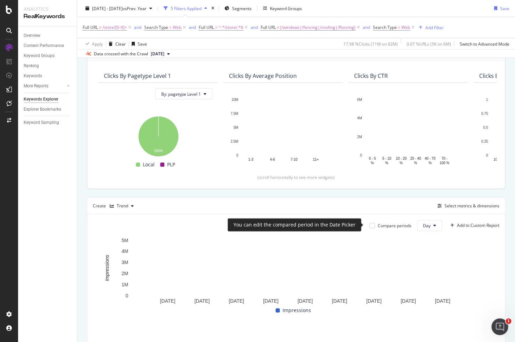
drag, startPoint x: 366, startPoint y: 226, endPoint x: 361, endPoint y: 194, distance: 32.4
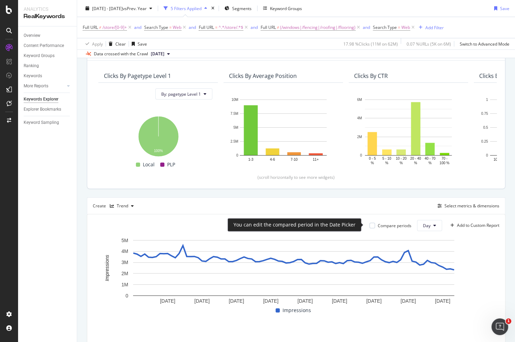
click at [370, 226] on div at bounding box center [373, 226] width 6 height 6
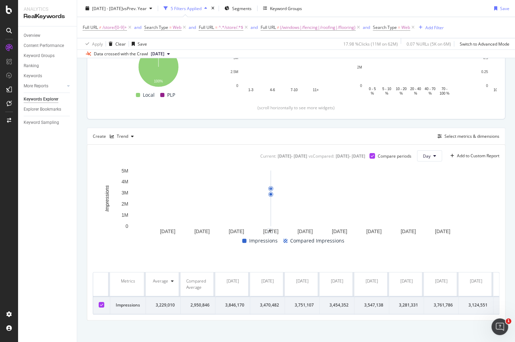
scroll to position [123, 0]
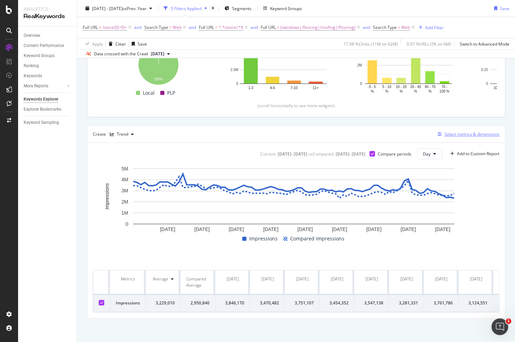
click at [459, 132] on div "Select metrics & dimensions" at bounding box center [472, 134] width 55 height 6
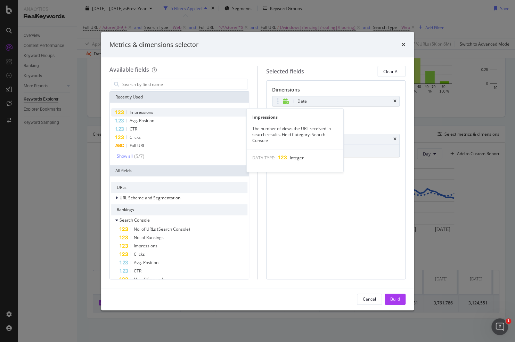
click at [154, 111] on div "Impressions" at bounding box center [179, 112] width 136 height 8
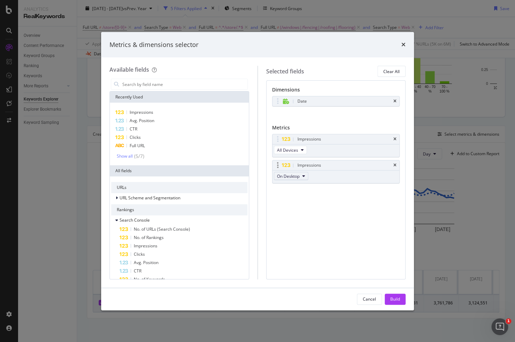
click at [294, 176] on span "On Desktop" at bounding box center [288, 176] width 23 height 6
click at [295, 175] on span "On Desktop" at bounding box center [288, 176] width 23 height 6
click at [394, 163] on icon "times" at bounding box center [395, 165] width 3 height 4
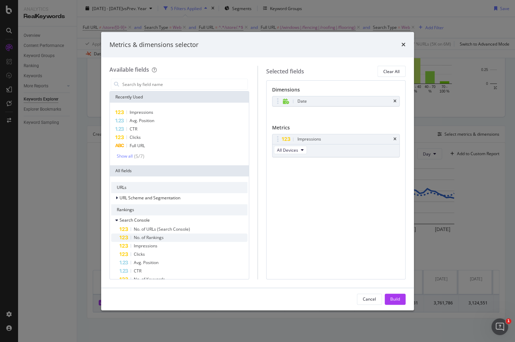
click at [151, 238] on span "No. of Rankings" at bounding box center [149, 237] width 30 height 6
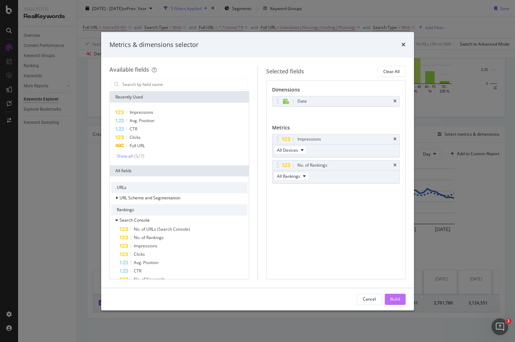
click at [397, 298] on div "Build" at bounding box center [395, 299] width 10 height 6
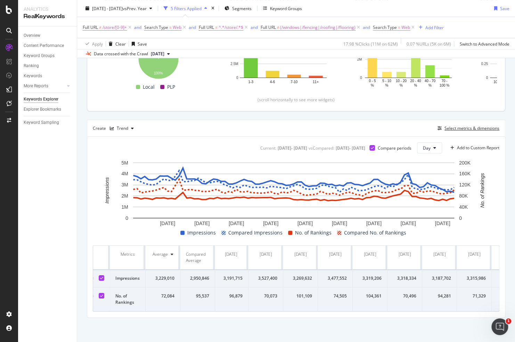
scroll to position [0, 1423]
click at [434, 146] on icon at bounding box center [435, 148] width 3 height 4
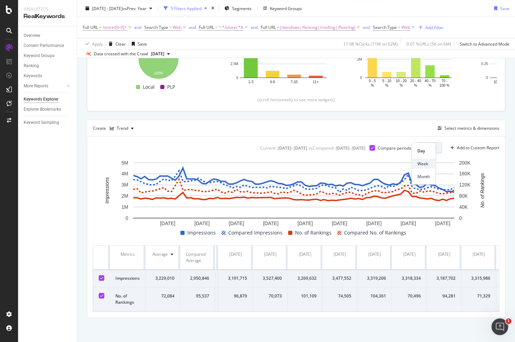
click at [425, 159] on div "Week" at bounding box center [424, 164] width 24 height 10
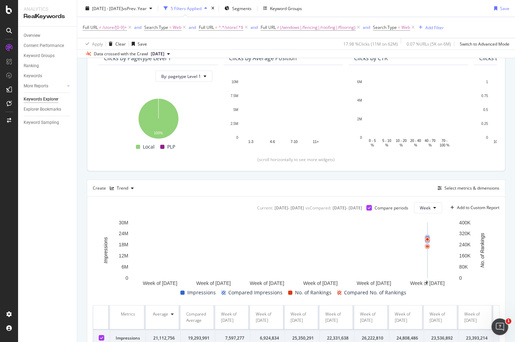
scroll to position [104, 0]
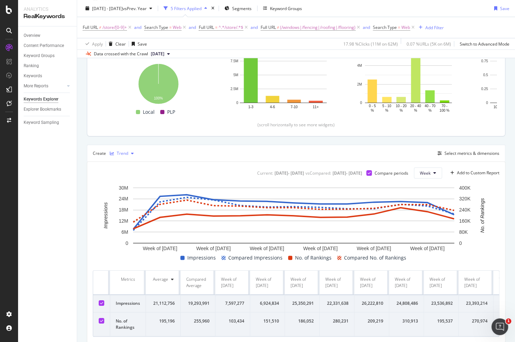
click at [124, 153] on div "Trend" at bounding box center [122, 153] width 11 height 4
click at [130, 187] on div "Series" at bounding box center [130, 187] width 12 height 6
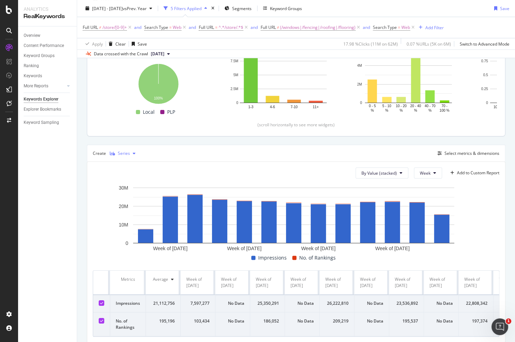
click at [115, 152] on div "button" at bounding box center [112, 153] width 11 height 4
click at [130, 202] on div "Bar" at bounding box center [126, 199] width 32 height 9
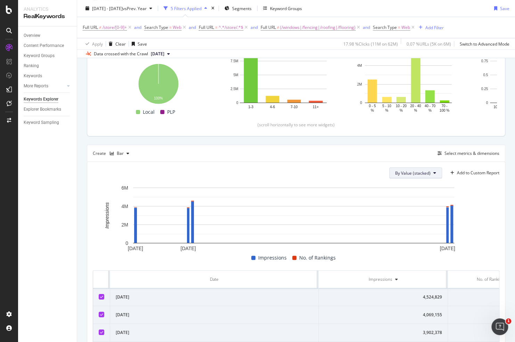
click at [420, 173] on span "By Value (stacked)" at bounding box center [412, 173] width 35 height 6
click at [411, 212] on span "By Percentage (stacked)" at bounding box center [413, 212] width 47 height 6
click at [397, 176] on button "By Percentage (stacked)" at bounding box center [410, 172] width 64 height 11
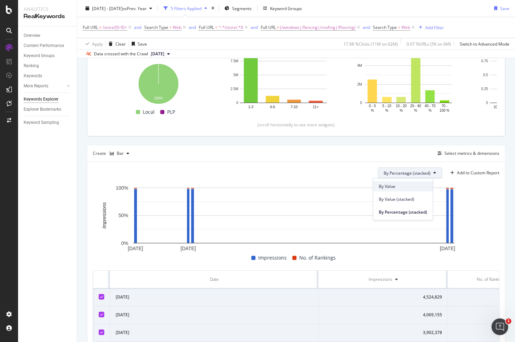
click at [398, 189] on div "By Value" at bounding box center [402, 186] width 59 height 10
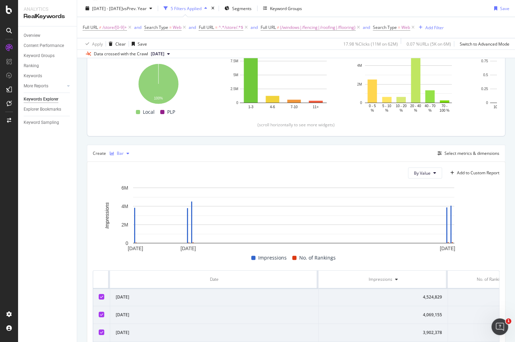
drag, startPoint x: 100, startPoint y: 153, endPoint x: 113, endPoint y: 153, distance: 13.2
click at [102, 153] on div "Create Bar" at bounding box center [112, 153] width 39 height 11
click at [117, 153] on div "Bar" at bounding box center [120, 153] width 7 height 4
click at [131, 220] on div "KPI" at bounding box center [126, 222] width 32 height 9
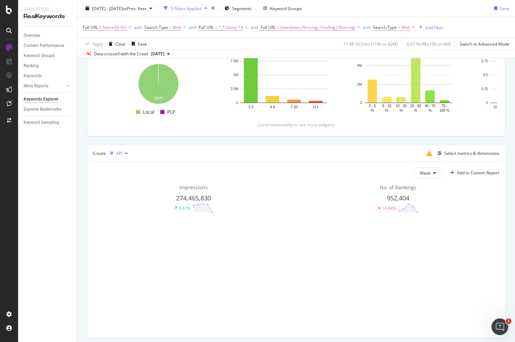
click at [119, 157] on div "KPI" at bounding box center [119, 153] width 24 height 10
click at [128, 165] on div "Table" at bounding box center [129, 164] width 11 height 6
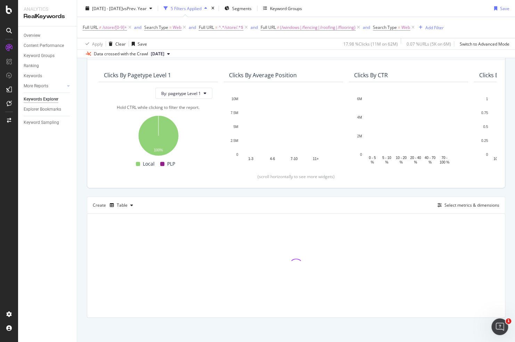
scroll to position [52, 0]
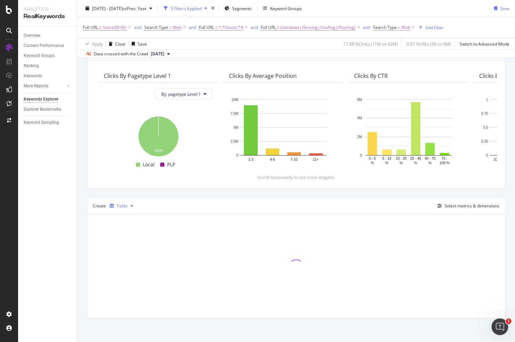
click at [128, 205] on div "button" at bounding box center [132, 206] width 8 height 4
click at [136, 225] on div "Trend" at bounding box center [126, 228] width 32 height 9
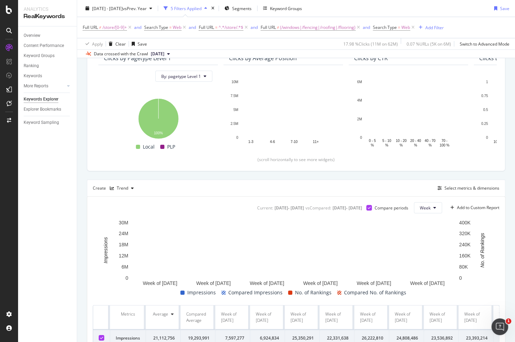
scroll to position [104, 0]
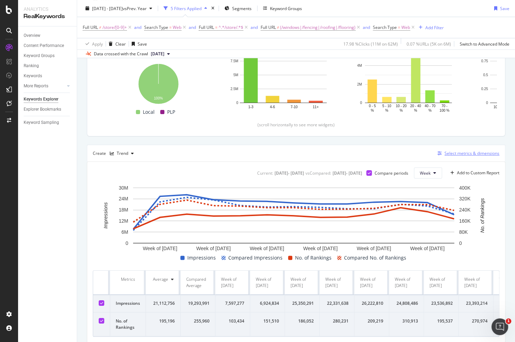
click at [447, 151] on div "Select metrics & dimensions" at bounding box center [472, 153] width 55 height 6
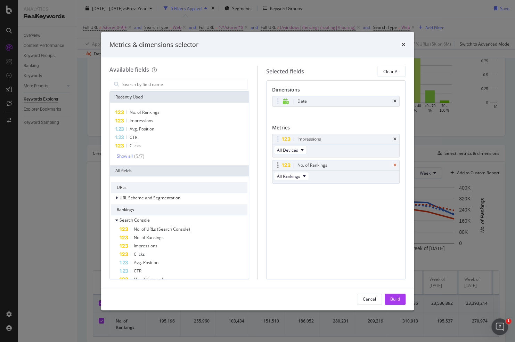
click at [396, 164] on icon "times" at bounding box center [395, 165] width 3 height 4
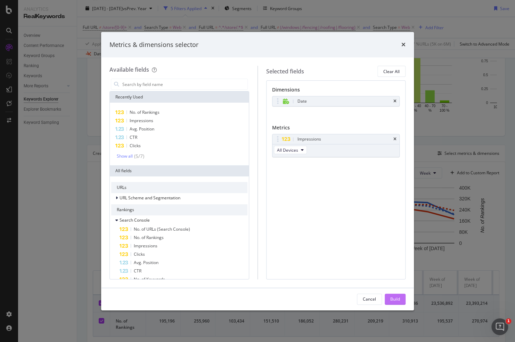
click at [391, 297] on div "Build" at bounding box center [395, 299] width 10 height 6
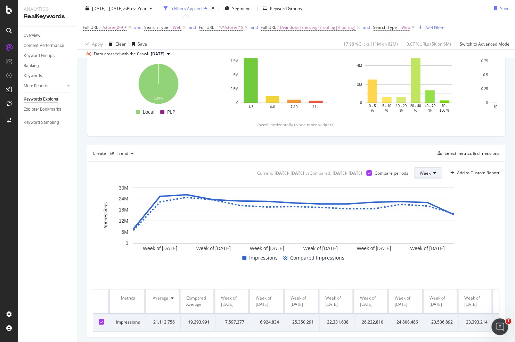
click at [423, 172] on span "Week" at bounding box center [425, 173] width 11 height 6
click at [426, 185] on span "Day" at bounding box center [420, 186] width 13 height 6
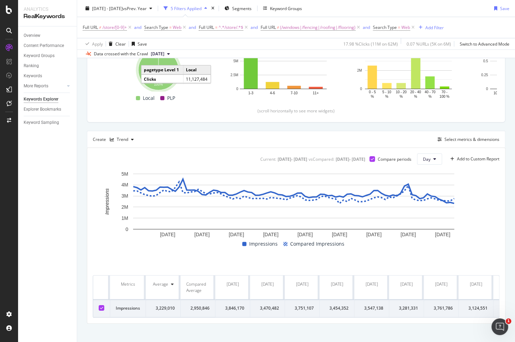
scroll to position [123, 0]
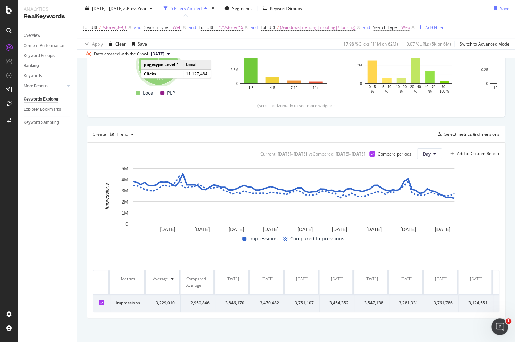
click at [437, 29] on div "Add Filter" at bounding box center [435, 27] width 18 height 6
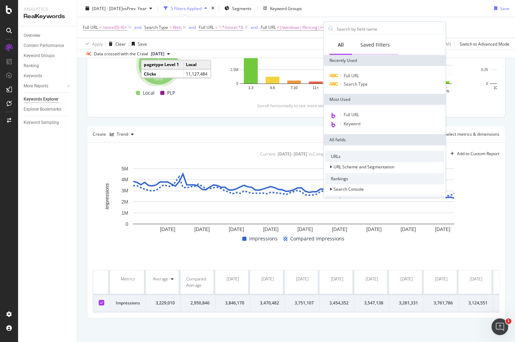
click at [365, 47] on div "Saved Filters" at bounding box center [376, 44] width 30 height 7
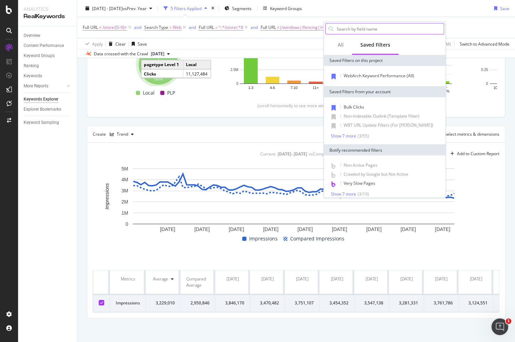
click at [360, 29] on input "text" at bounding box center [390, 29] width 108 height 10
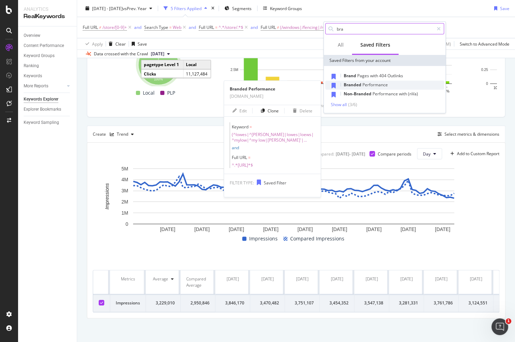
type input "bra"
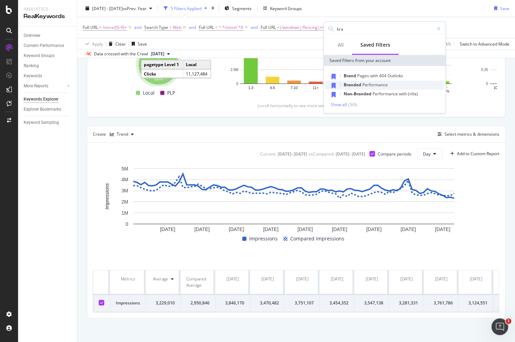
click at [375, 83] on span "Performance" at bounding box center [375, 85] width 25 height 6
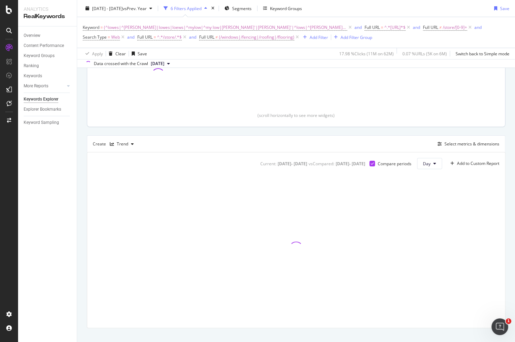
scroll to position [133, 0]
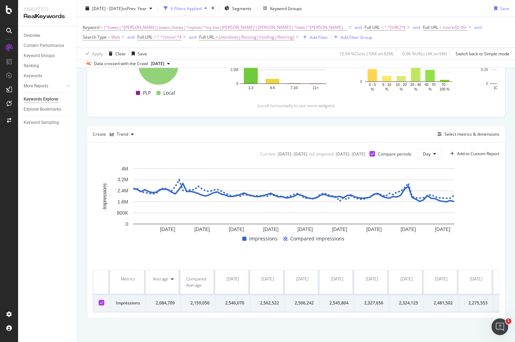
drag, startPoint x: 264, startPoint y: 27, endPoint x: 235, endPoint y: 17, distance: 30.2
click at [347, 27] on icon at bounding box center [350, 27] width 6 height 7
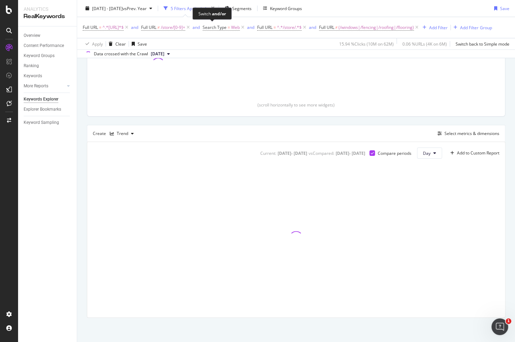
scroll to position [132, 0]
click at [429, 30] on div "Add Filter" at bounding box center [438, 27] width 18 height 6
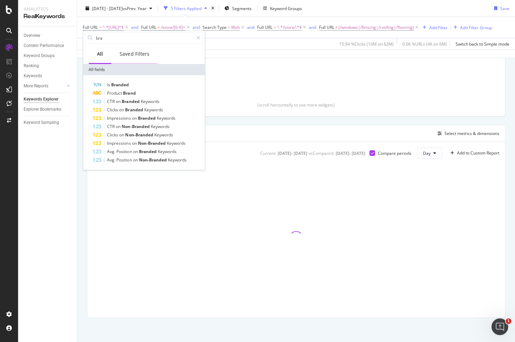
click at [134, 51] on div "Saved Filters" at bounding box center [135, 53] width 30 height 7
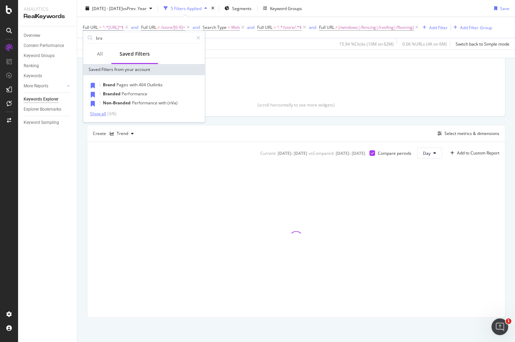
click at [101, 113] on div "Show all" at bounding box center [98, 113] width 16 height 5
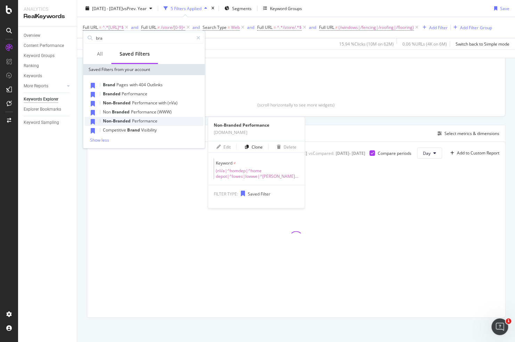
click at [135, 122] on span "Performance" at bounding box center [144, 121] width 25 height 6
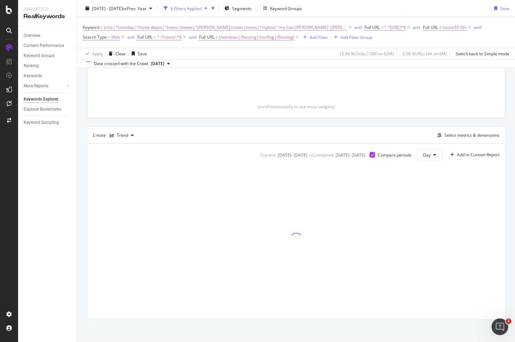
scroll to position [133, 0]
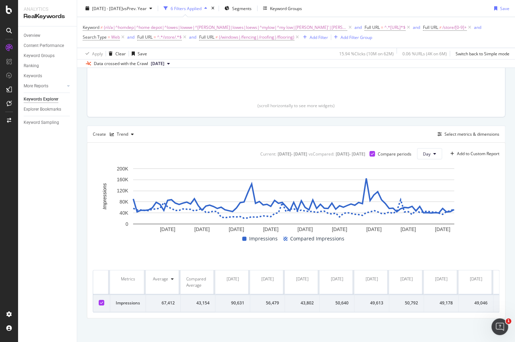
click at [415, 121] on div "Top Charts Clicks By pagetype Level 1 By: pagetype Level 1 Clicks By Average Po…" at bounding box center [296, 145] width 419 height 346
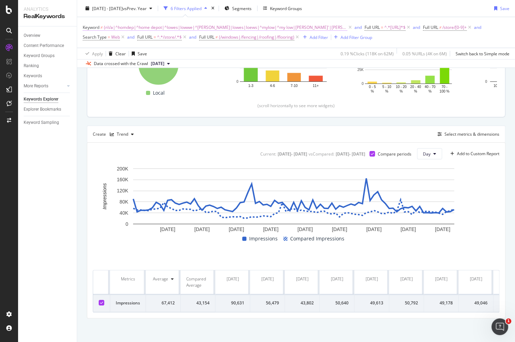
click at [227, 28] on span "(n\/a|^homdep|^home depot|^lowes|lowwe|^loew|lowes|loews|^mylow|^my low|lowe'|l…" at bounding box center [225, 28] width 243 height 10
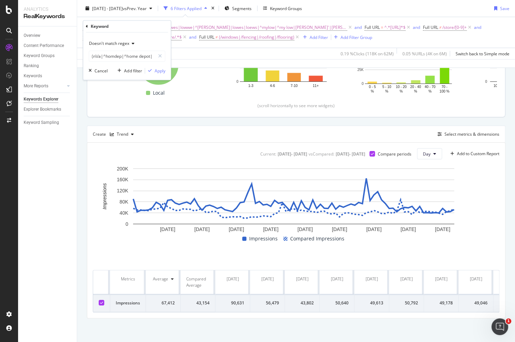
click at [129, 43] on span "Doesn't match regex" at bounding box center [109, 44] width 40 height 6
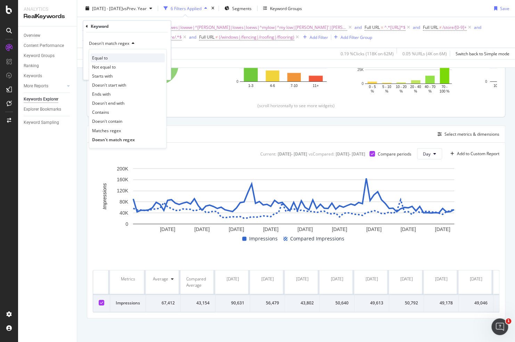
click at [114, 59] on div "Equal to" at bounding box center [127, 58] width 74 height 9
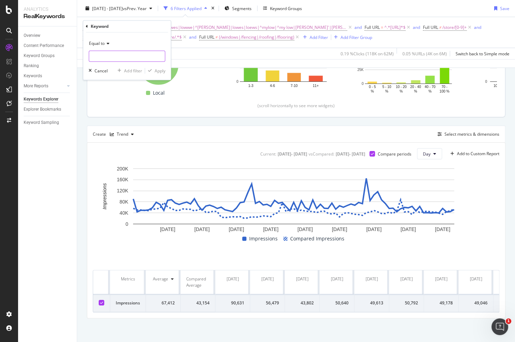
click at [118, 57] on input "text" at bounding box center [127, 56] width 76 height 11
type input "n/a"
click at [134, 42] on div "Equal to" at bounding box center [127, 43] width 76 height 11
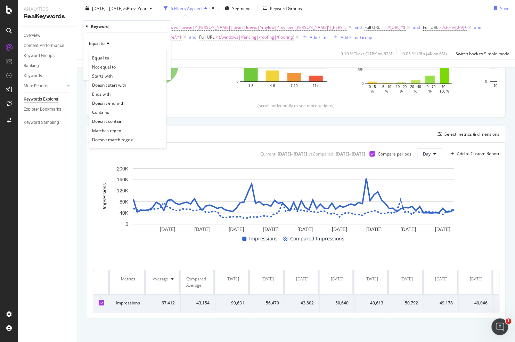
click at [148, 38] on div "Equal to" at bounding box center [127, 43] width 76 height 11
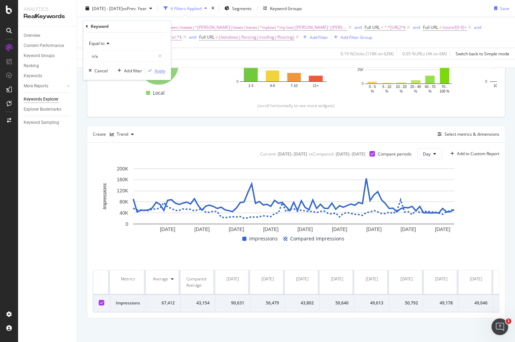
click at [159, 73] on div "Apply" at bounding box center [159, 71] width 11 height 6
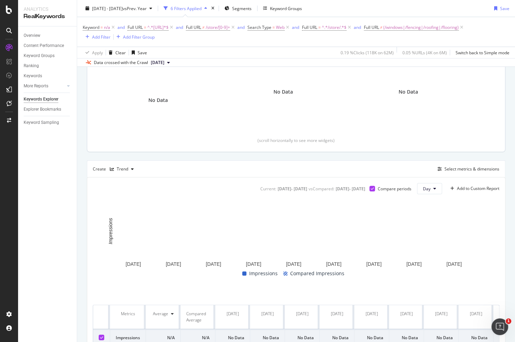
scroll to position [63, 0]
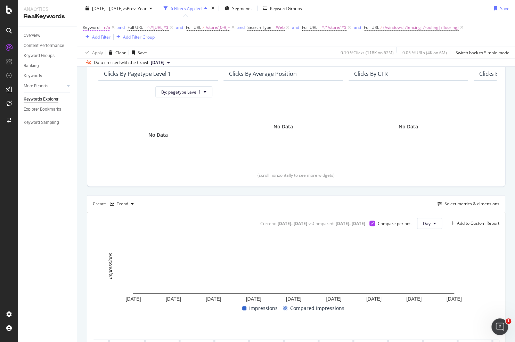
click at [107, 26] on span "n/a" at bounding box center [107, 28] width 6 height 10
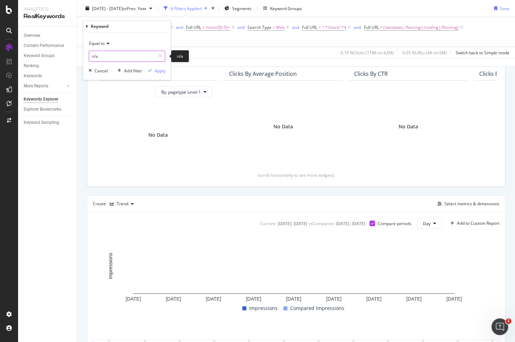
drag, startPoint x: 110, startPoint y: 55, endPoint x: 116, endPoint y: 54, distance: 6.0
click at [110, 55] on input "n/a" at bounding box center [122, 56] width 66 height 11
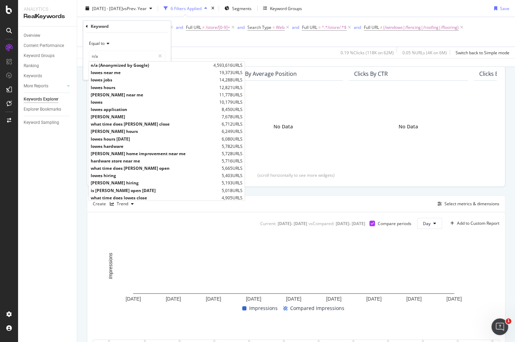
click at [108, 43] on icon at bounding box center [107, 44] width 5 height 4
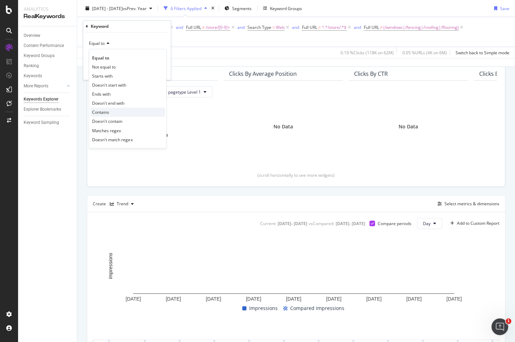
click at [112, 112] on div "Contains" at bounding box center [127, 112] width 74 height 9
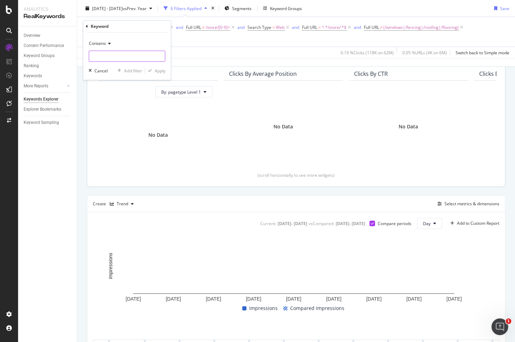
click at [111, 59] on input "text" at bounding box center [127, 56] width 76 height 11
type input "n/a"
click at [163, 70] on div "Apply" at bounding box center [159, 71] width 11 height 6
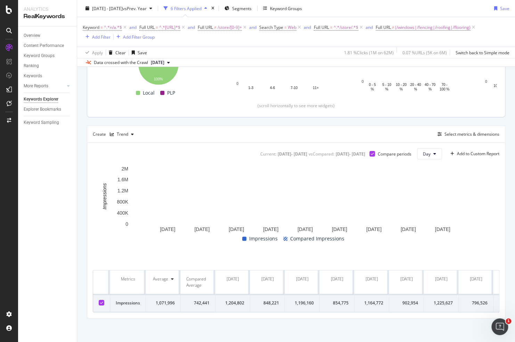
scroll to position [97, 0]
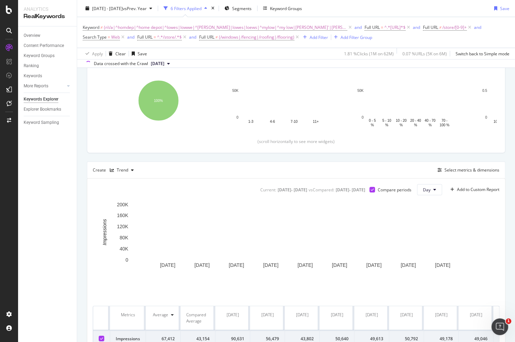
scroll to position [98, 0]
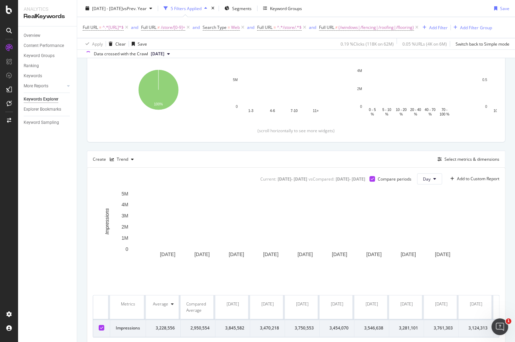
scroll to position [97, 0]
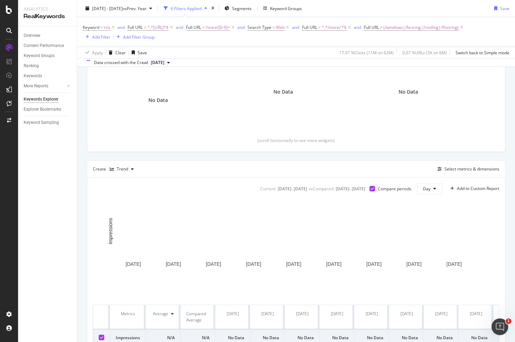
scroll to position [97, 0]
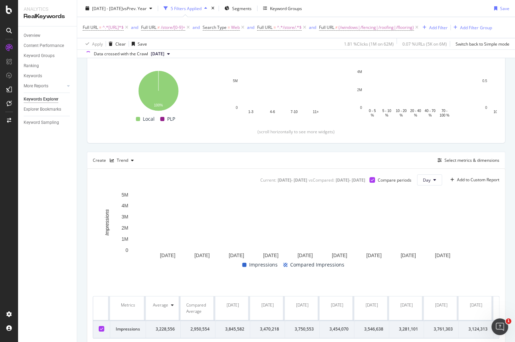
scroll to position [97, 0]
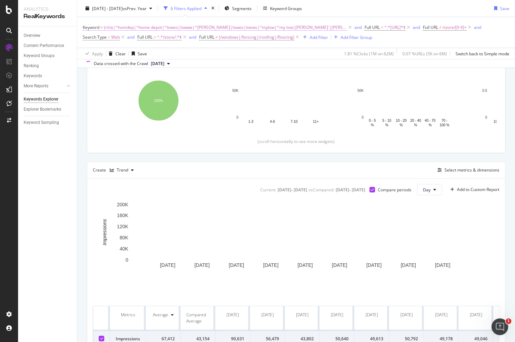
scroll to position [98, 0]
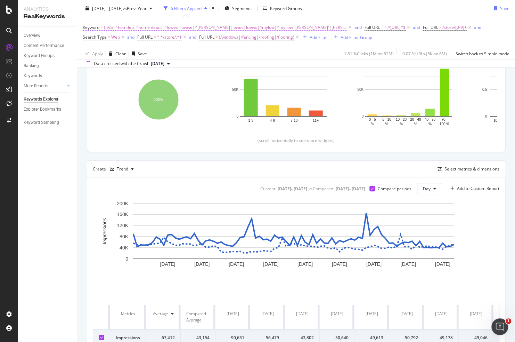
click at [198, 29] on span "(n\/a|^homdep|^home depot|^lowes|lowwe|^loew|lowes|loews|^mylow|^my low|lowe'|l…" at bounding box center [225, 28] width 243 height 10
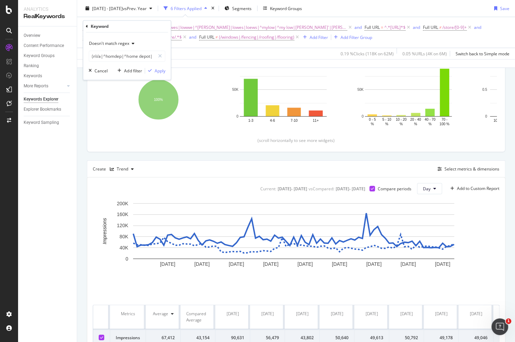
click at [116, 44] on span "Doesn't match regex" at bounding box center [109, 44] width 40 height 6
click at [122, 44] on span "Doesn't match regex" at bounding box center [109, 44] width 40 height 6
click at [95, 71] on div "Cancel" at bounding box center [101, 71] width 13 height 6
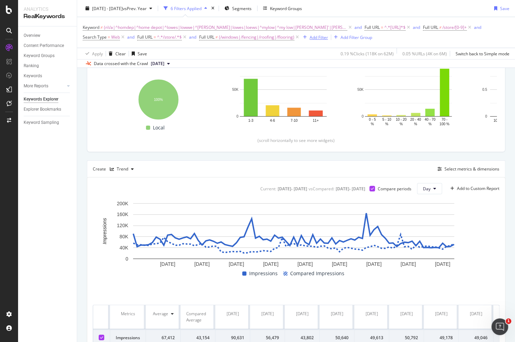
click at [314, 38] on div "Add Filter" at bounding box center [319, 37] width 18 height 6
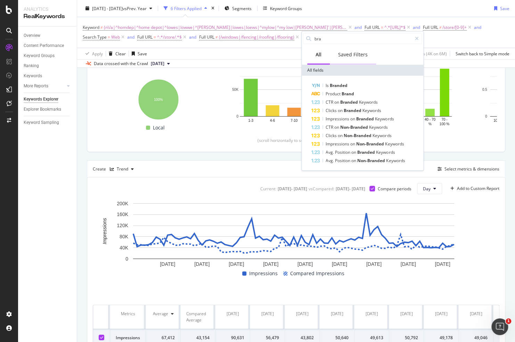
click at [350, 54] on div "Saved Filters" at bounding box center [353, 54] width 30 height 7
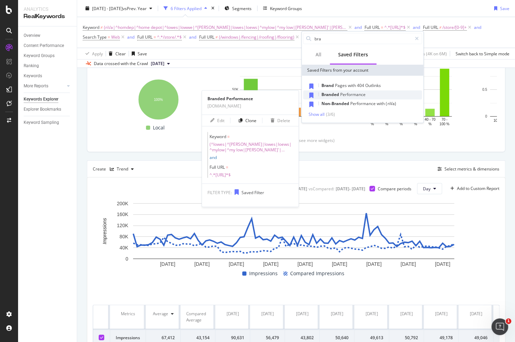
click at [326, 91] on span "Branded" at bounding box center [331, 94] width 19 height 6
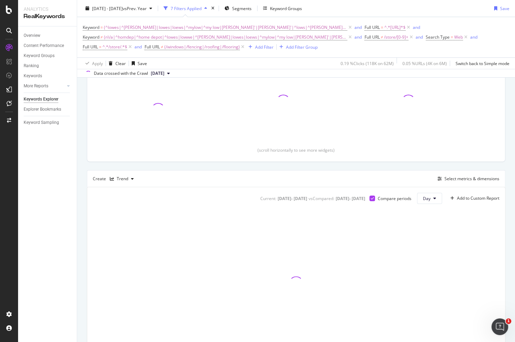
scroll to position [108, 0]
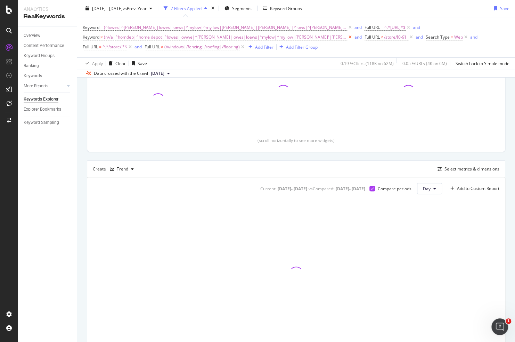
click at [347, 37] on icon at bounding box center [350, 37] width 6 height 7
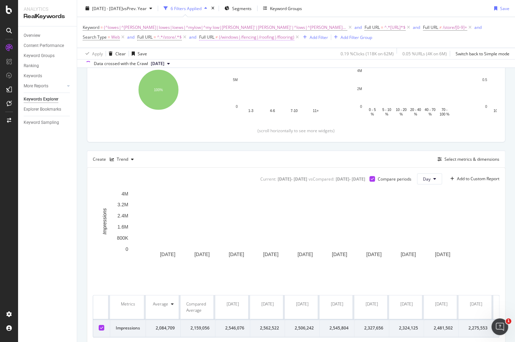
scroll to position [98, 0]
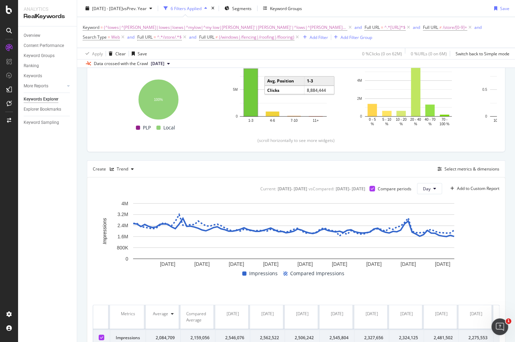
drag, startPoint x: 264, startPoint y: 26, endPoint x: 202, endPoint y: 1, distance: 67.3
click at [347, 26] on icon at bounding box center [350, 27] width 6 height 7
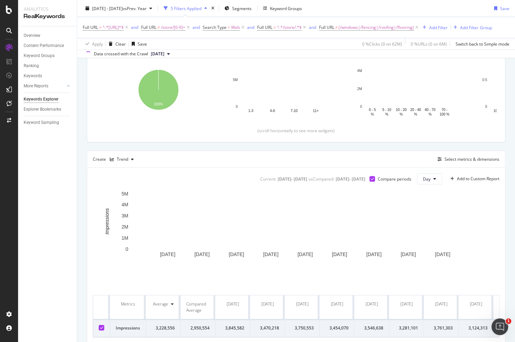
scroll to position [97, 0]
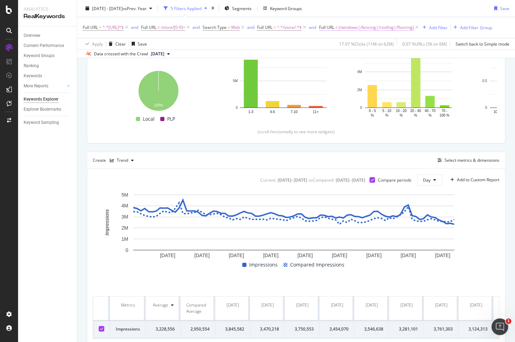
click at [350, 26] on span "Full URL ≠ (/windows|/fencing|/roofing|/flooring)" at bounding box center [366, 27] width 95 height 6
click at [364, 43] on span "Doesn't match regex" at bounding box center [361, 44] width 40 height 6
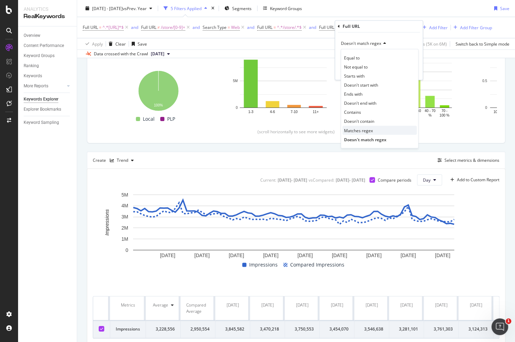
click at [361, 130] on span "Matches regex" at bounding box center [358, 130] width 29 height 6
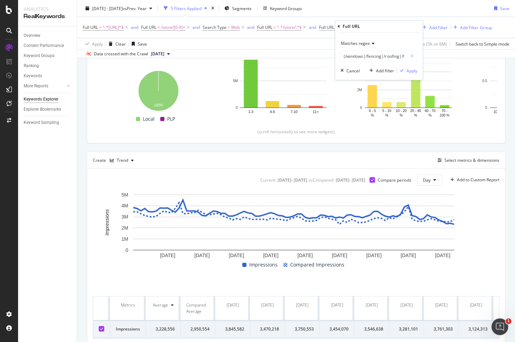
click at [417, 71] on div "Matches regex (/windows|/fencing|/roofing|/flooring) Cancel Add filter Apply" at bounding box center [379, 56] width 88 height 47
click at [411, 69] on div "Apply" at bounding box center [411, 71] width 11 height 6
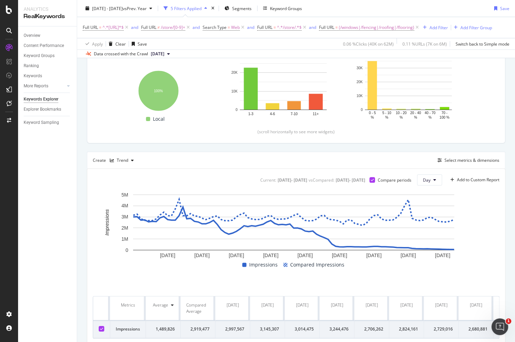
click at [305, 157] on div "Top Charts Clicks By pagetype Level 1 By: pagetype Level 1 Hold CTRL while clic…" at bounding box center [296, 171] width 419 height 346
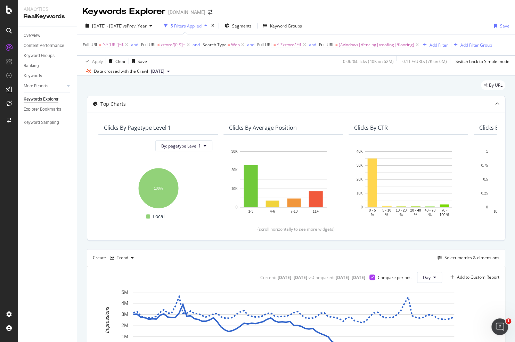
scroll to position [132, 0]
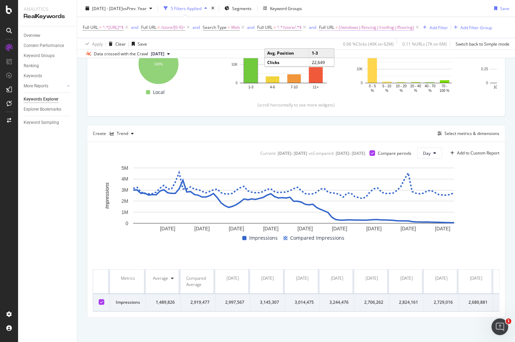
click at [371, 28] on span "(/windows|/fencing|/roofing|/flooring)" at bounding box center [376, 28] width 75 height 10
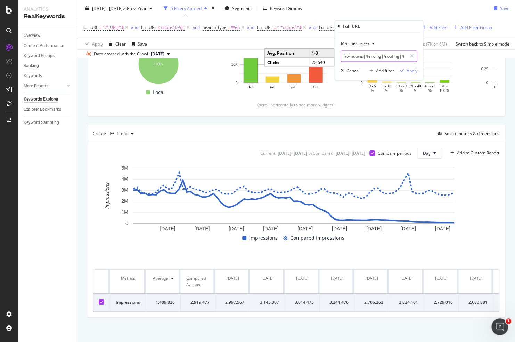
click at [363, 56] on input "(/windows|/fencing|/roofing|/flooring)" at bounding box center [374, 56] width 66 height 11
click at [451, 32] on div "Full URL = ^.*https://www.*$ and Full URL ≠ /store/[0-9]+ and Search Type = Web…" at bounding box center [288, 28] width 410 height 10
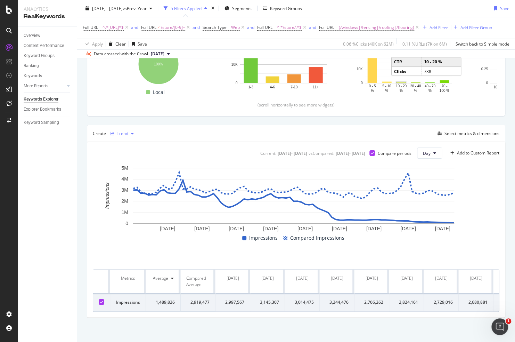
click at [129, 132] on div "button" at bounding box center [132, 133] width 8 height 4
click at [128, 148] on div "Table" at bounding box center [126, 145] width 32 height 9
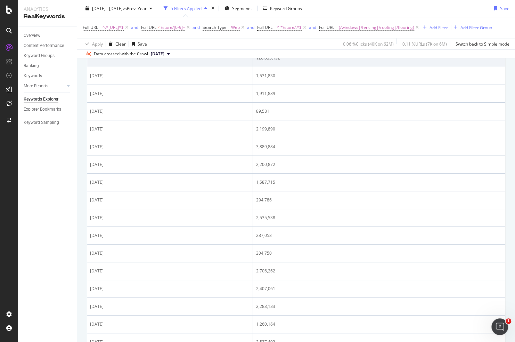
scroll to position [97, 0]
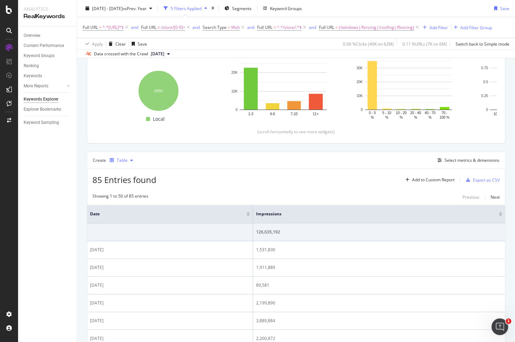
click at [122, 162] on div "Table" at bounding box center [122, 160] width 11 height 4
click at [135, 203] on div "Series" at bounding box center [130, 203] width 12 height 6
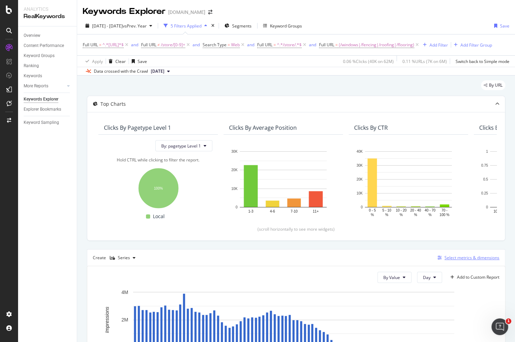
click at [451, 261] on div "Select metrics & dimensions" at bounding box center [467, 258] width 65 height 8
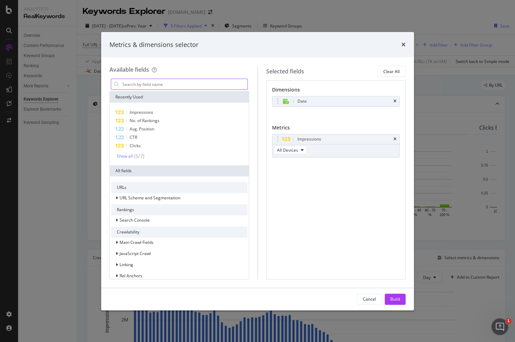
click at [163, 86] on input "modal" at bounding box center [185, 84] width 126 height 10
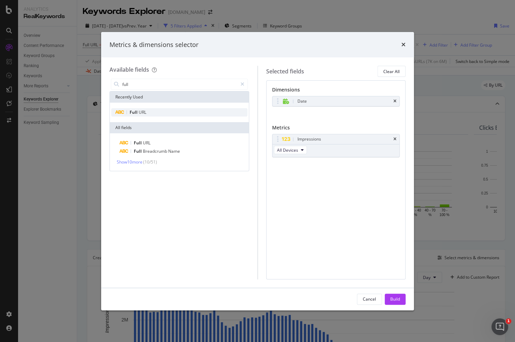
type input "full"
click at [152, 111] on div "Full URL" at bounding box center [179, 112] width 136 height 8
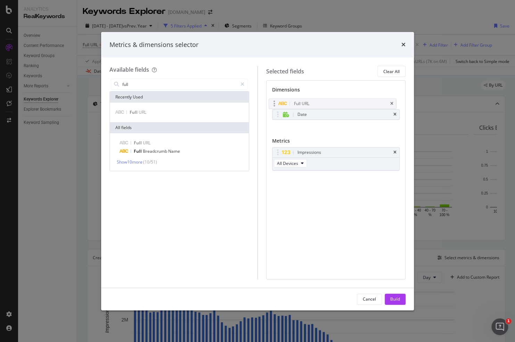
drag, startPoint x: 277, startPoint y: 115, endPoint x: 274, endPoint y: 102, distance: 13.0
click at [274, 102] on body "Analytics RealKeywords Overview Content Performance Keyword Groups Ranking Keyw…" at bounding box center [257, 171] width 515 height 342
click at [395, 112] on icon "times" at bounding box center [395, 114] width 3 height 4
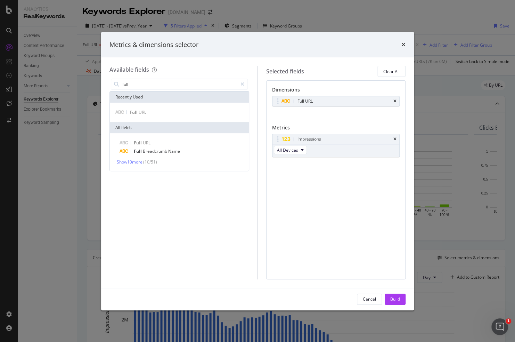
click at [395, 307] on div "Cancel Build" at bounding box center [257, 299] width 313 height 22
click at [395, 302] on div "Build" at bounding box center [395, 299] width 10 height 10
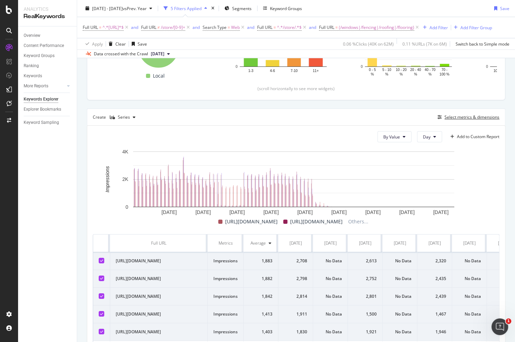
scroll to position [106, 0]
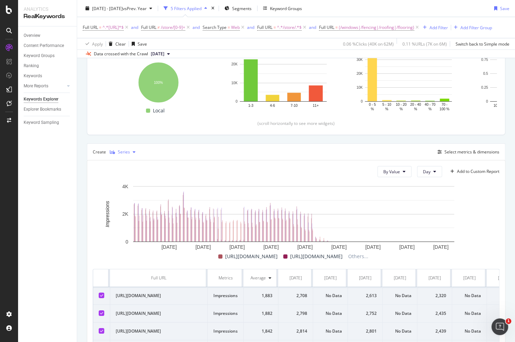
click at [127, 154] on div "Series" at bounding box center [124, 152] width 12 height 4
drag, startPoint x: 129, startPoint y: 169, endPoint x: 142, endPoint y: 179, distance: 16.1
click at [129, 169] on div "Table" at bounding box center [129, 172] width 11 height 6
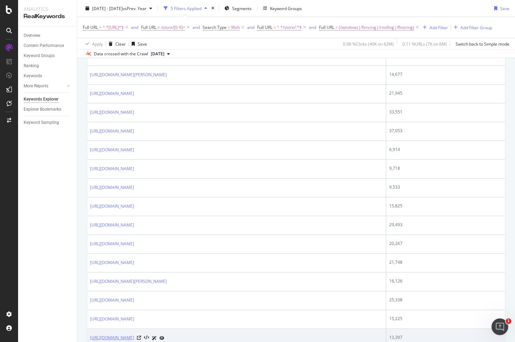
scroll to position [979, 0]
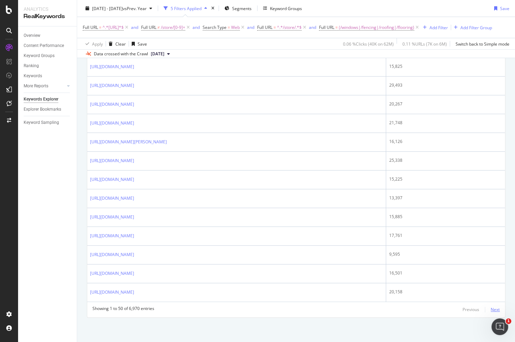
click at [478, 310] on div "Next" at bounding box center [495, 309] width 9 height 6
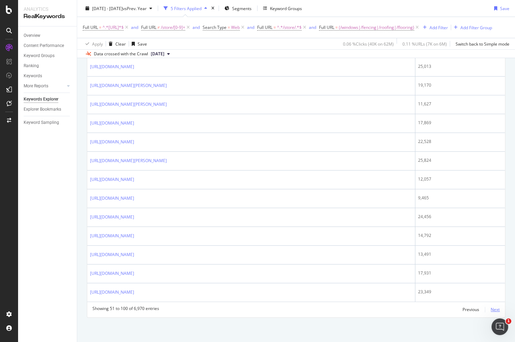
click at [478, 310] on div "Next" at bounding box center [495, 309] width 9 height 6
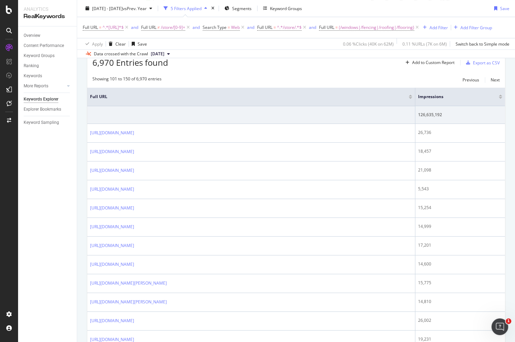
scroll to position [41, 0]
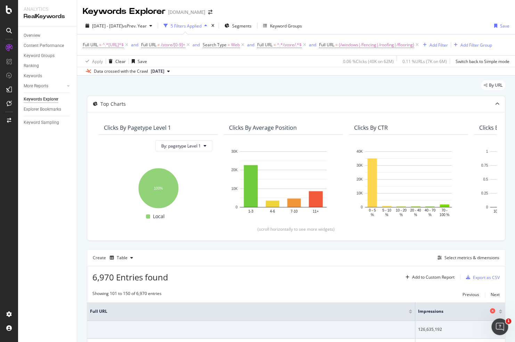
scroll to position [41, 0]
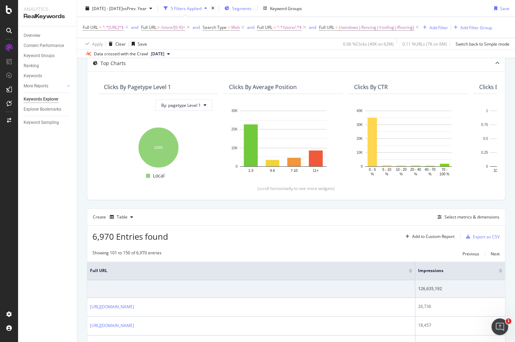
drag, startPoint x: 496, startPoint y: 279, endPoint x: 242, endPoint y: 6, distance: 373.2
click at [499, 273] on div at bounding box center [500, 272] width 3 height 2
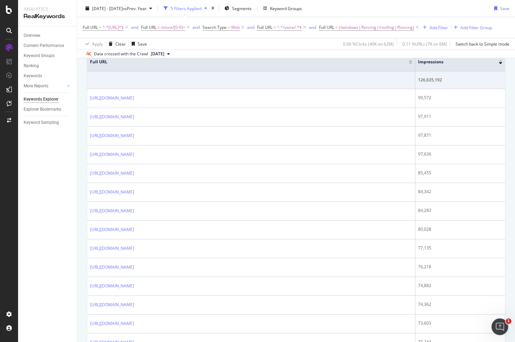
scroll to position [145, 0]
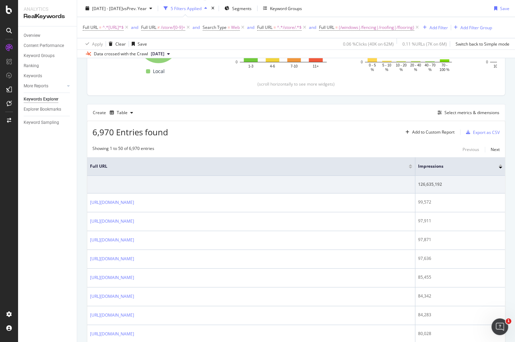
click at [499, 166] on div at bounding box center [500, 165] width 3 height 2
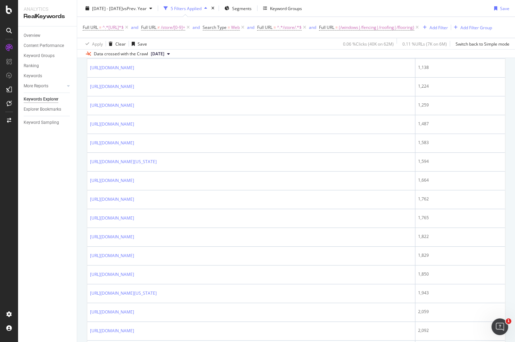
scroll to position [591, 0]
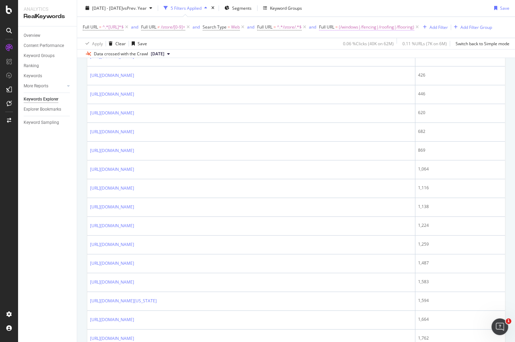
click at [393, 26] on span "(/windows|/fencing|/roofing|/flooring)" at bounding box center [376, 28] width 75 height 10
click at [370, 44] on icon at bounding box center [372, 44] width 5 height 4
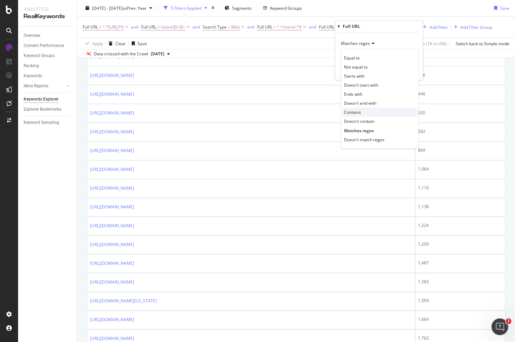
click at [364, 108] on div "Contains" at bounding box center [379, 112] width 74 height 9
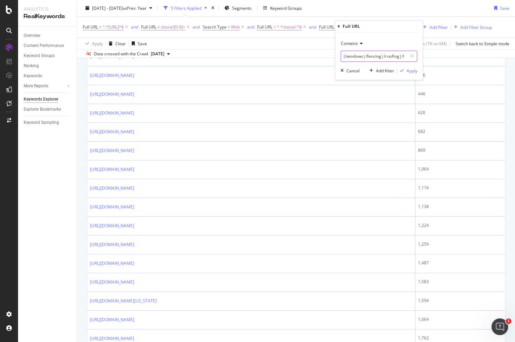
click at [382, 57] on input "(/windows|/fencing|/roofing|/flooring)" at bounding box center [374, 56] width 66 height 11
type input "w"
type input "(window|floor|fenc|roof)"
click at [409, 72] on div "Apply" at bounding box center [411, 71] width 11 height 6
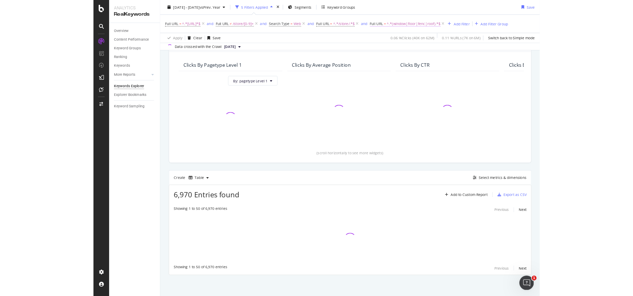
scroll to position [52, 0]
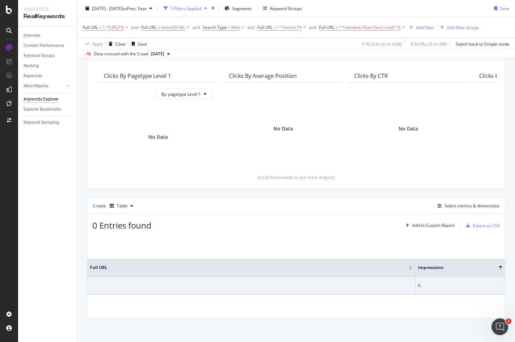
drag, startPoint x: 203, startPoint y: 27, endPoint x: 354, endPoint y: 7, distance: 152.2
click at [191, 27] on icon at bounding box center [188, 27] width 6 height 7
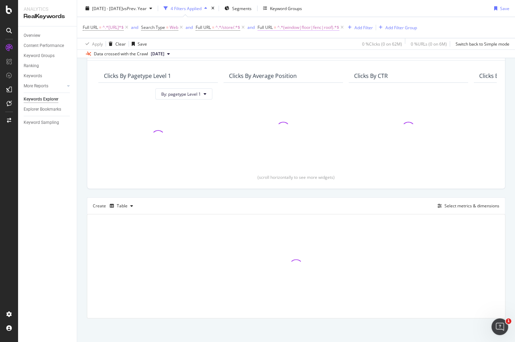
click at [323, 28] on span "^.*(window|floor|fenc|roof).*$" at bounding box center [308, 28] width 62 height 10
click at [299, 42] on icon at bounding box center [298, 44] width 5 height 4
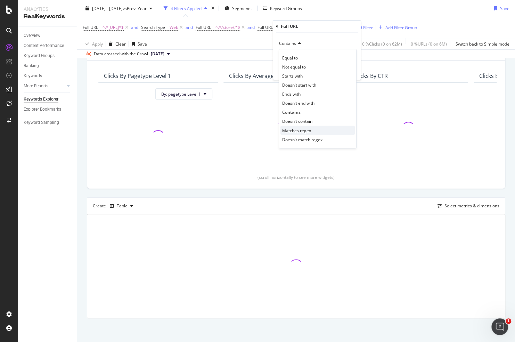
click at [307, 129] on span "Matches regex" at bounding box center [296, 130] width 29 height 6
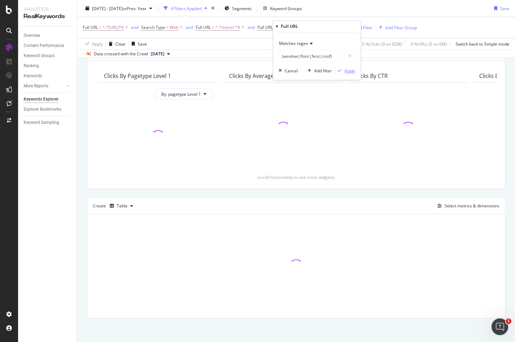
click at [349, 71] on div "Apply" at bounding box center [350, 71] width 11 height 6
click at [299, 25] on span "(window|floor|fenc|roof)" at bounding box center [302, 28] width 50 height 10
click at [305, 57] on input "(window|floor|fenc|roof)" at bounding box center [312, 56] width 66 height 11
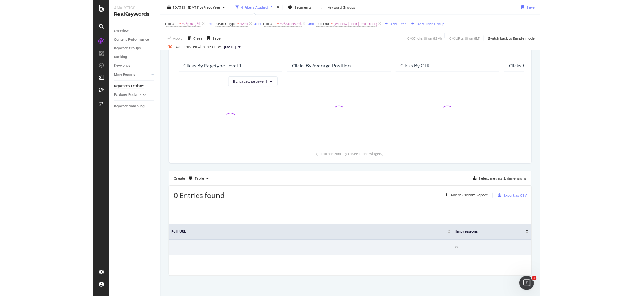
scroll to position [97, 0]
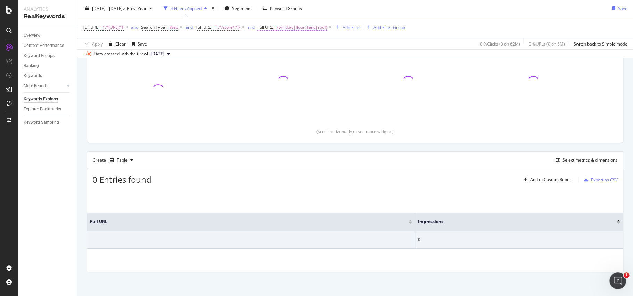
click at [328, 27] on span "(window|floor|fenc|roof)" at bounding box center [302, 28] width 50 height 10
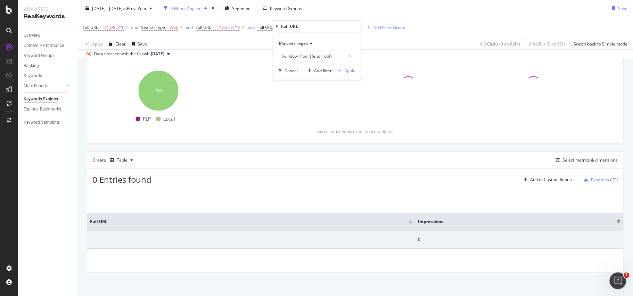
click at [305, 44] on span "Matches regex" at bounding box center [293, 44] width 29 height 6
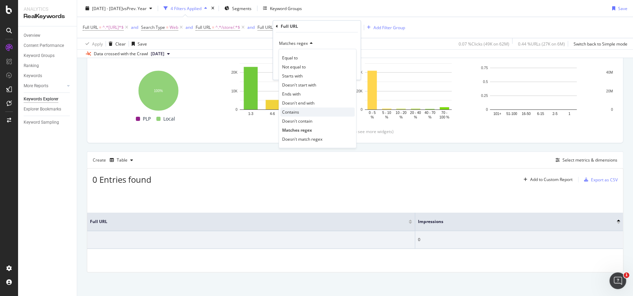
click at [303, 111] on div "Contains" at bounding box center [318, 112] width 74 height 9
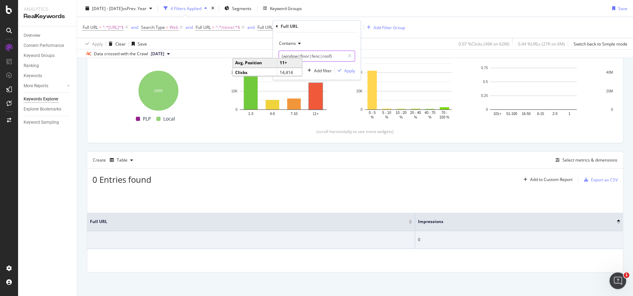
click at [321, 51] on input "(window|floor|fenc|roof)" at bounding box center [312, 56] width 66 height 11
type input "window"
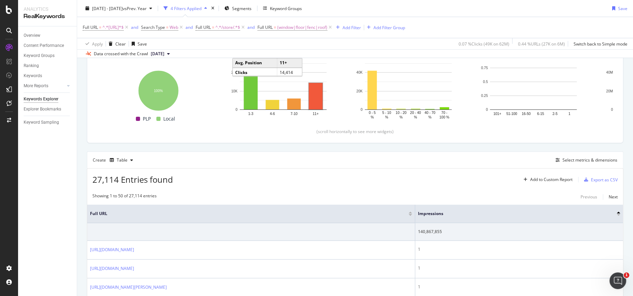
scroll to position [582, 0]
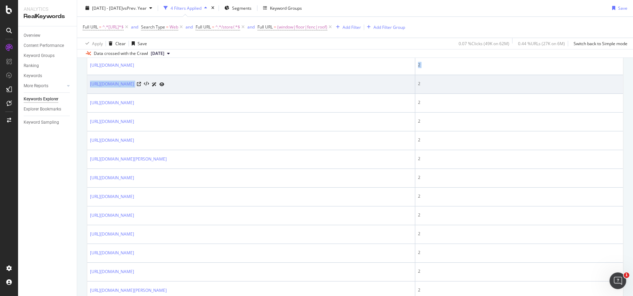
drag, startPoint x: 349, startPoint y: 69, endPoint x: 332, endPoint y: 84, distance: 22.9
click at [332, 84] on tbody "140,867,855 https://www.lowes.com/store/1527-greenville-ms/window-store 1 https…" at bounding box center [355, 216] width 536 height 956
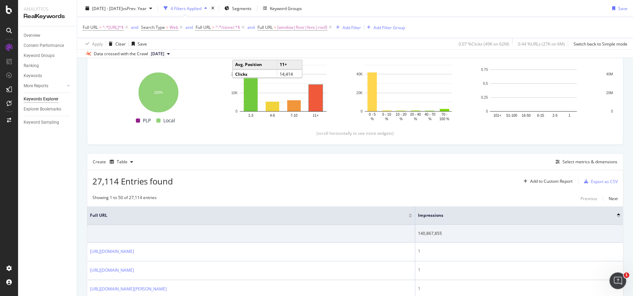
scroll to position [61, 0]
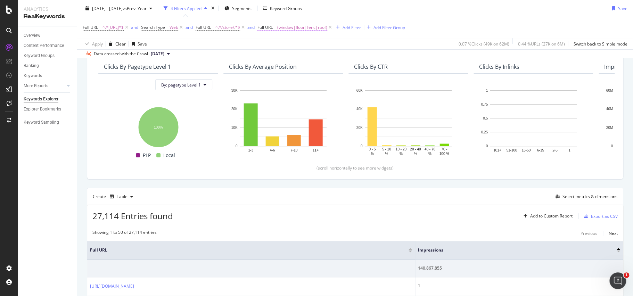
click at [318, 27] on span "(window|floor|fenc|roof)" at bounding box center [302, 28] width 50 height 10
click at [306, 43] on div "Matches regex" at bounding box center [317, 43] width 76 height 11
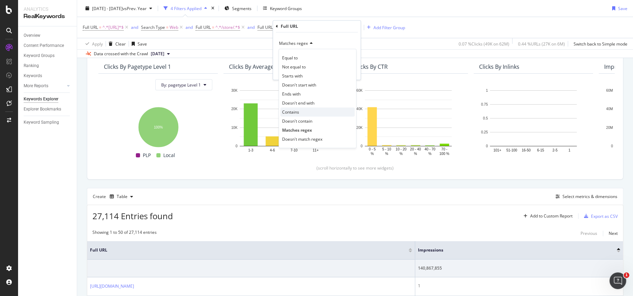
click at [303, 112] on div "Contains" at bounding box center [318, 112] width 74 height 9
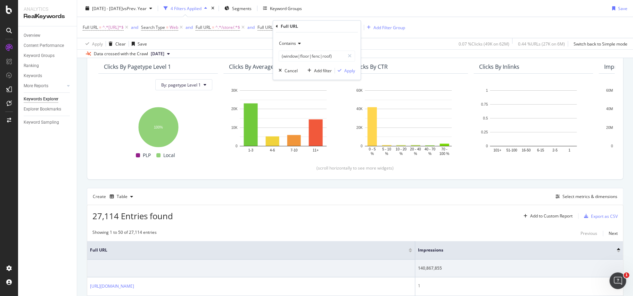
click at [327, 47] on div "Contains" at bounding box center [317, 43] width 76 height 11
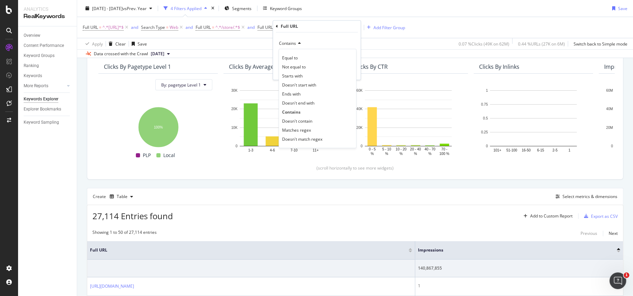
click at [323, 46] on div "Contains" at bounding box center [317, 43] width 76 height 11
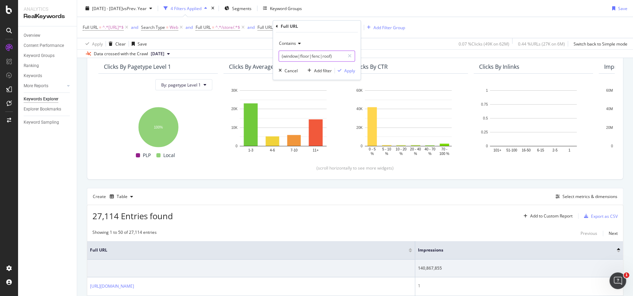
click at [318, 58] on input "(window|floor|fenc|roof)" at bounding box center [312, 56] width 66 height 11
type input "window"
click at [349, 72] on div "Apply" at bounding box center [350, 71] width 11 height 6
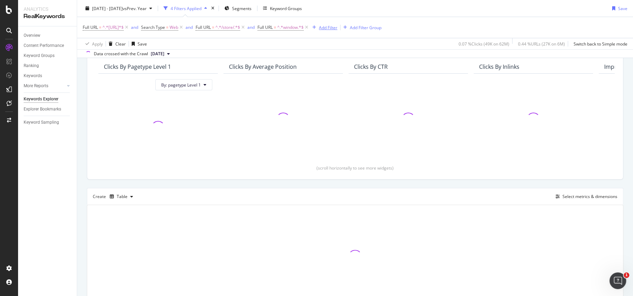
click at [338, 25] on div "Add Filter" at bounding box center [328, 27] width 18 height 6
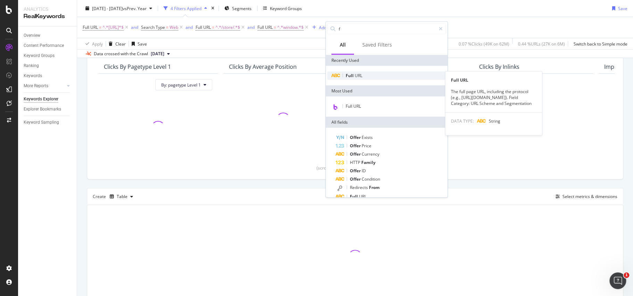
type input "f"
click at [356, 75] on span "URL" at bounding box center [359, 76] width 8 height 6
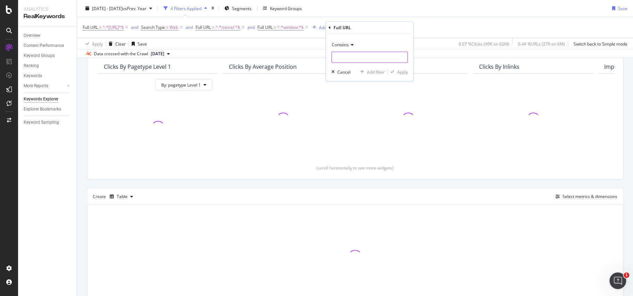
click at [352, 55] on input "text" at bounding box center [370, 57] width 76 height 11
type input "floor"
click at [399, 71] on div "Apply" at bounding box center [402, 72] width 11 height 6
click at [368, 26] on icon at bounding box center [365, 27] width 6 height 7
click at [304, 28] on span "^.*window.*$" at bounding box center [290, 28] width 26 height 10
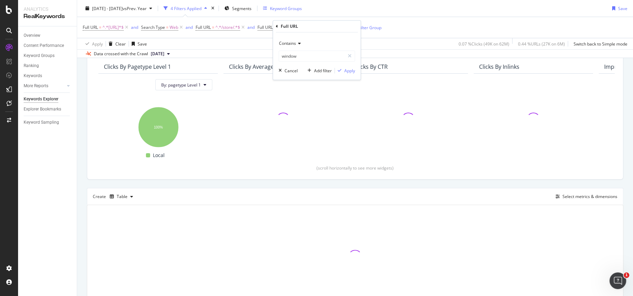
drag, startPoint x: 368, startPoint y: 9, endPoint x: 313, endPoint y: 7, distance: 55.0
click at [366, 9] on div "2025 Jun. 21st - Sep. 13th vs Prev. Year 4 Filters Applied Segments Keyword Gro…" at bounding box center [355, 10] width 556 height 14
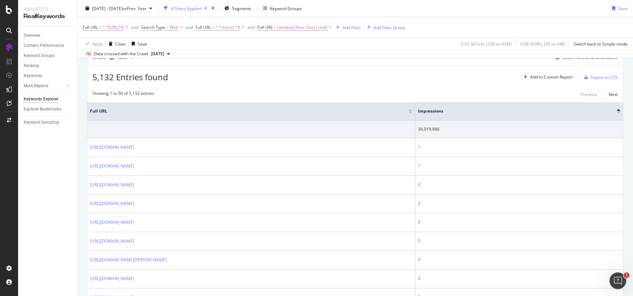
scroll to position [97, 0]
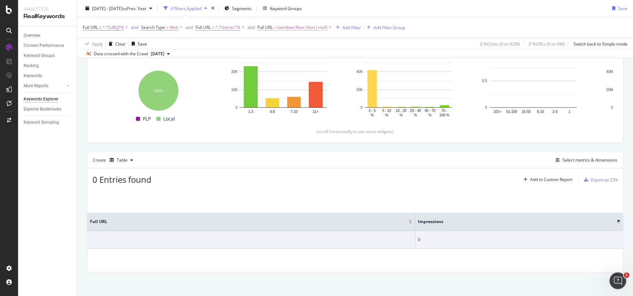
click at [306, 26] on span "(window|floor|fenc|roof)" at bounding box center [302, 28] width 50 height 10
click at [338, 58] on input "(window|floor|fenc|roof)" at bounding box center [312, 56] width 66 height 11
click at [308, 25] on div "Full URL" at bounding box center [317, 27] width 82 height 12
click at [219, 44] on div "Apply Clear Save 0 % Clicks ( 0 on 62M ) 0 % URLs ( 0 on 6M ) Switch back to Si…" at bounding box center [355, 43] width 556 height 11
click at [453, 26] on div "Full URL = ^.*https://www.*$ and Search Type = Web and Full URL = ^.*/store/.*$…" at bounding box center [355, 27] width 545 height 21
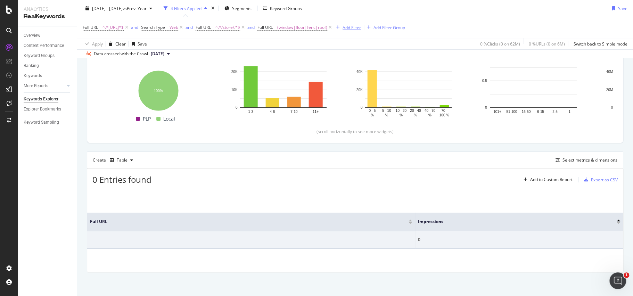
click at [361, 26] on div "Add Filter" at bounding box center [352, 27] width 18 height 6
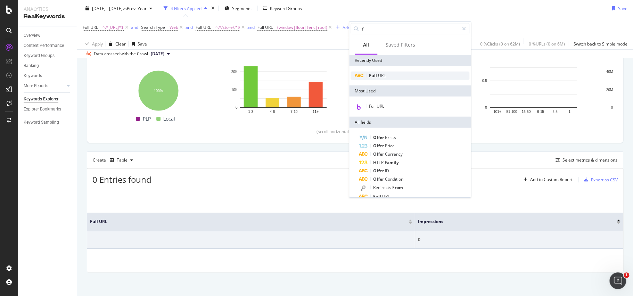
click at [378, 76] on span "URL" at bounding box center [382, 76] width 8 height 6
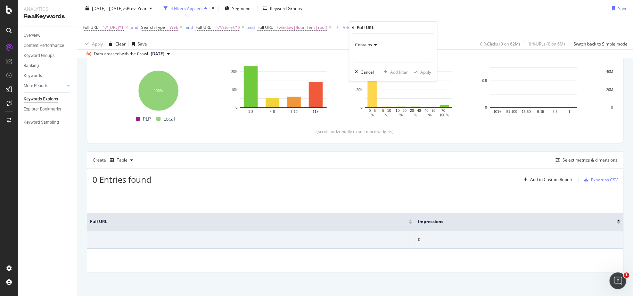
click at [375, 41] on div "Contains" at bounding box center [393, 44] width 76 height 11
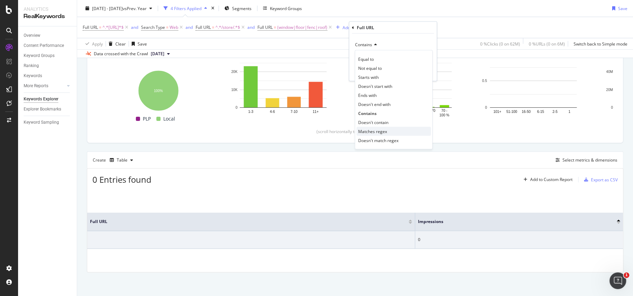
click at [387, 130] on div "Matches regex" at bounding box center [394, 131] width 74 height 9
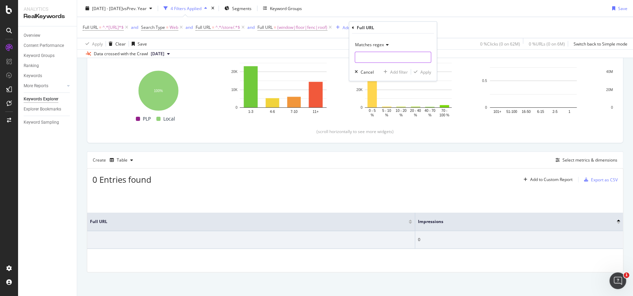
click at [395, 55] on input "text" at bounding box center [393, 57] width 76 height 11
paste input ".*(window|floor|fenc|roof).*"
type input ".*(window|floor|fenc|roof).*"
click at [426, 74] on div "Apply" at bounding box center [426, 72] width 11 height 6
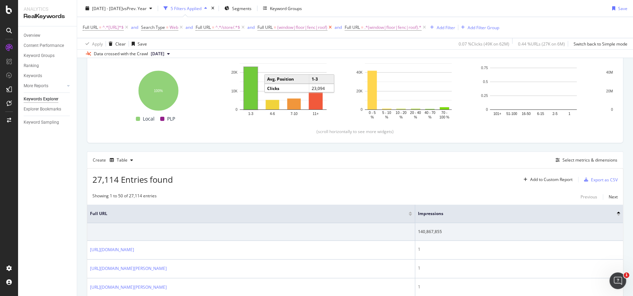
click at [333, 27] on icon at bounding box center [331, 27] width 6 height 7
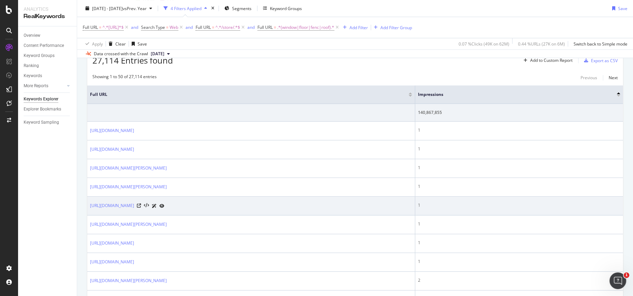
scroll to position [112, 0]
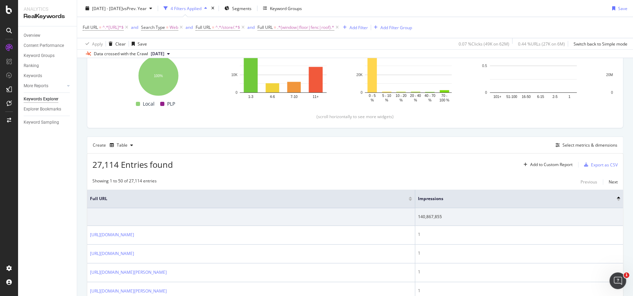
click at [515, 200] on div at bounding box center [618, 200] width 3 height 2
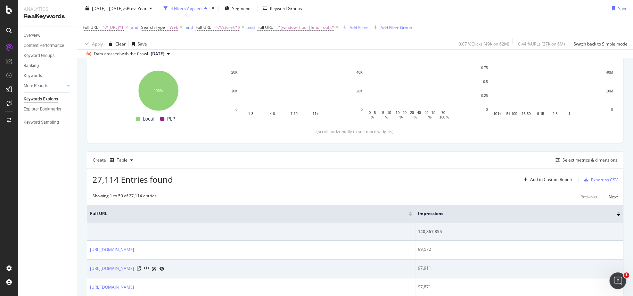
scroll to position [202, 0]
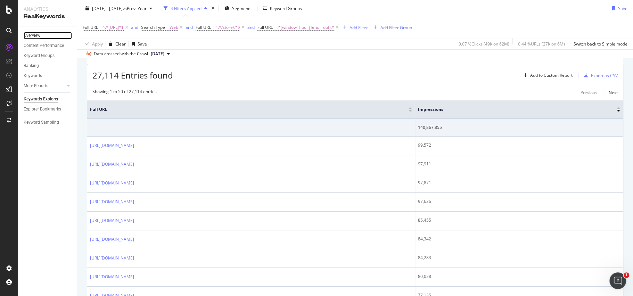
click at [35, 35] on div "Overview" at bounding box center [32, 35] width 17 height 7
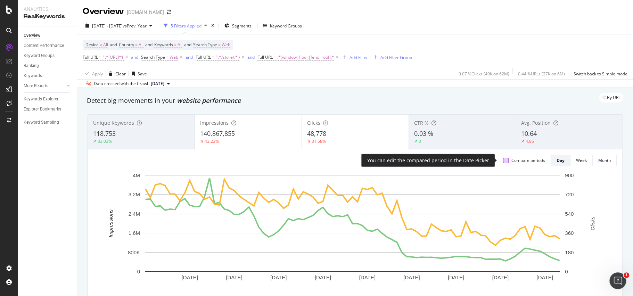
click at [503, 160] on div at bounding box center [506, 161] width 6 height 6
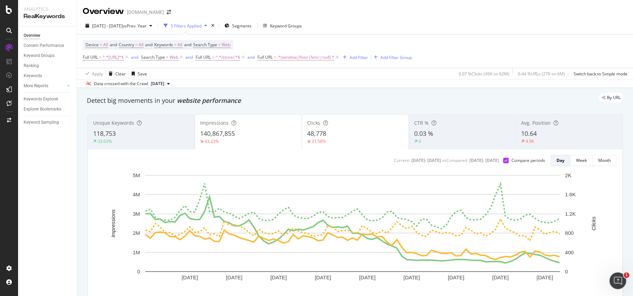
click at [341, 32] on div "2025 Jun. 21st - Sep. 13th vs Prev. Year 5 Filters Applied Segments Keyword Gro…" at bounding box center [355, 27] width 556 height 14
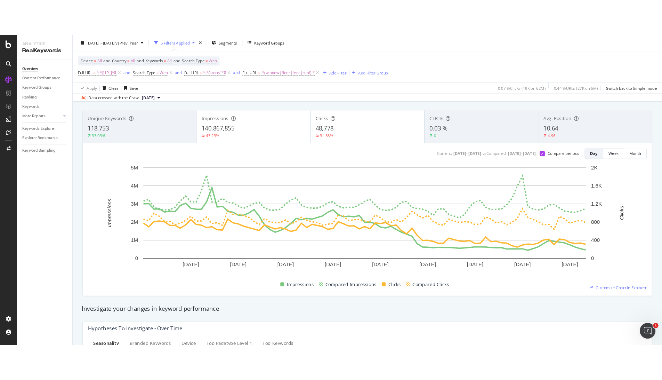
scroll to position [35, 0]
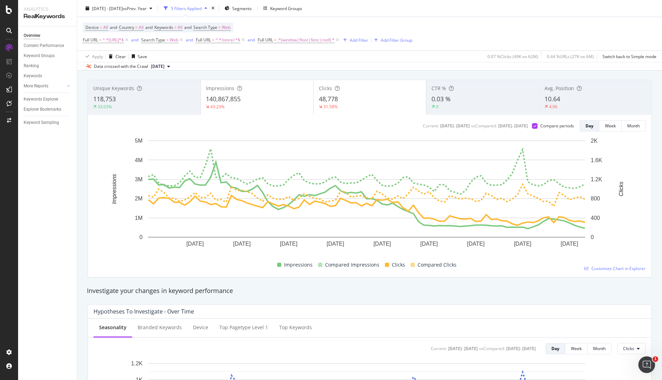
click at [458, 22] on div "Device = All and Country = All and Keywords = All and Search Type = Web Full UR…" at bounding box center [370, 33] width 574 height 33
click at [480, 37] on div "Device = All and Country = All and Keywords = All and Search Type = Web Full UR…" at bounding box center [370, 33] width 574 height 33
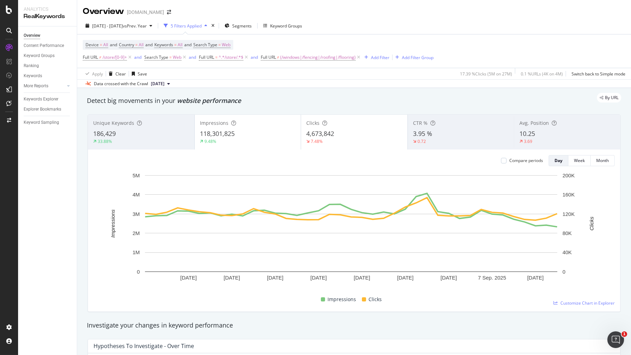
click at [384, 22] on div "[DATE] - [DATE] vs Prev. Year 5 Filters Applied Segments Keyword Groups" at bounding box center [354, 27] width 554 height 14
click at [145, 26] on span "vs Prev. Year" at bounding box center [135, 26] width 24 height 6
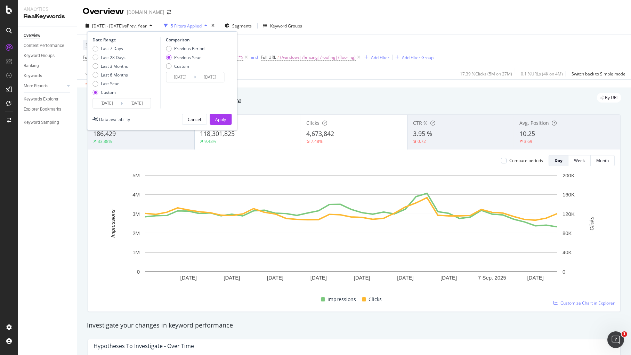
click at [136, 102] on input "[DATE]" at bounding box center [137, 103] width 28 height 10
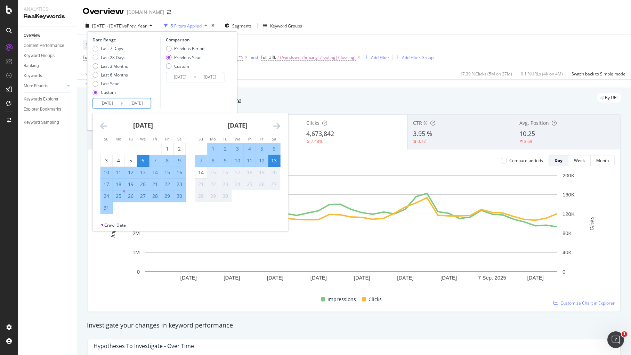
drag, startPoint x: 103, startPoint y: 123, endPoint x: 204, endPoint y: 137, distance: 102.4
click at [211, 133] on div "[DATE] 1 2 3 4 5 6 7 8 9 10 11 12 13 14 15 16 17 18 19 20 21 22 23 24 25 26 27 …" at bounding box center [189, 167] width 195 height 109
click at [178, 195] on div "30" at bounding box center [179, 196] width 12 height 7
type input "[DATE]"
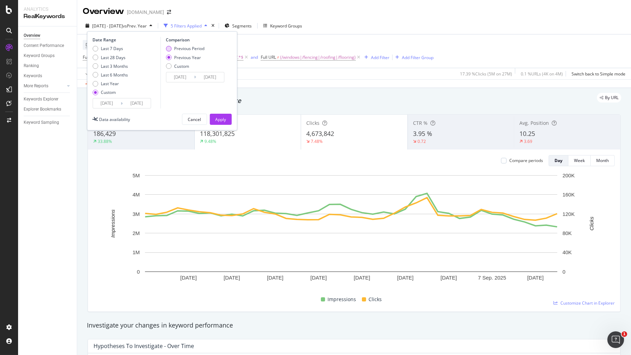
click at [186, 48] on div "Previous Period" at bounding box center [189, 49] width 30 height 6
type input "[DATE]"
click at [219, 121] on div "Apply" at bounding box center [220, 119] width 11 height 6
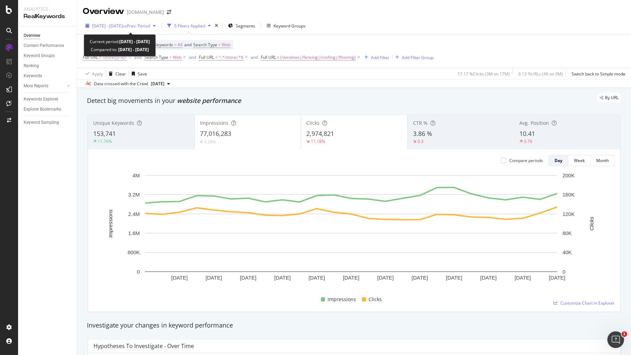
click at [150, 28] on div "[DATE] - [DATE] vs Prev. Period" at bounding box center [121, 26] width 58 height 6
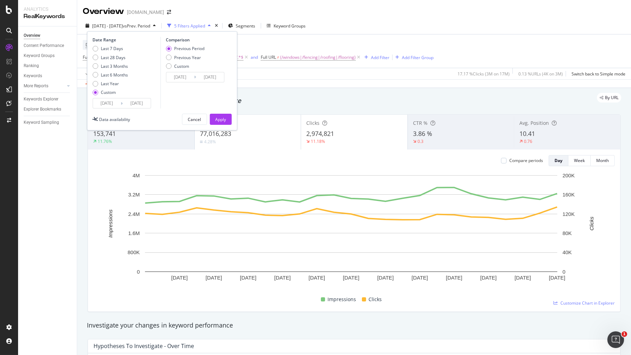
click at [173, 52] on div "Previous Period Previous Year Custom" at bounding box center [185, 59] width 39 height 26
click at [172, 57] on div "Previous Year" at bounding box center [185, 58] width 39 height 6
type input "[DATE]"
click at [219, 120] on div "Apply" at bounding box center [220, 119] width 11 height 6
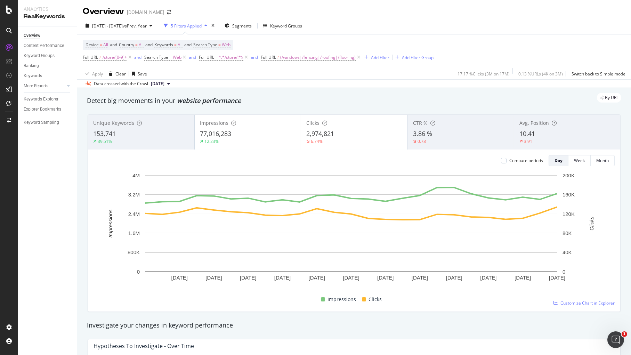
click at [355, 31] on div "[DATE] - [DATE] vs Prev. Year 5 Filters Applied Segments Keyword Groups" at bounding box center [354, 27] width 554 height 14
click at [101, 25] on span "[DATE] - [DATE]" at bounding box center [107, 26] width 31 height 6
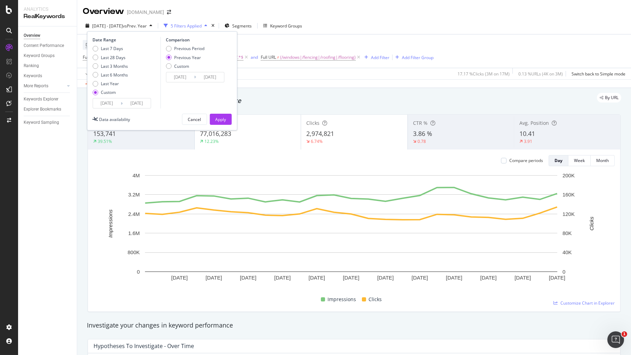
click at [105, 105] on input "[DATE]" at bounding box center [107, 103] width 28 height 10
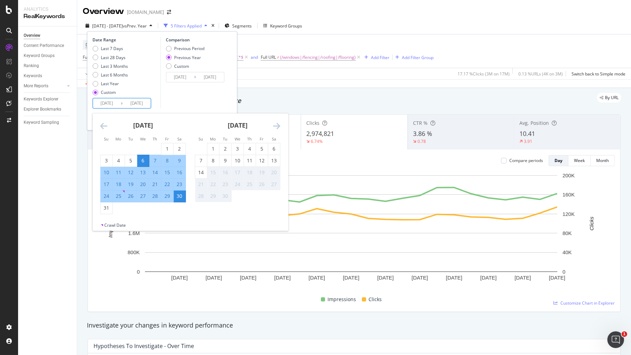
click at [104, 123] on icon "Move backward to switch to the previous month." at bounding box center [103, 126] width 7 height 8
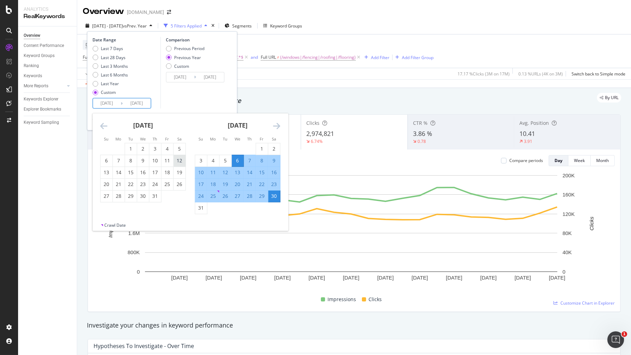
click at [179, 162] on div "12" at bounding box center [179, 160] width 12 height 7
type input "[DATE]"
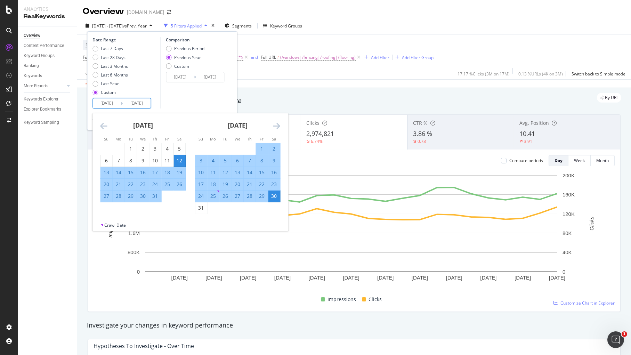
click at [228, 161] on div "5" at bounding box center [225, 160] width 12 height 7
type input "[DATE]"
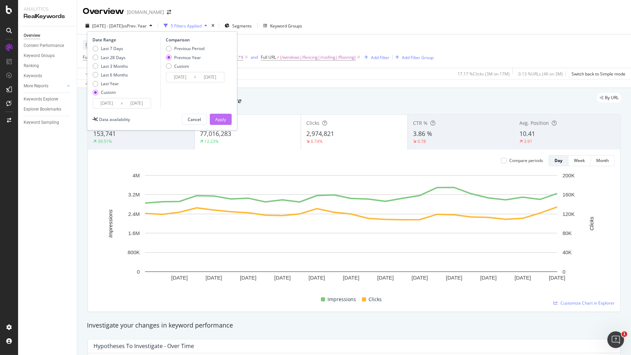
click at [226, 116] on button "Apply" at bounding box center [221, 119] width 22 height 11
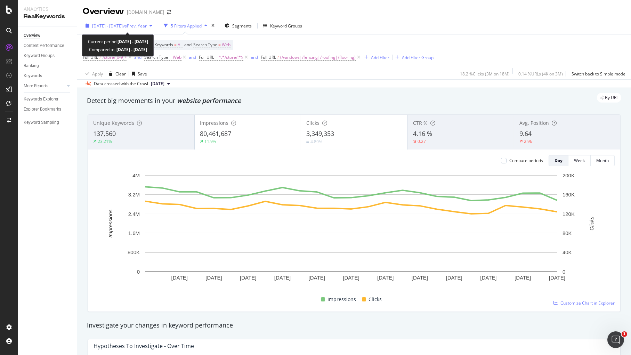
click at [147, 25] on span "vs Prev. Year" at bounding box center [135, 26] width 24 height 6
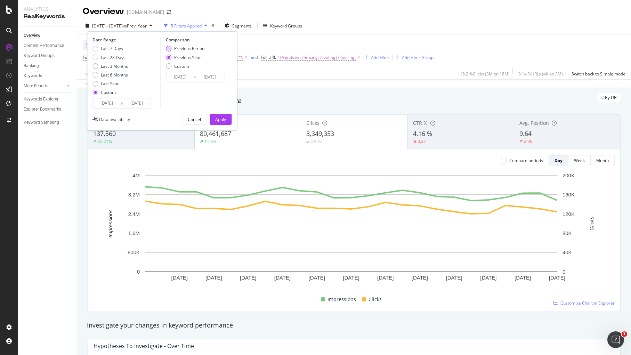
click at [177, 48] on div "Previous Period" at bounding box center [189, 49] width 30 height 6
type input "[DATE]"
click at [221, 118] on div "Apply" at bounding box center [220, 119] width 11 height 6
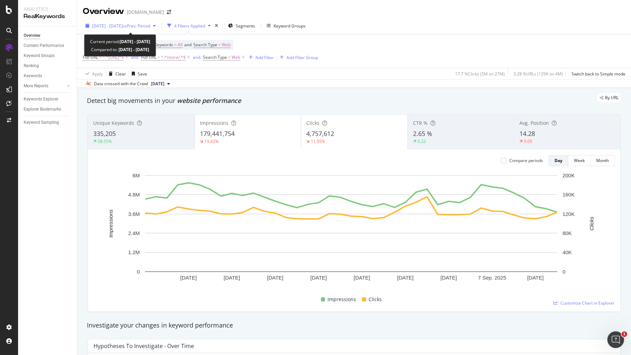
click at [150, 26] on span "vs Prev. Period" at bounding box center [136, 26] width 27 height 6
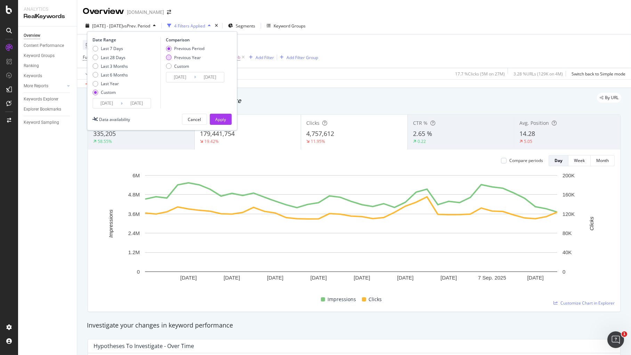
click at [176, 57] on div "Previous Year" at bounding box center [187, 58] width 27 height 6
type input "[DATE]"
click at [223, 116] on div "Apply" at bounding box center [220, 119] width 11 height 6
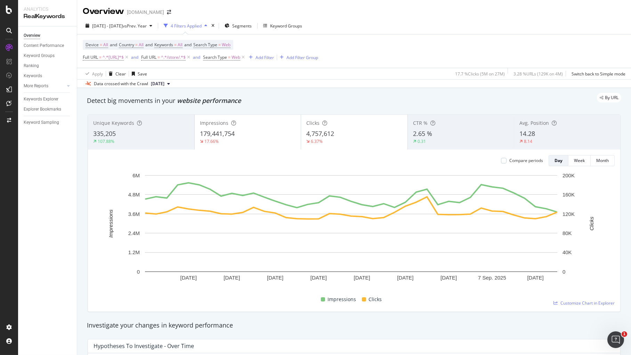
click at [371, 31] on div "[DATE] - [DATE] vs Prev. Year 4 Filters Applied Segments Keyword Groups" at bounding box center [354, 27] width 554 height 14
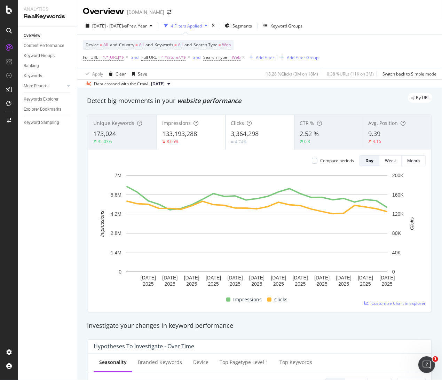
click at [295, 94] on div "By URL" at bounding box center [256, 98] width 352 height 10
